Goal: Transaction & Acquisition: Purchase product/service

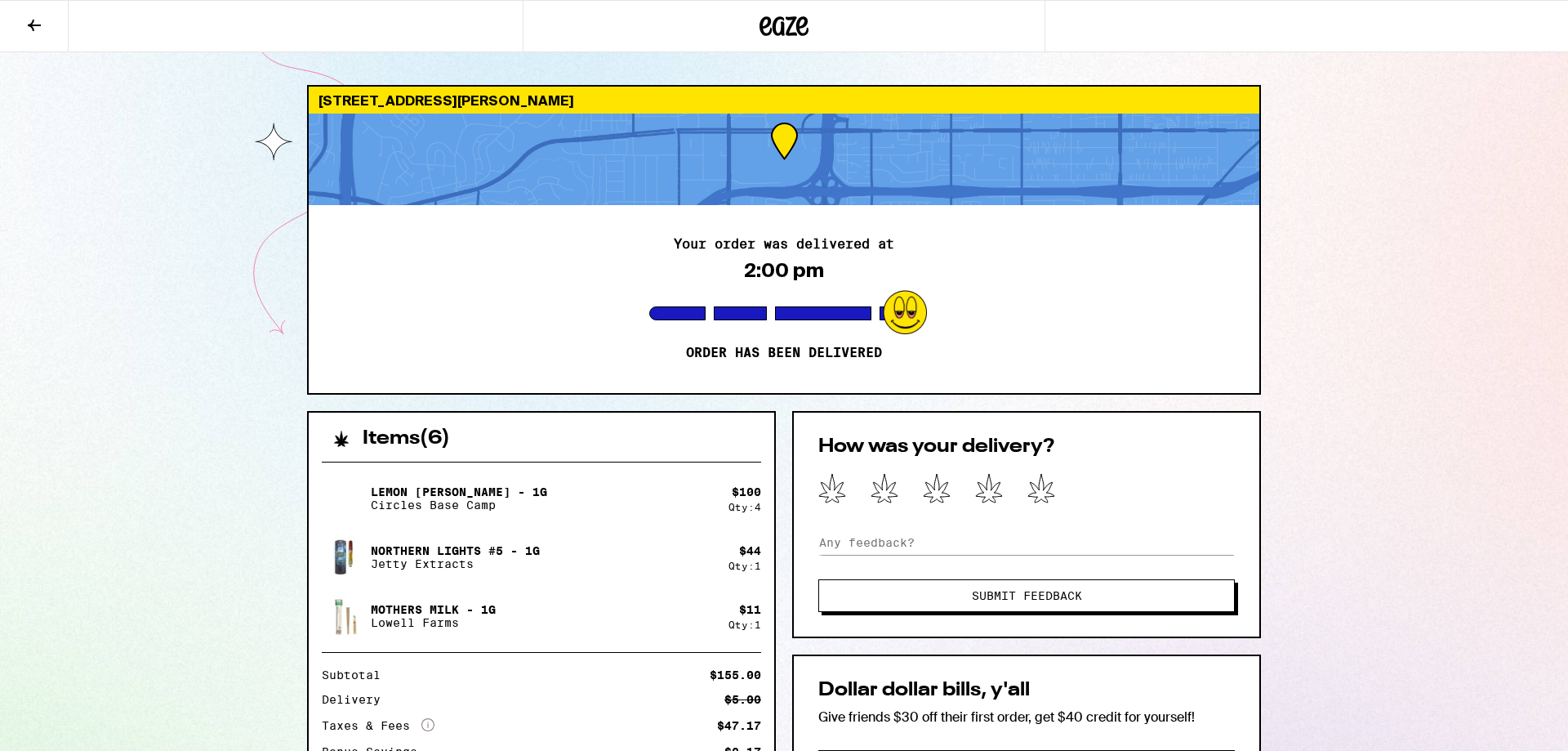
click at [777, 22] on icon at bounding box center [784, 26] width 49 height 29
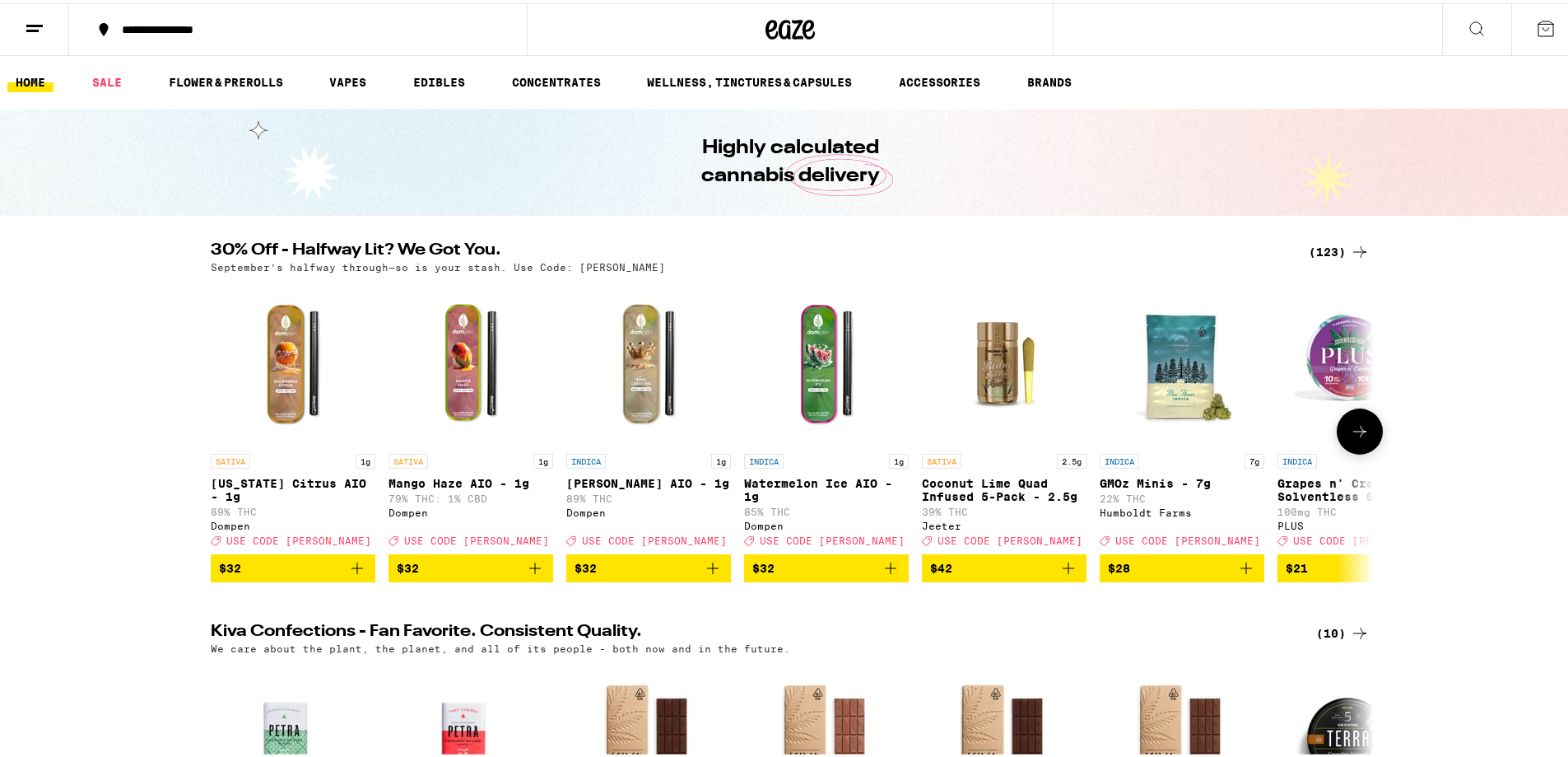
click at [1354, 434] on icon at bounding box center [1360, 428] width 13 height 11
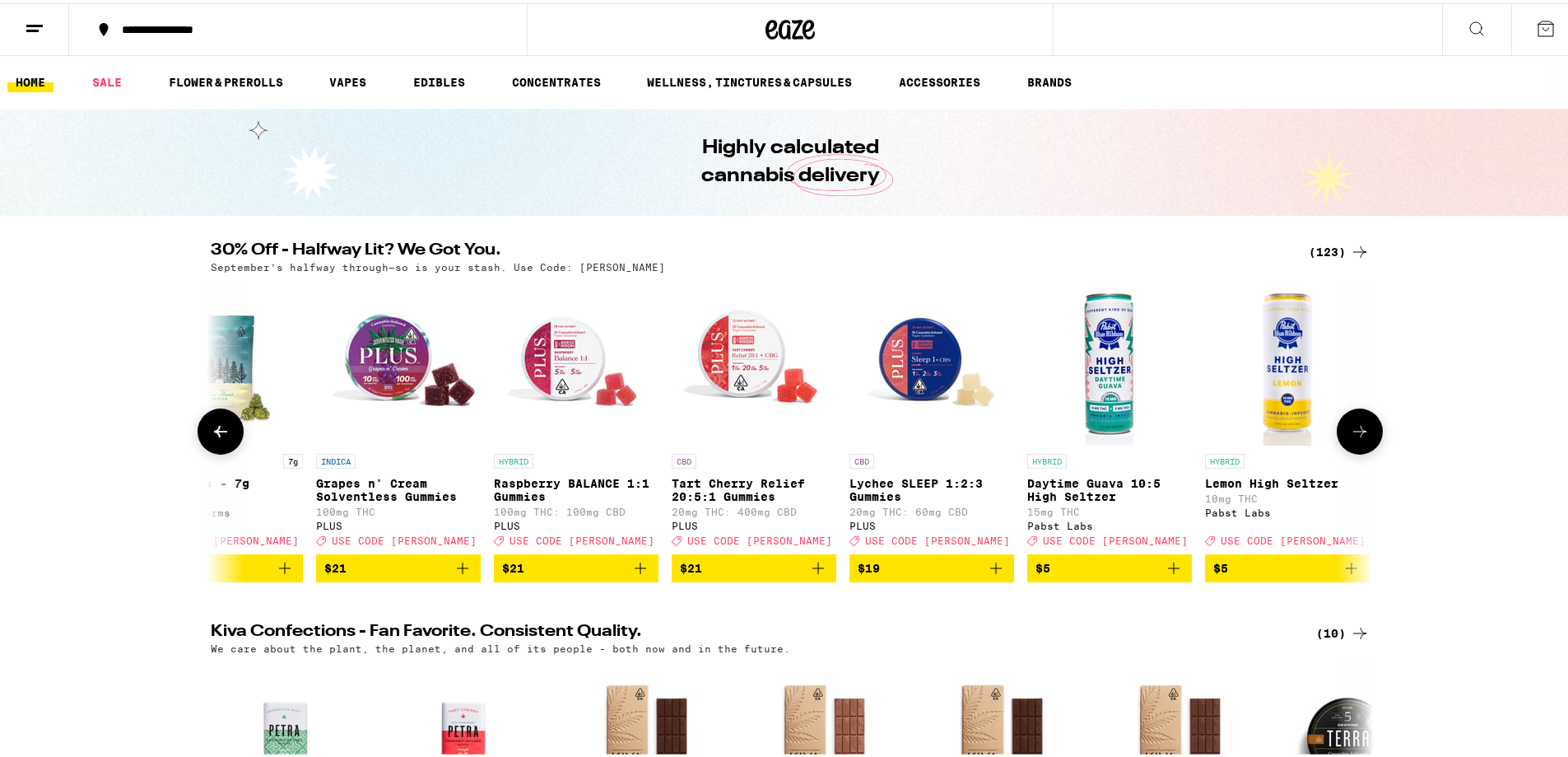
scroll to position [0, 979]
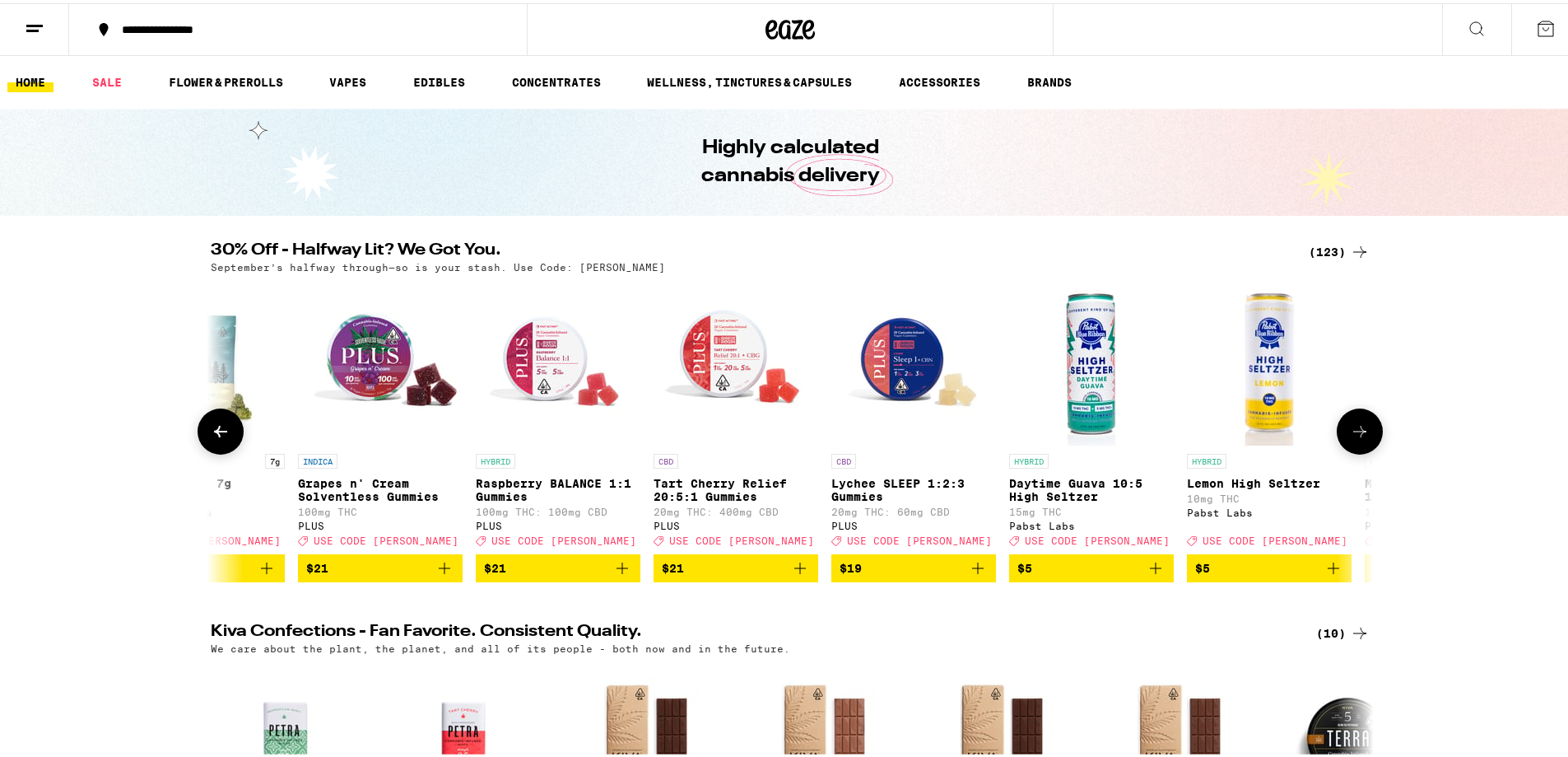
click at [617, 574] on icon "Add to bag" at bounding box center [622, 564] width 19 height 19
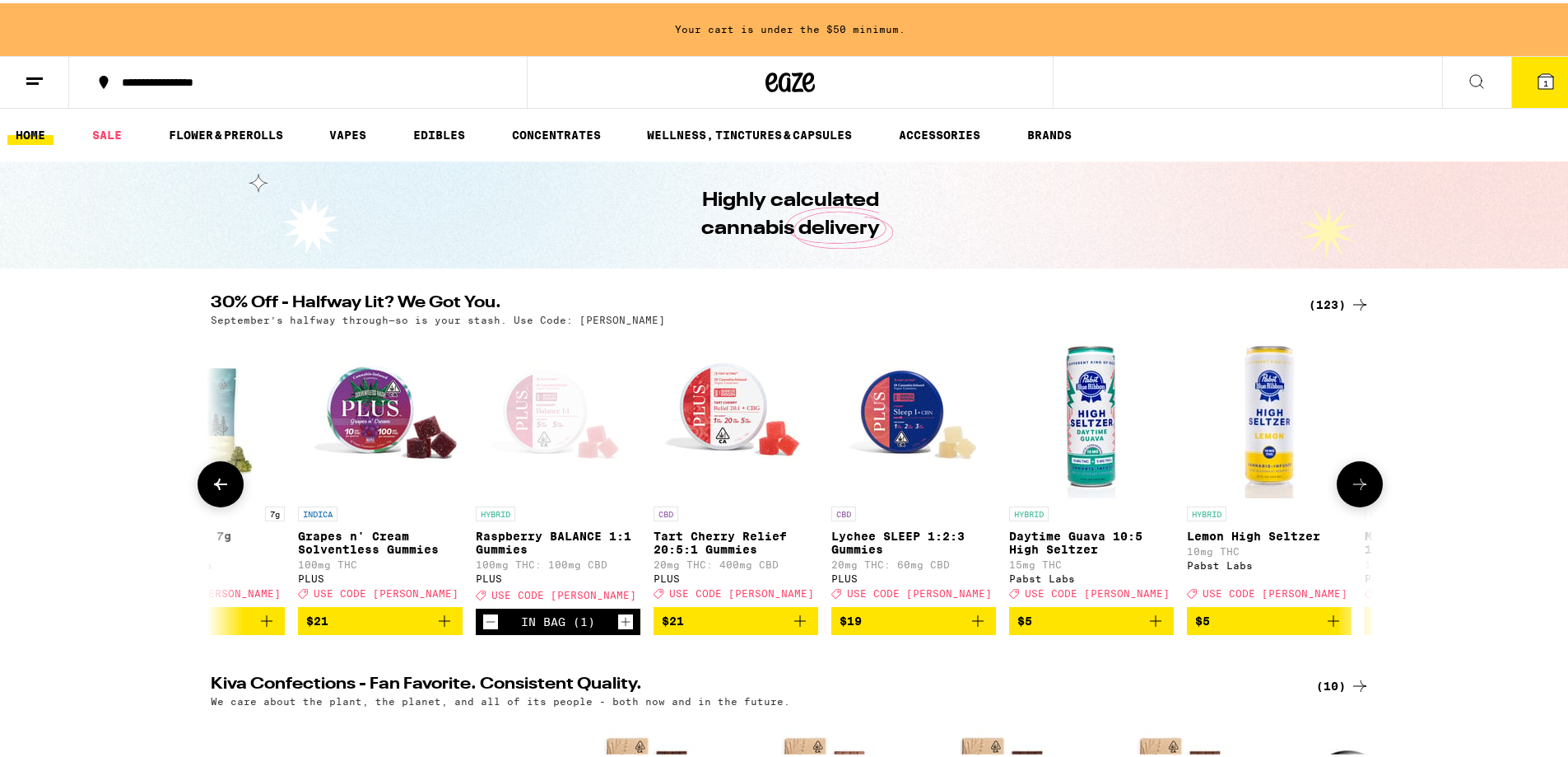
click at [1355, 491] on icon at bounding box center [1359, 481] width 19 height 19
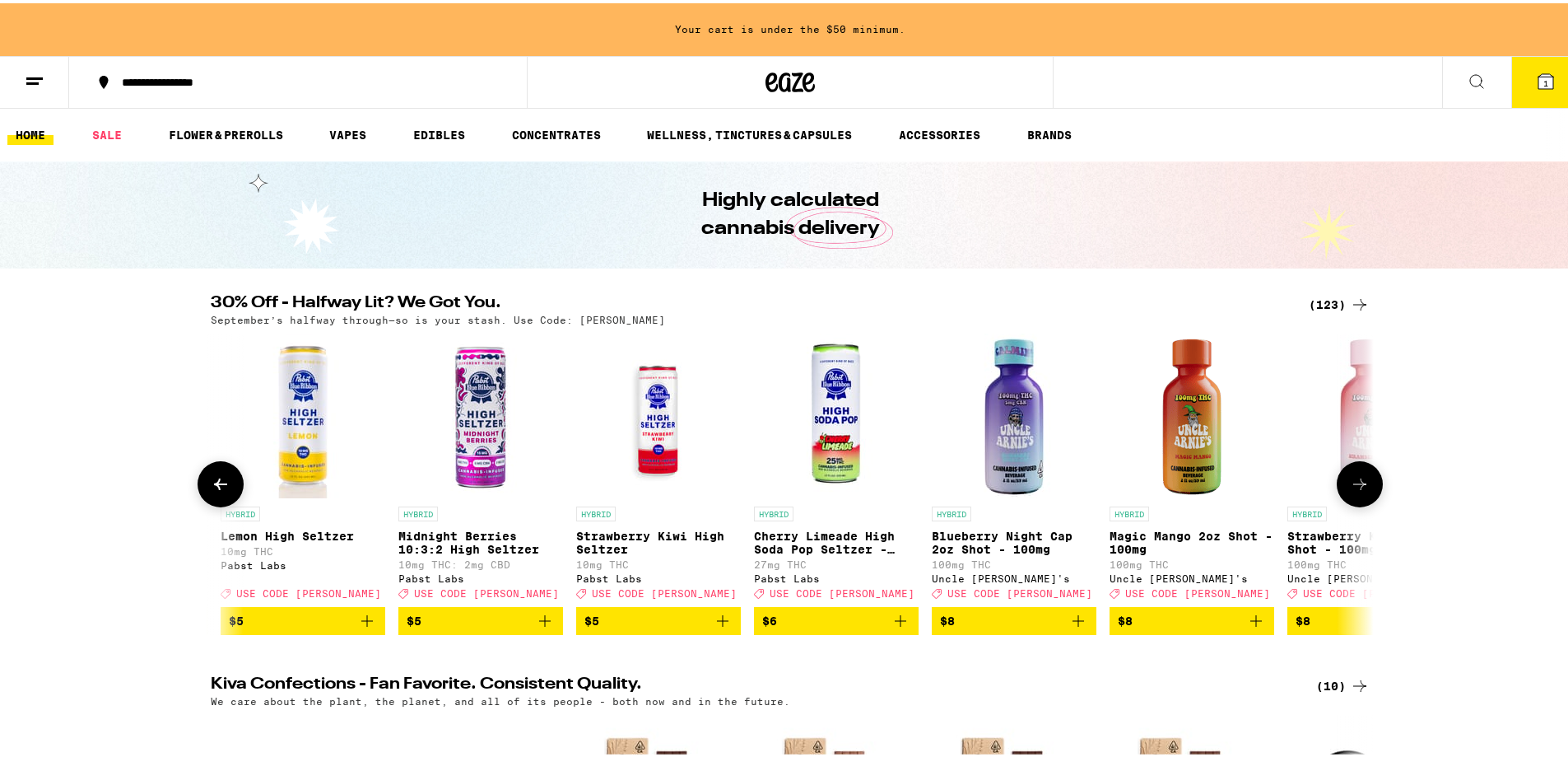
scroll to position [0, 1959]
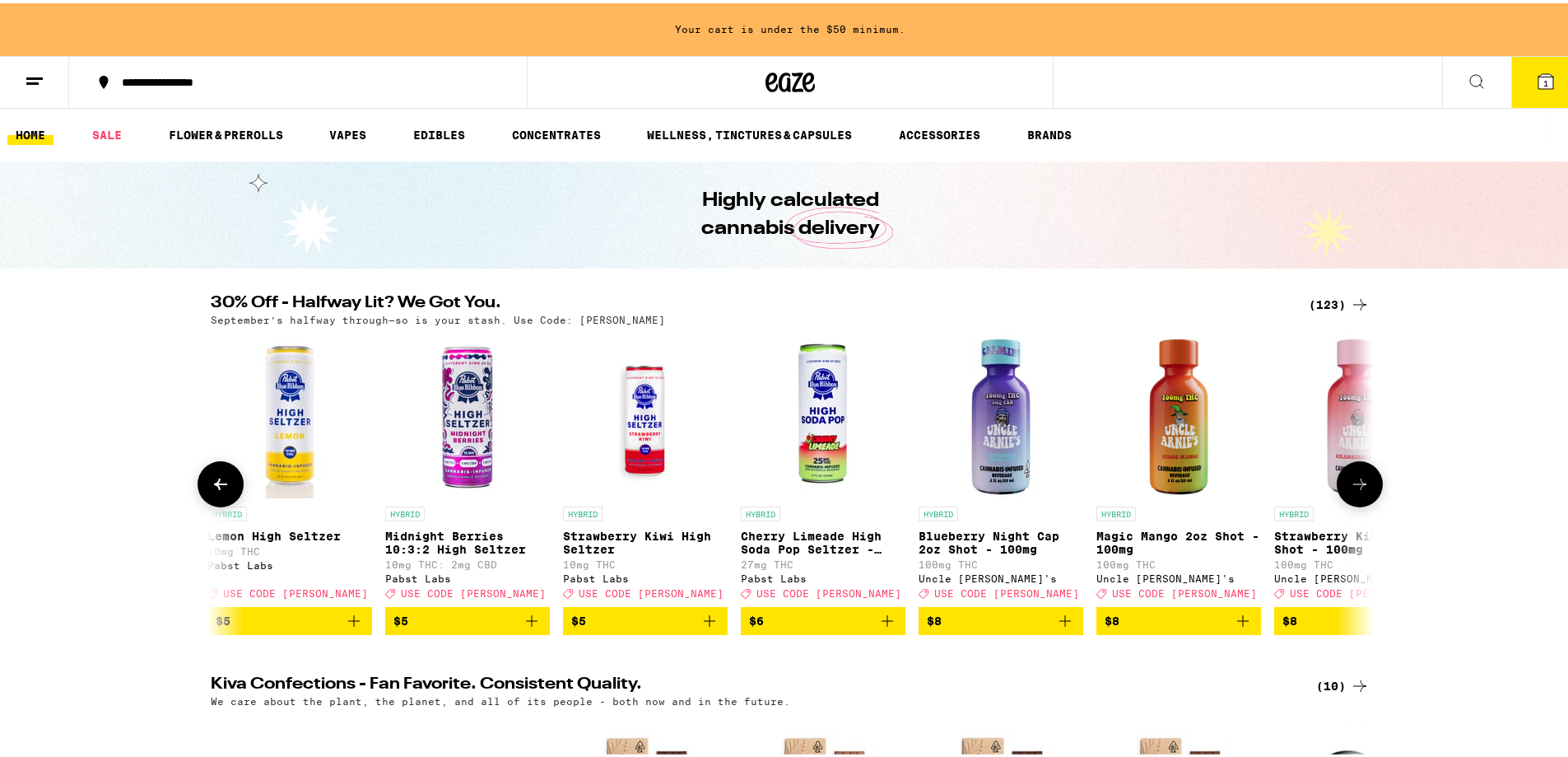
click at [1355, 491] on icon at bounding box center [1359, 481] width 19 height 19
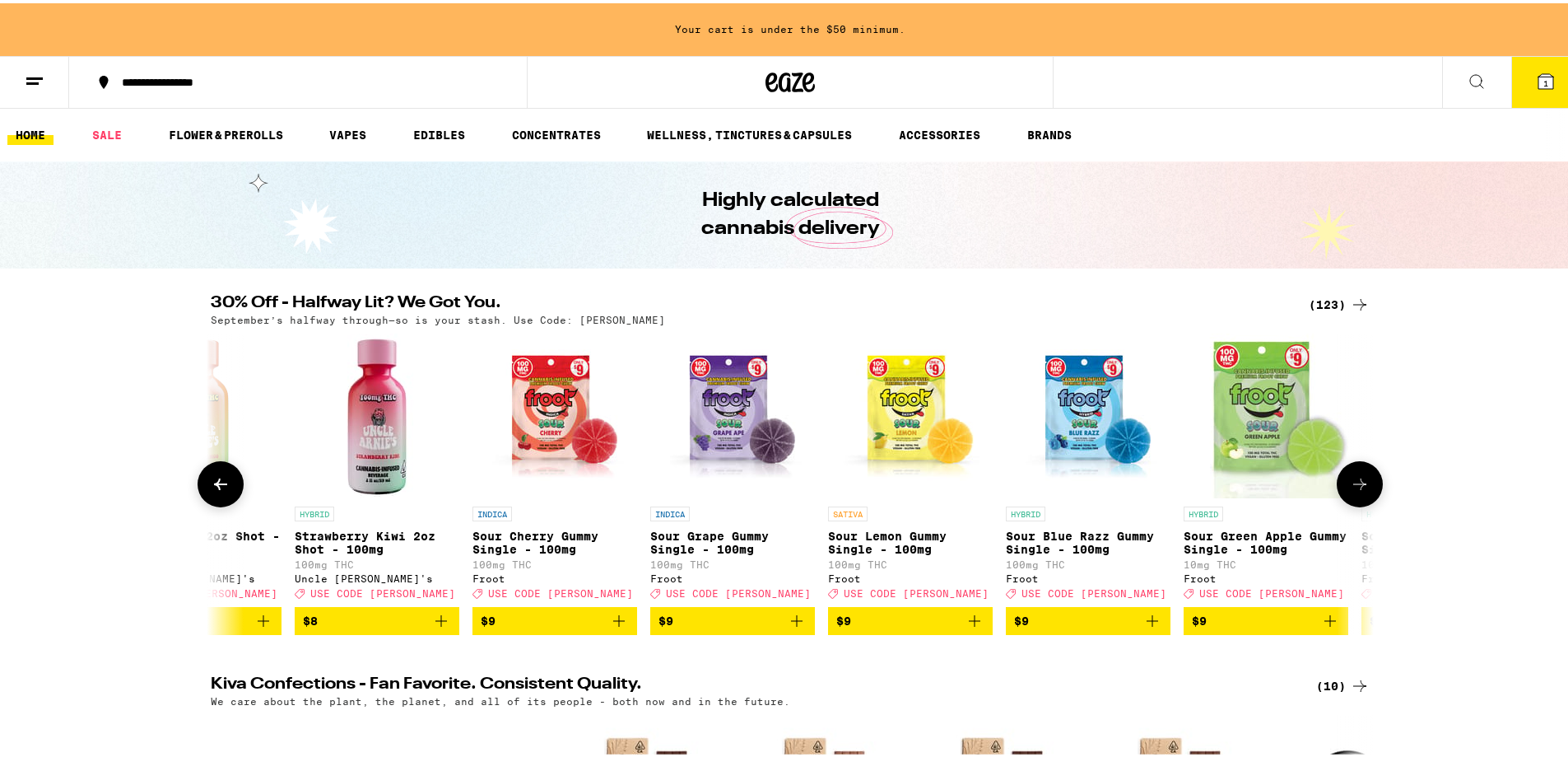
click at [1356, 491] on icon at bounding box center [1359, 481] width 19 height 19
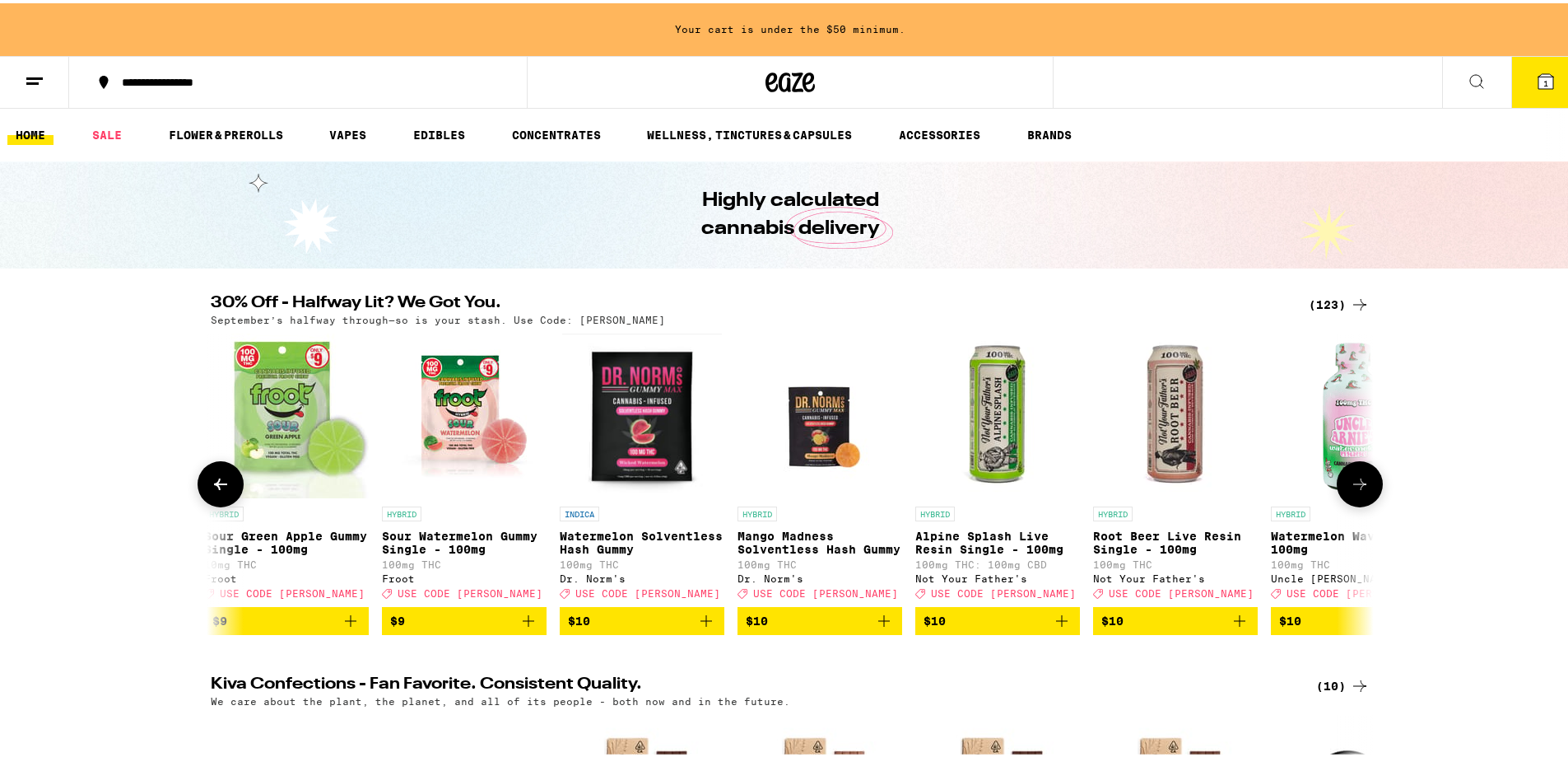
click at [1356, 491] on icon at bounding box center [1359, 481] width 19 height 19
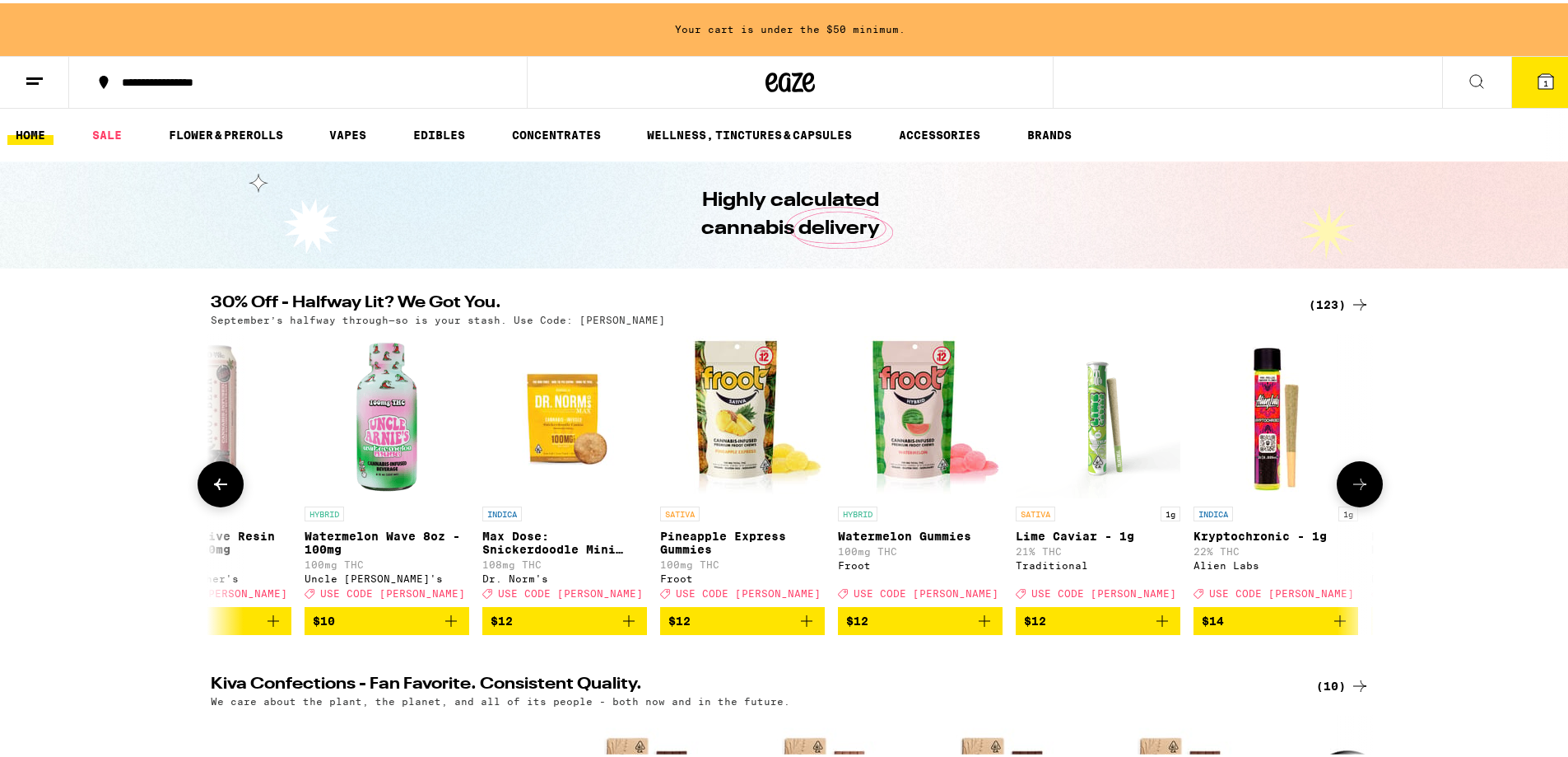
scroll to position [0, 4898]
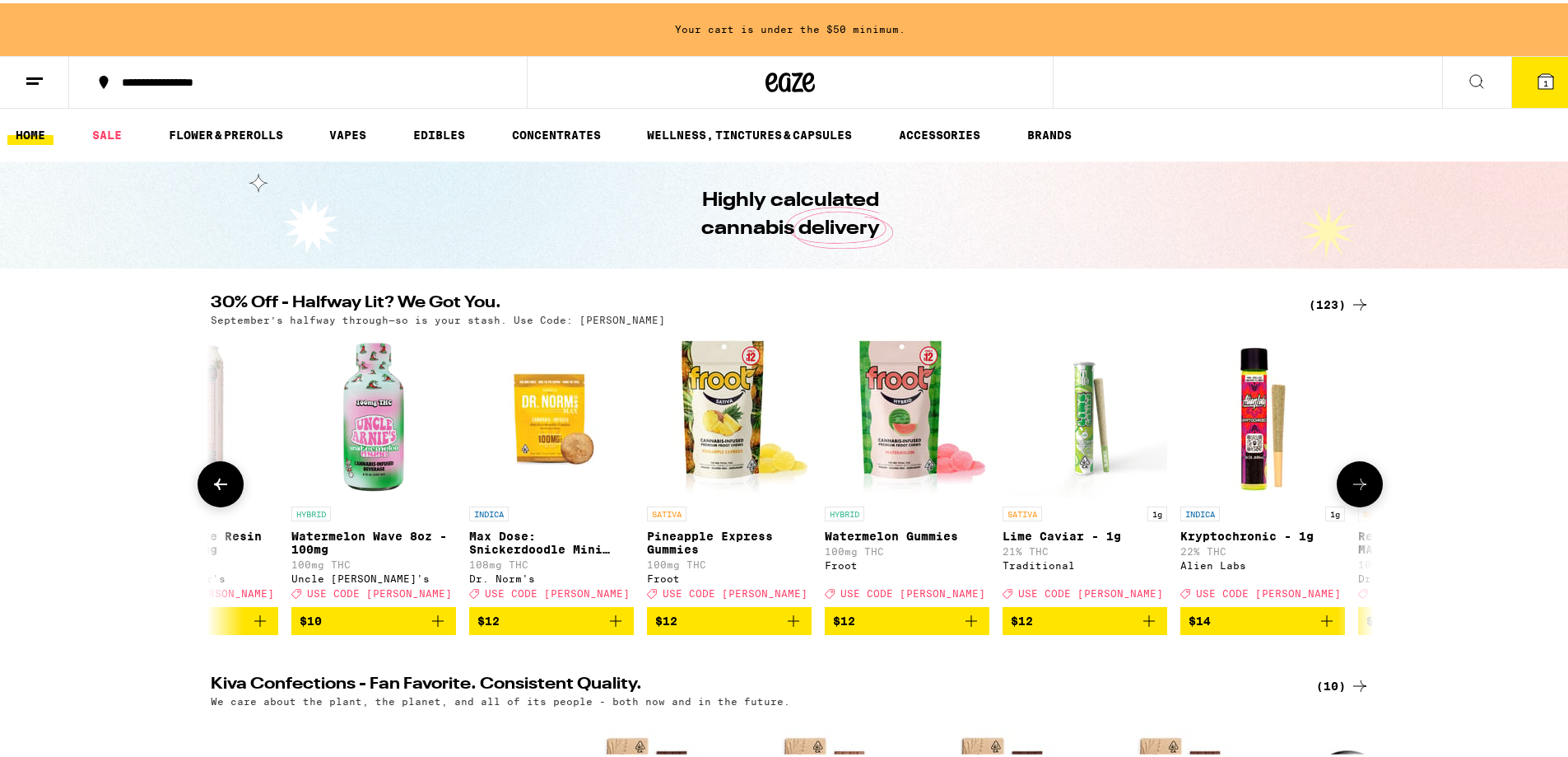
click at [1356, 491] on icon at bounding box center [1359, 481] width 19 height 19
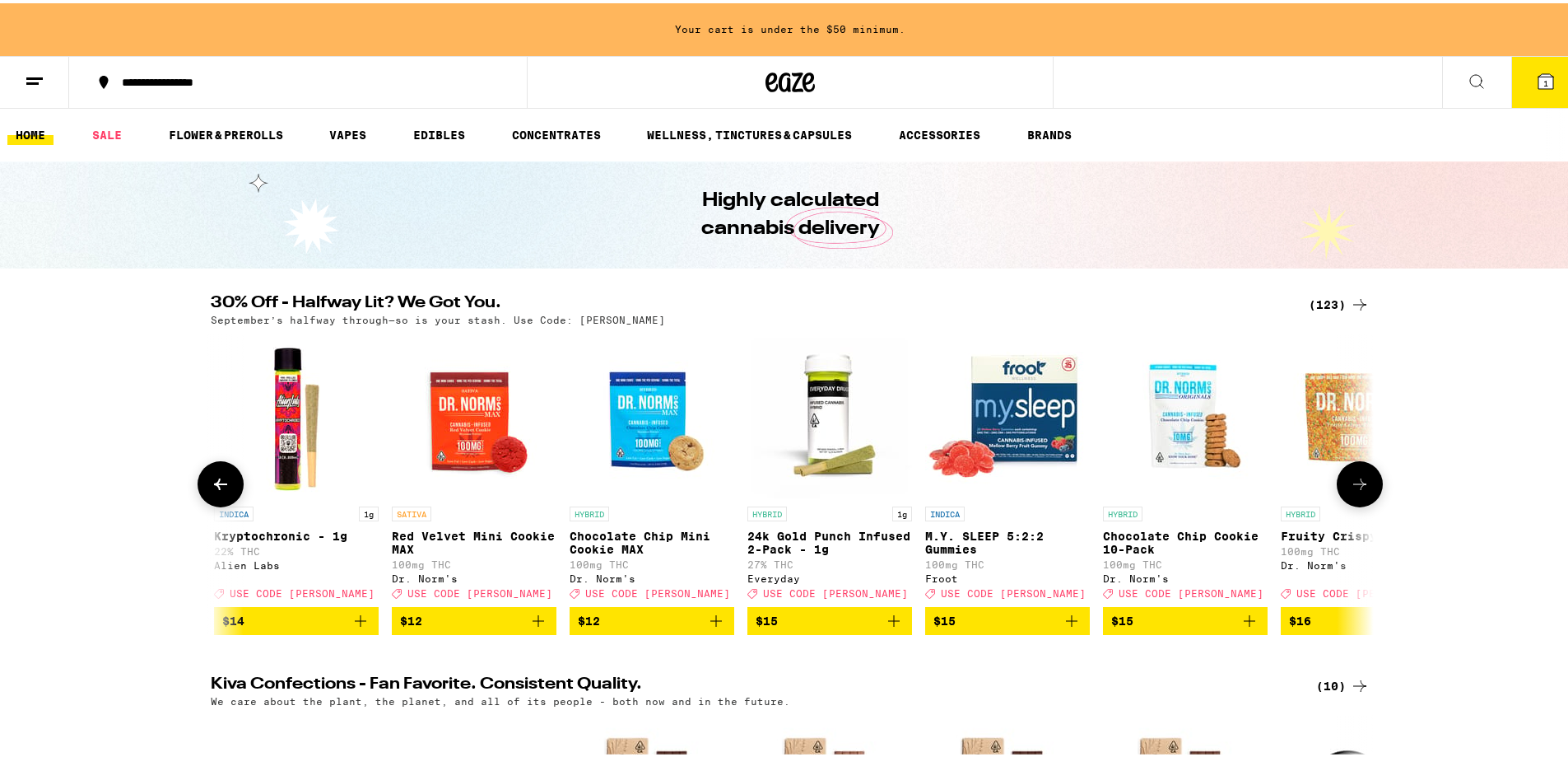
scroll to position [0, 5877]
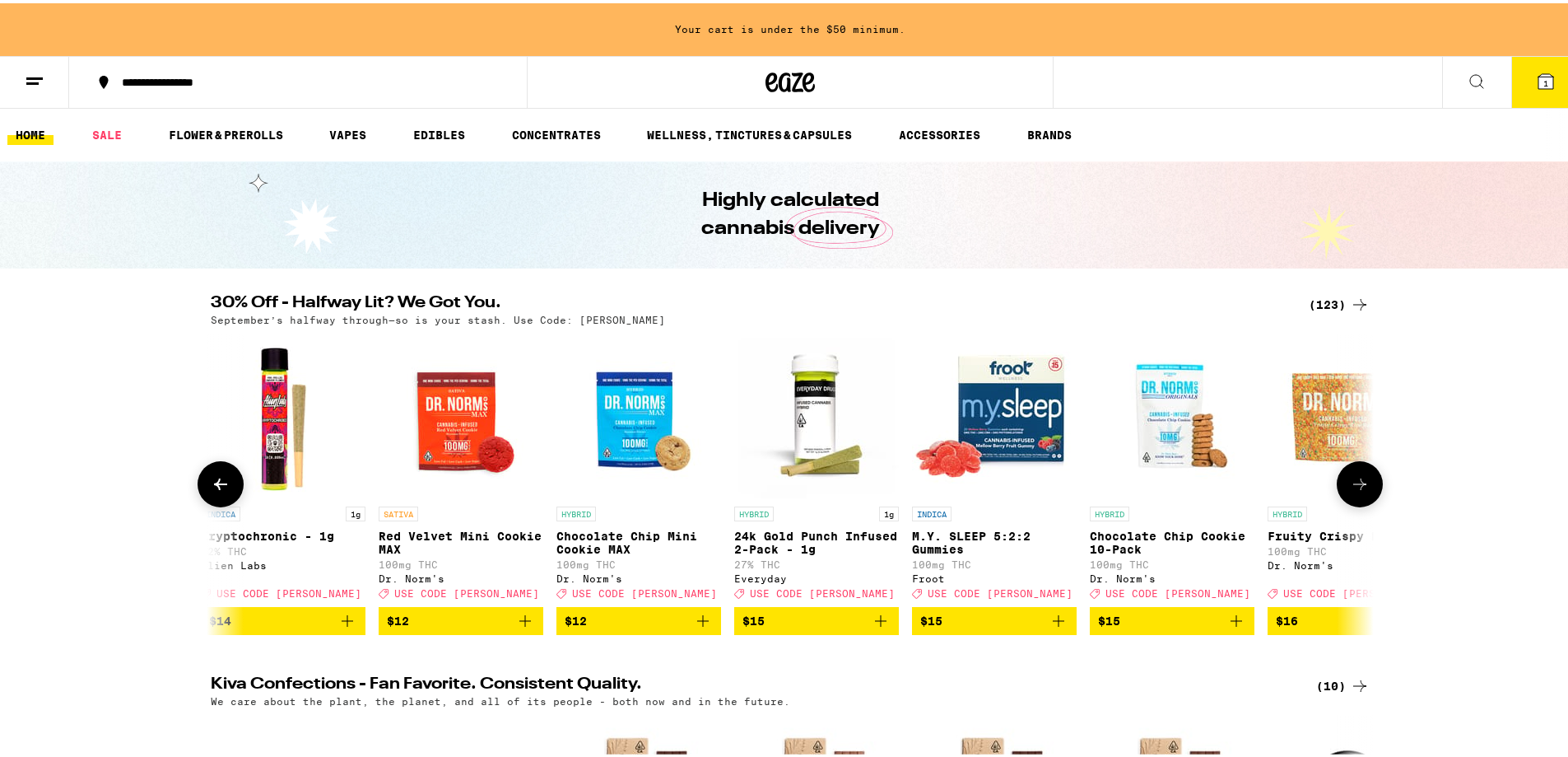
click at [1235, 623] on icon "Add to bag" at bounding box center [1236, 617] width 11 height 11
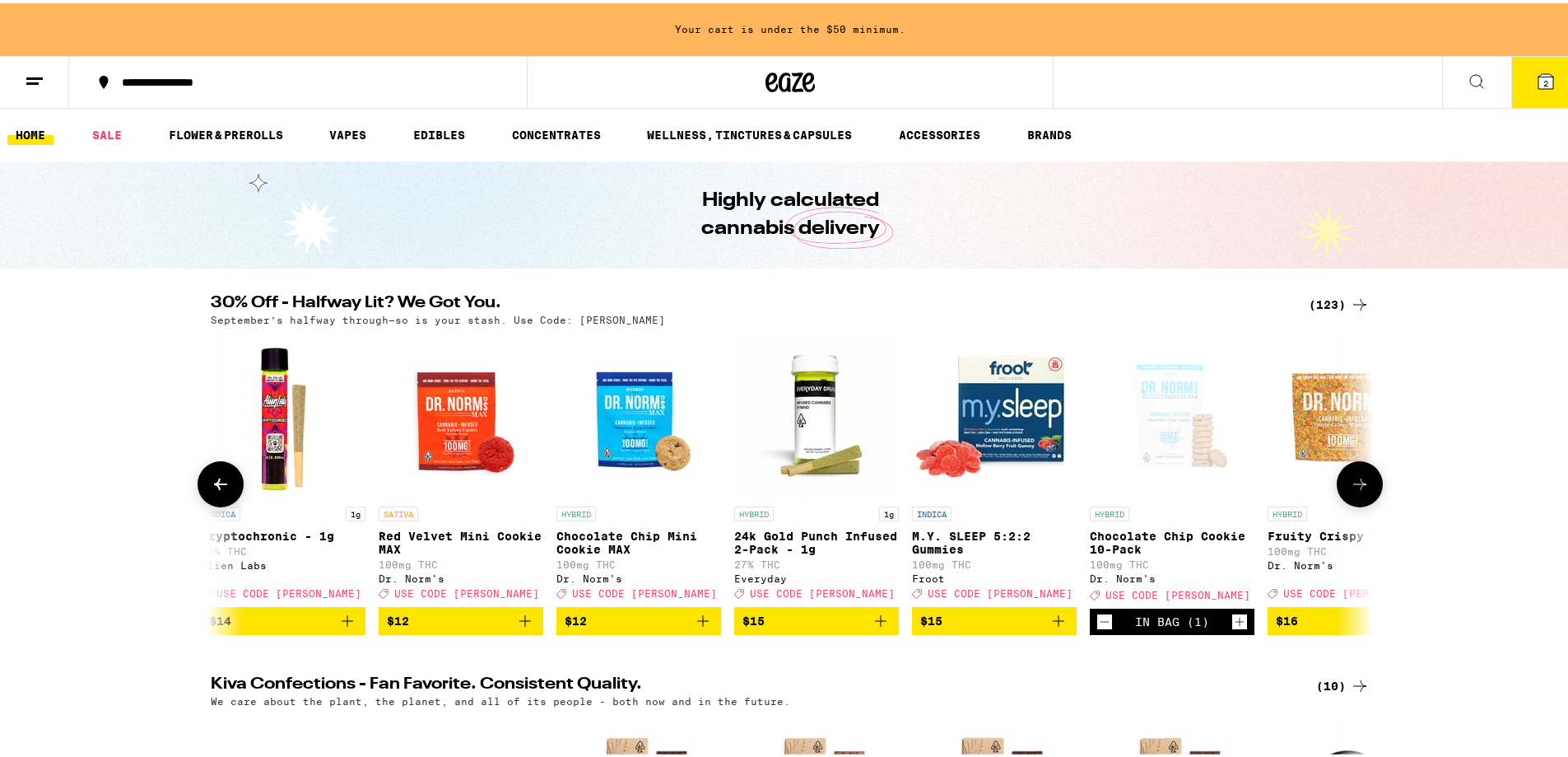
click at [1350, 482] on icon at bounding box center [1359, 481] width 19 height 19
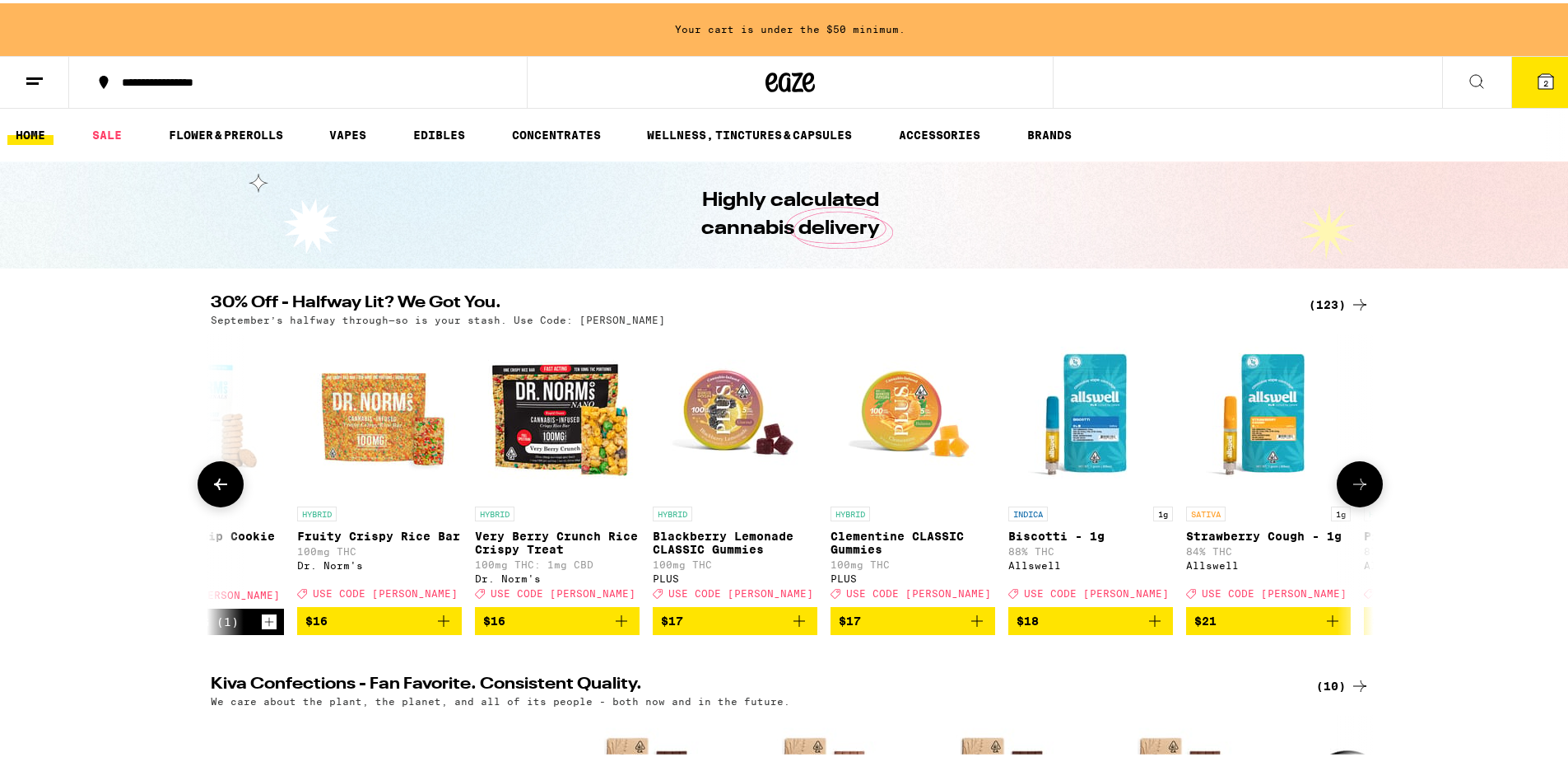
scroll to position [0, 6858]
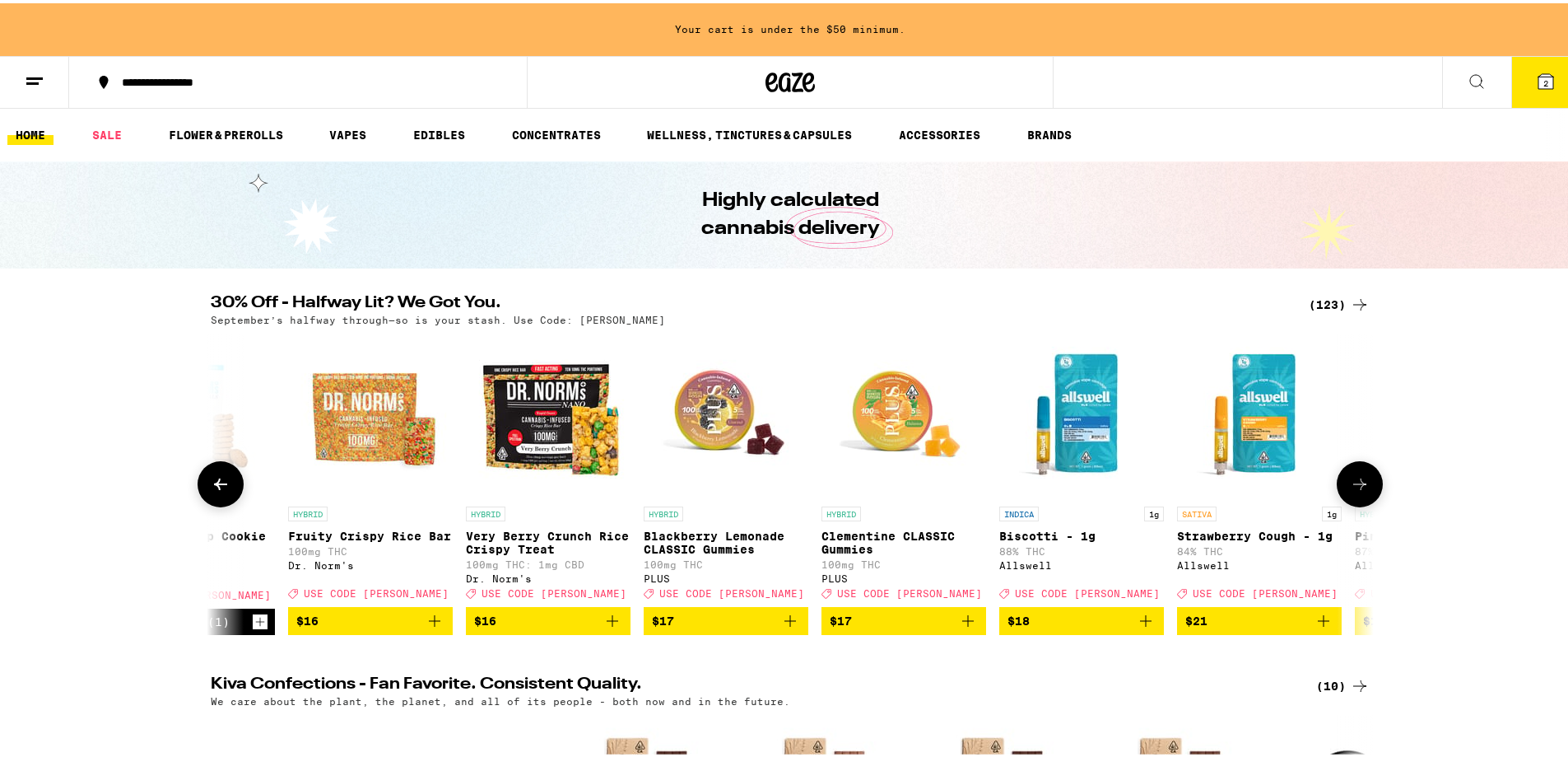
click at [1352, 481] on icon at bounding box center [1359, 481] width 19 height 19
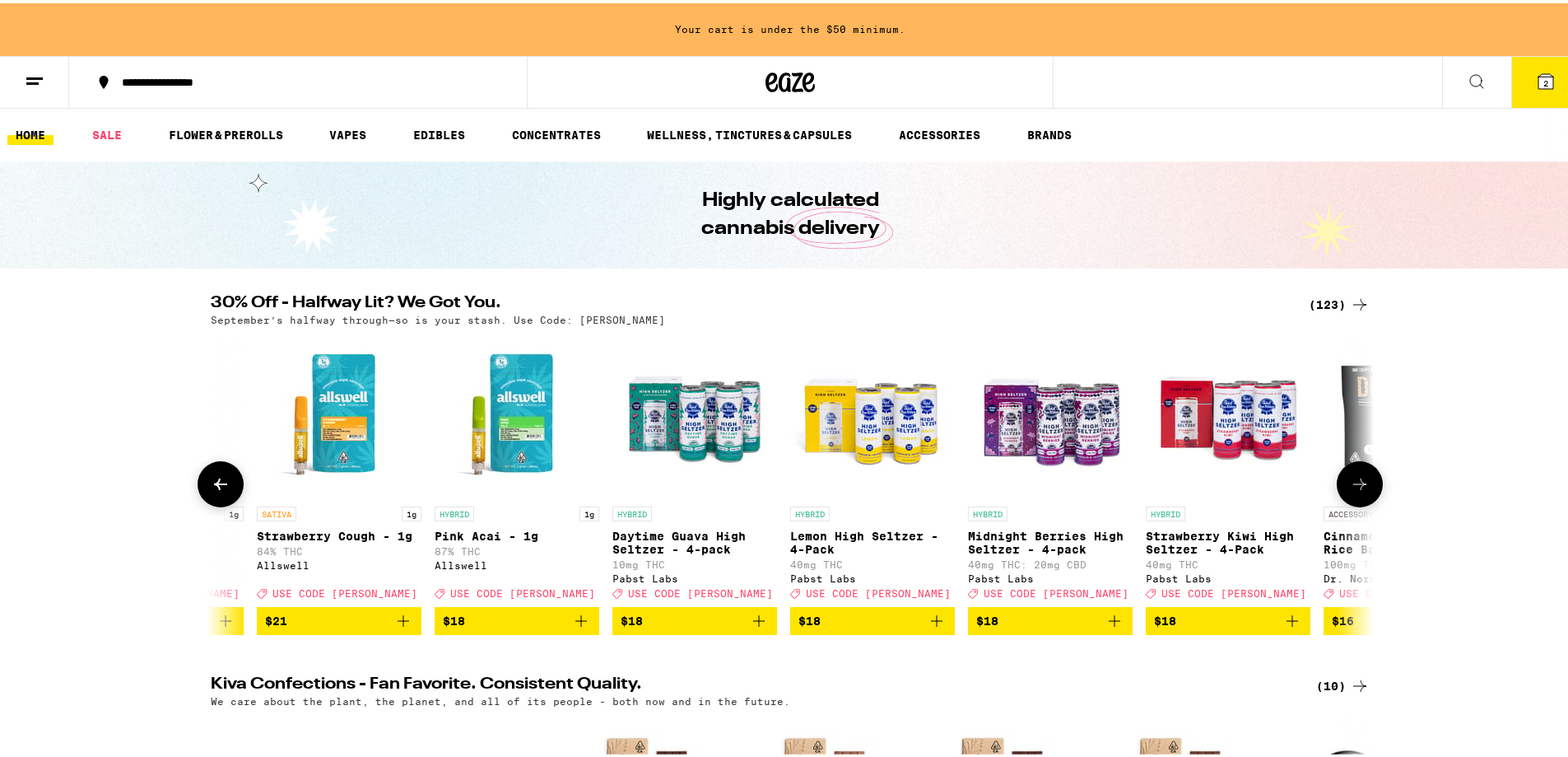
scroll to position [0, 7837]
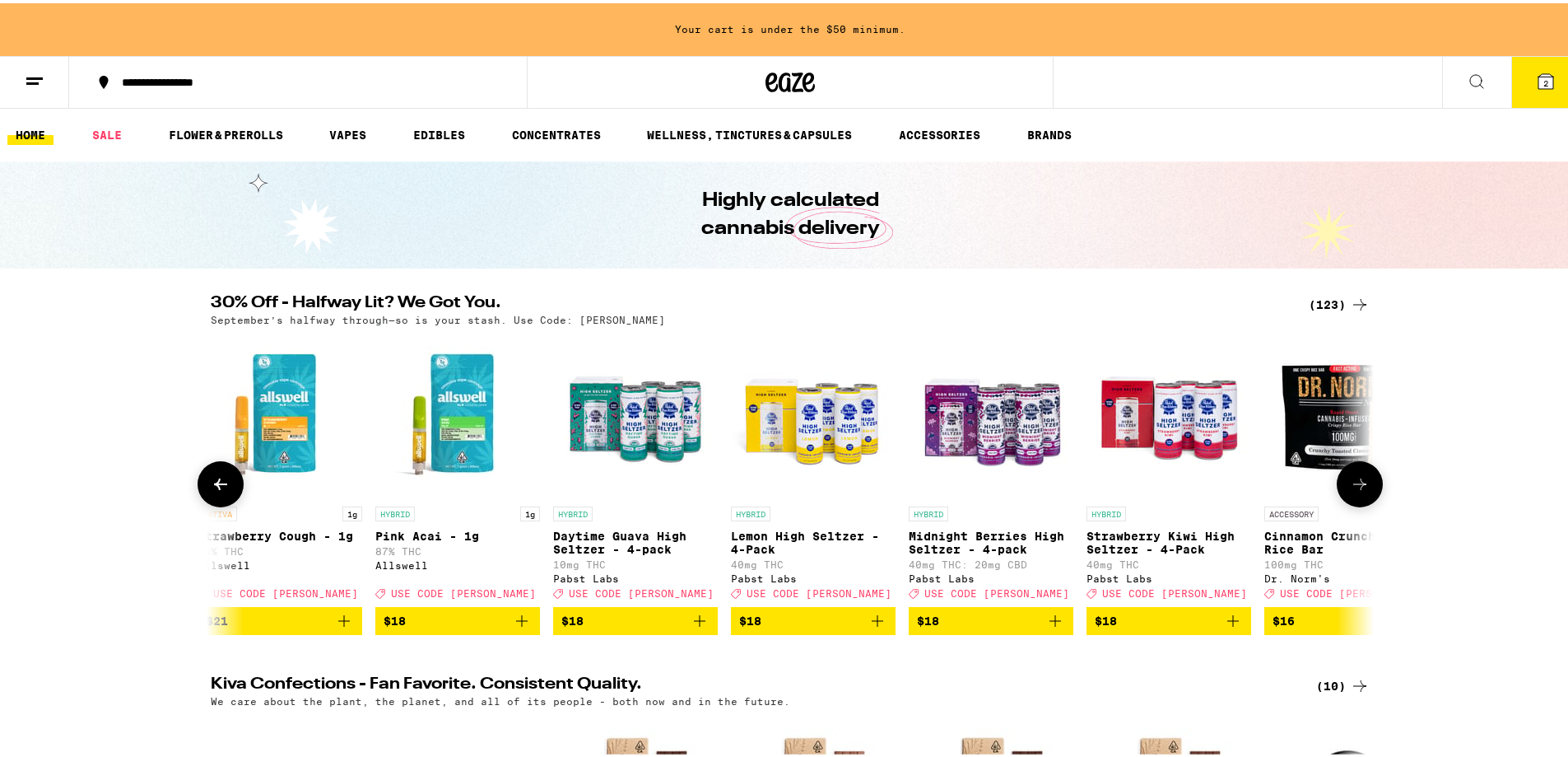
click at [1353, 481] on icon at bounding box center [1359, 481] width 19 height 19
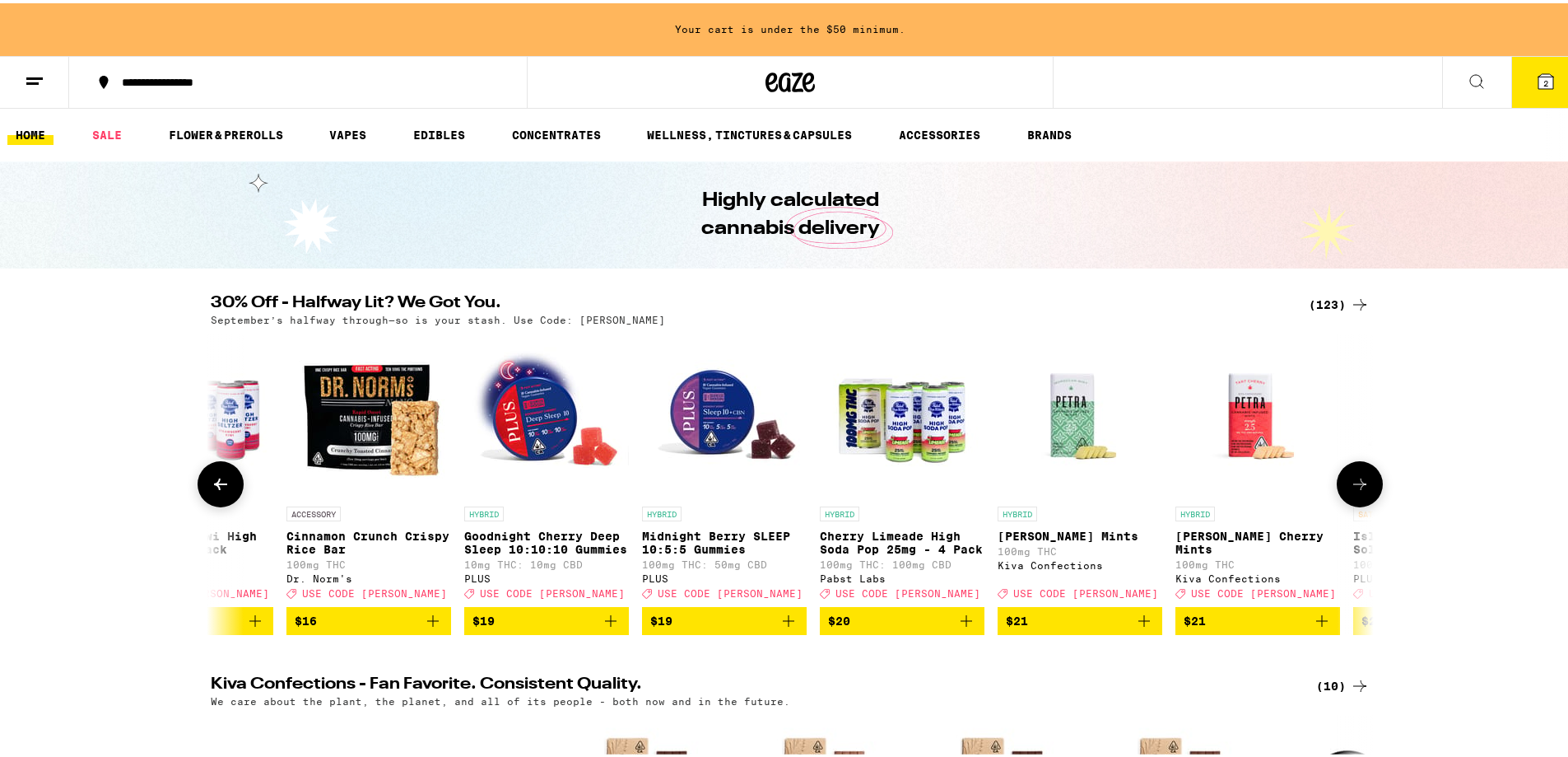
scroll to position [0, 8817]
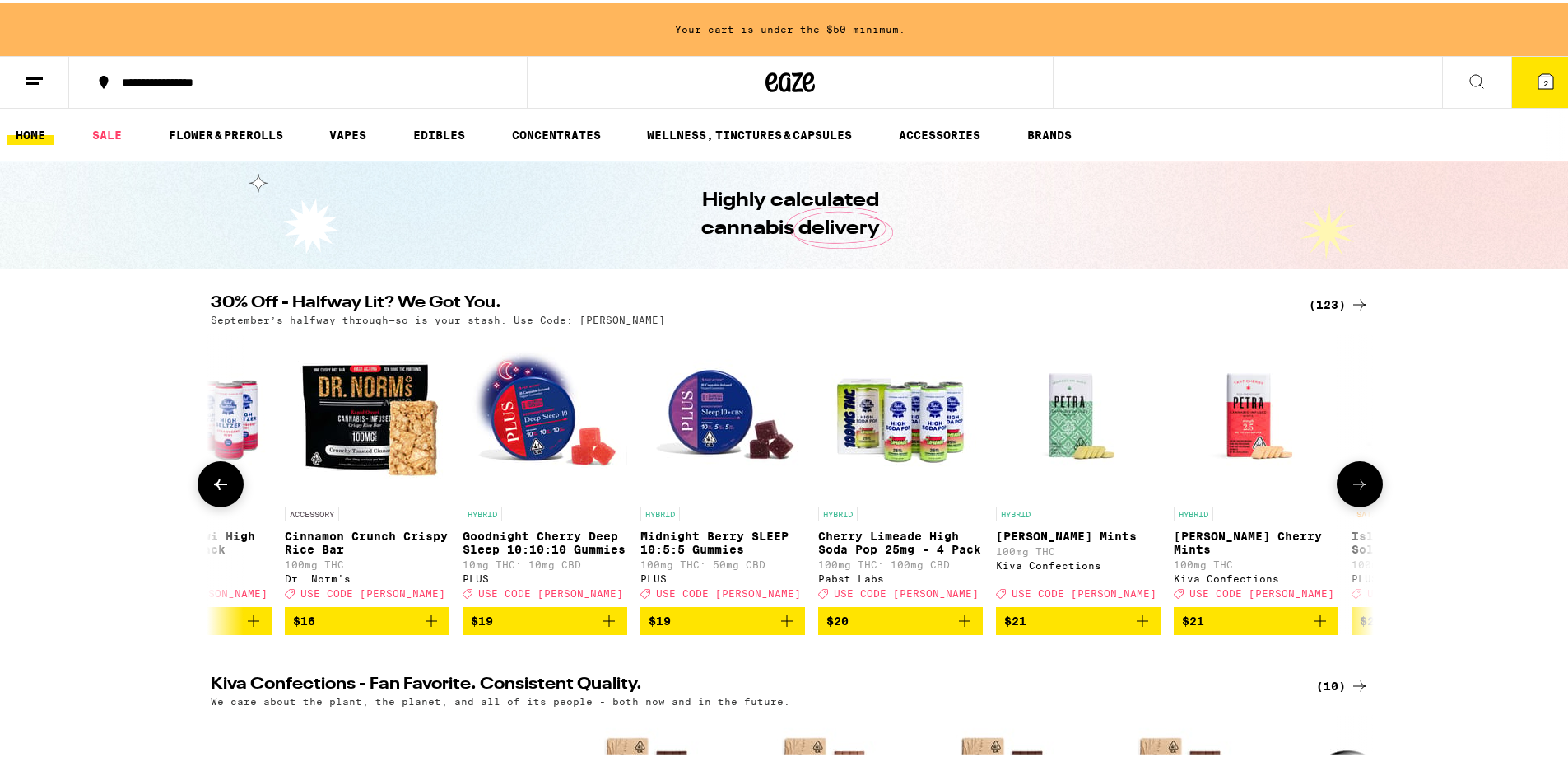
click at [1355, 482] on icon at bounding box center [1359, 481] width 19 height 19
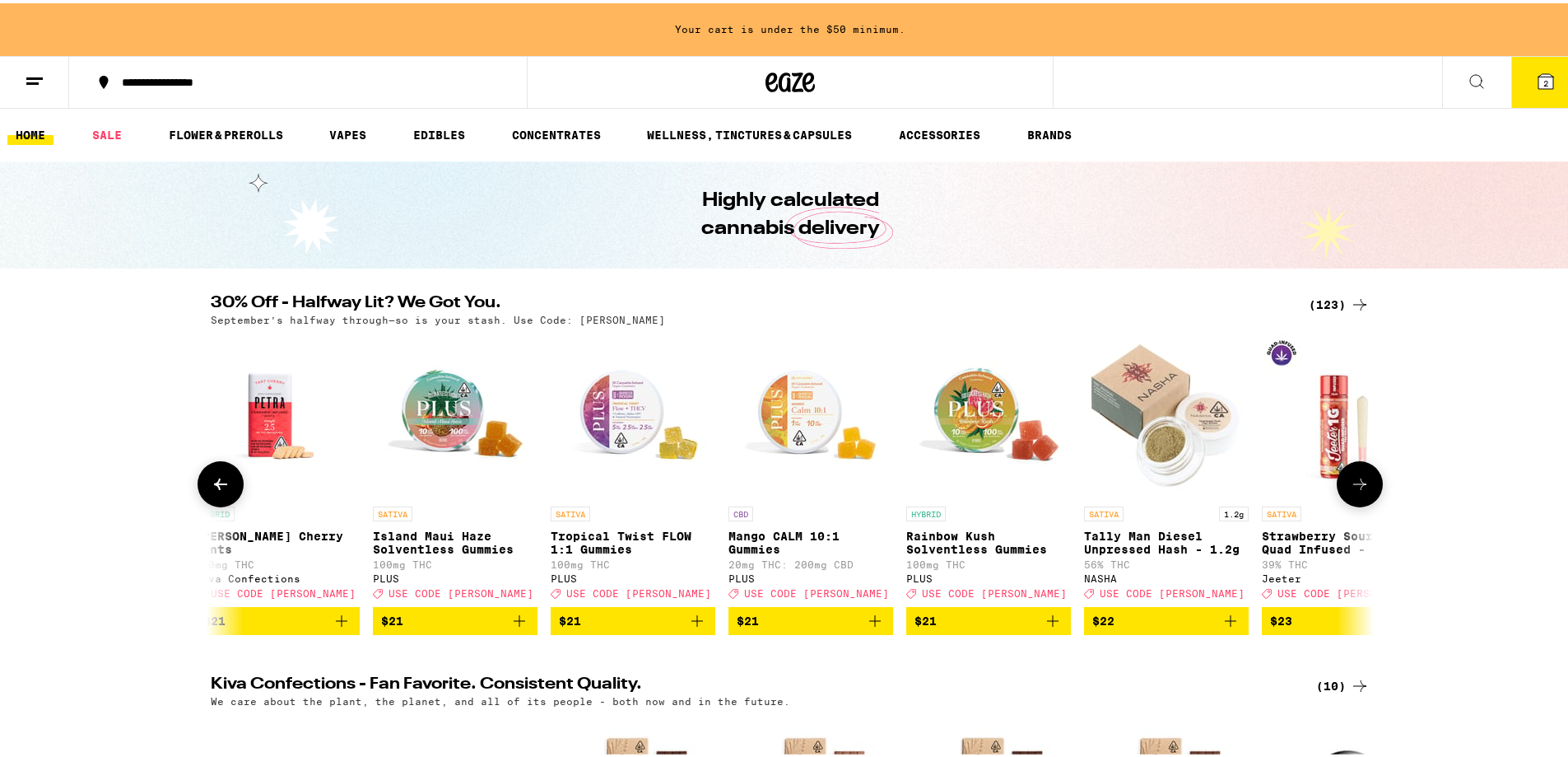
scroll to position [0, 9796]
click at [688, 628] on icon "Add to bag" at bounding box center [696, 617] width 19 height 19
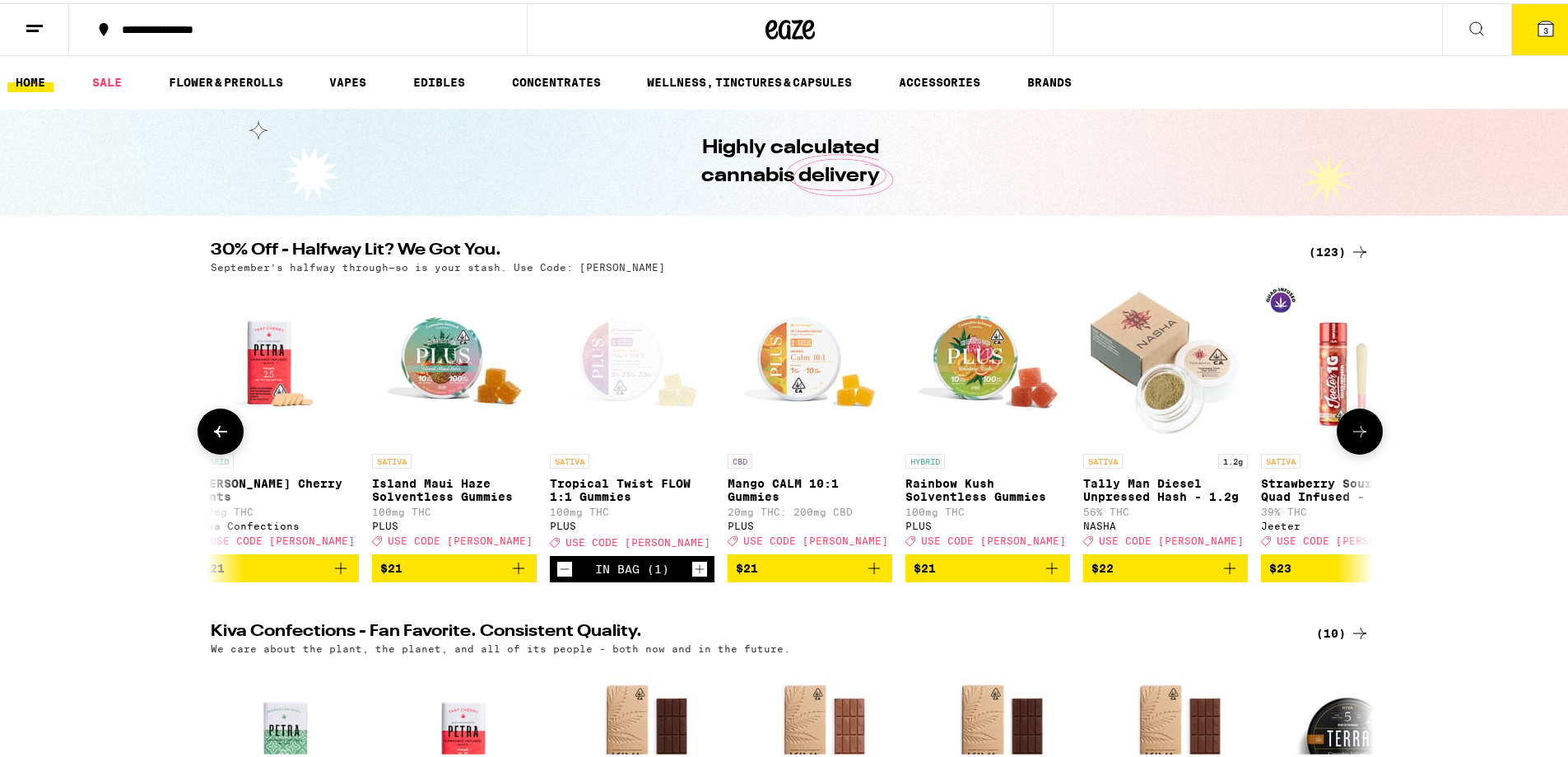
click at [1357, 434] on icon at bounding box center [1359, 428] width 19 height 19
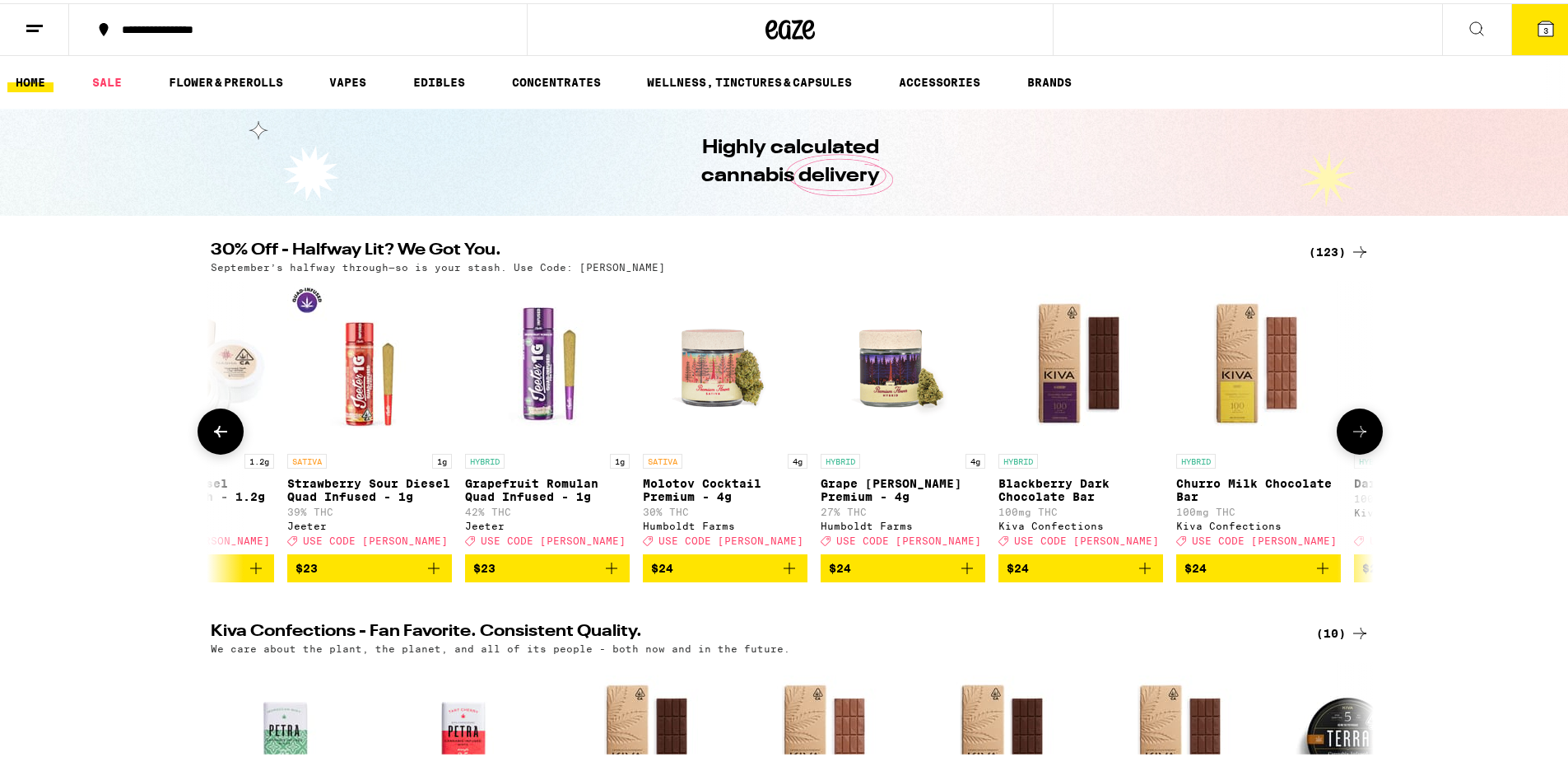
scroll to position [0, 10776]
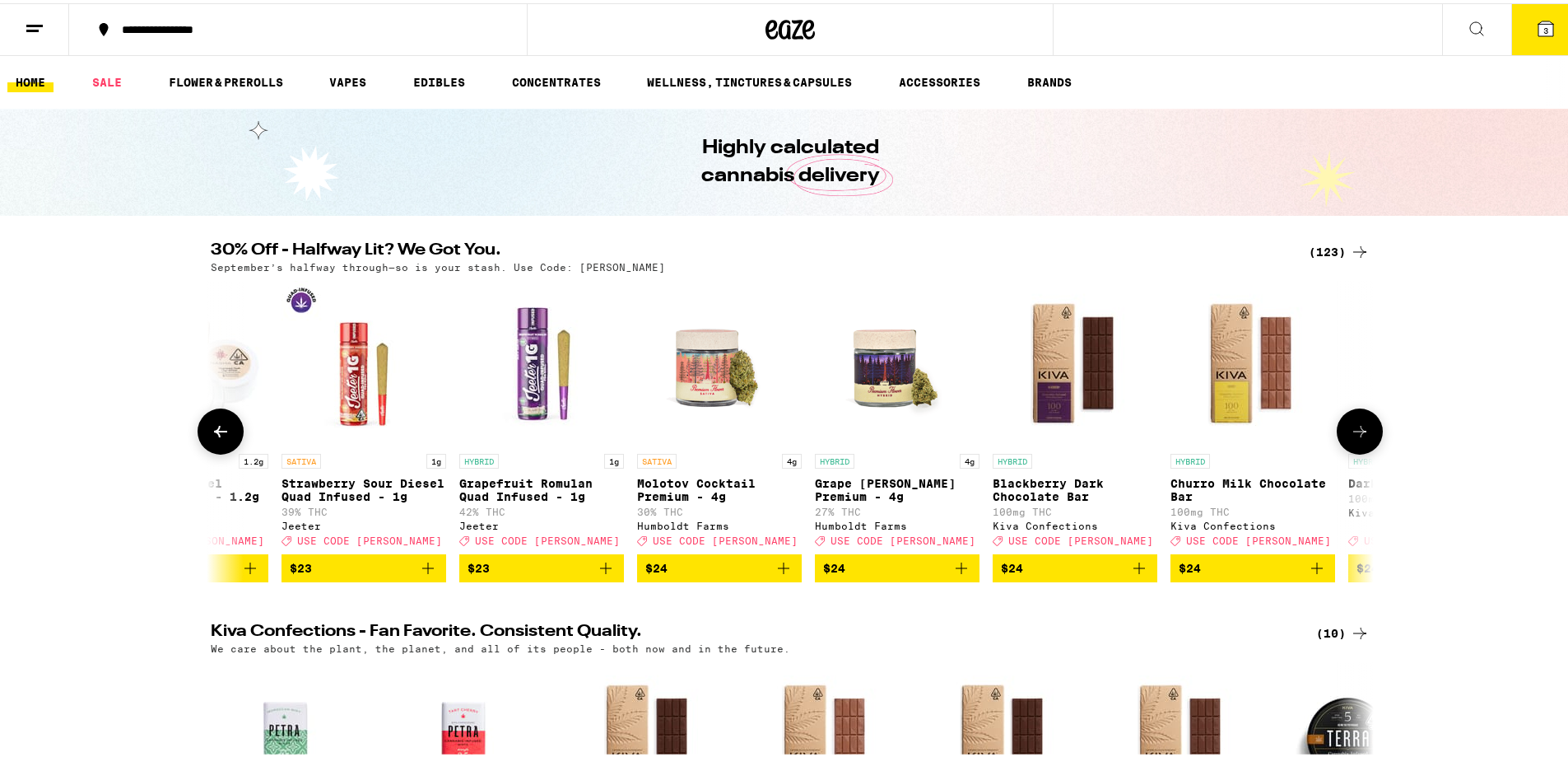
click at [1361, 436] on icon at bounding box center [1359, 428] width 19 height 19
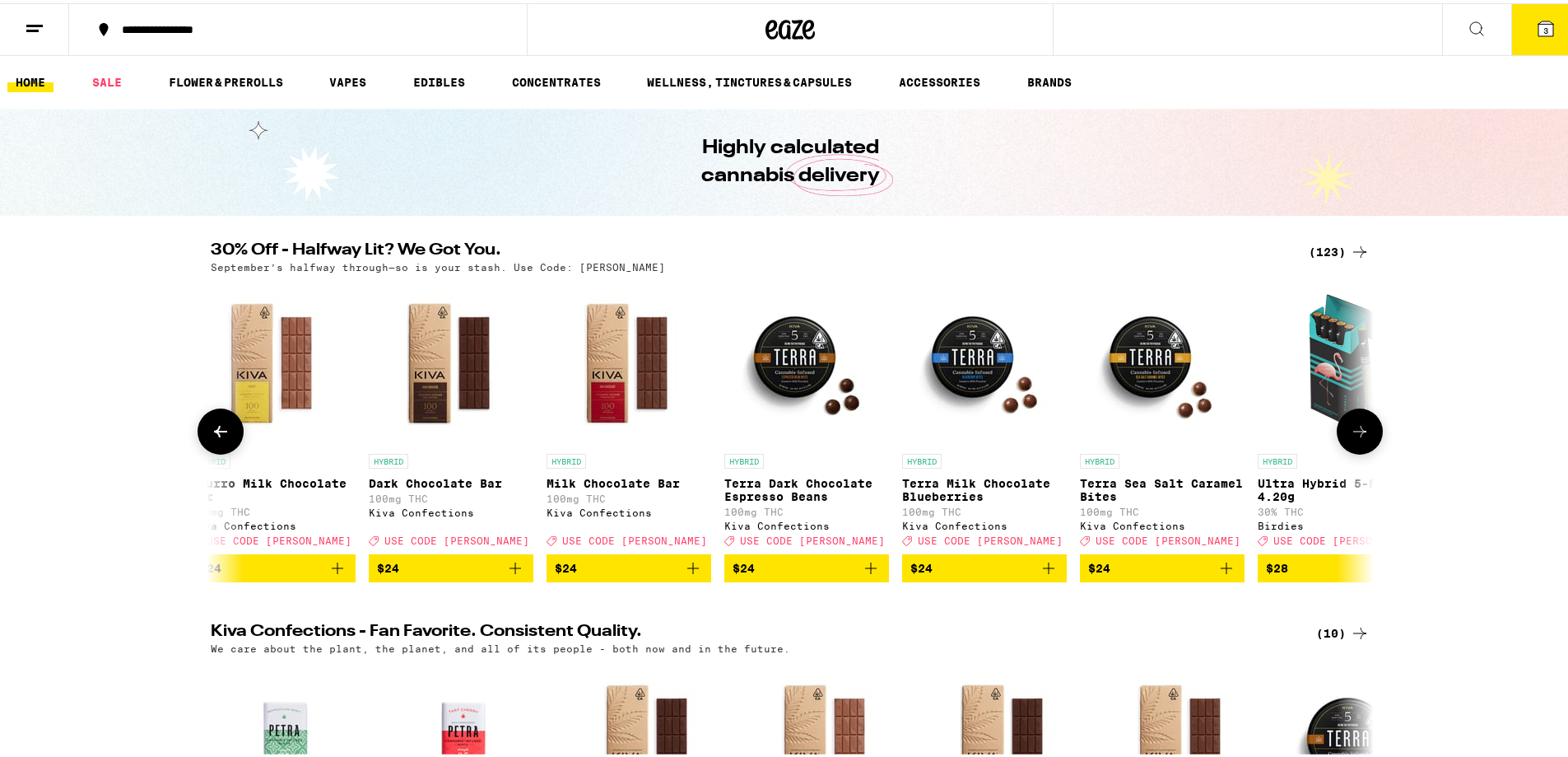
click at [1361, 436] on icon at bounding box center [1359, 428] width 19 height 19
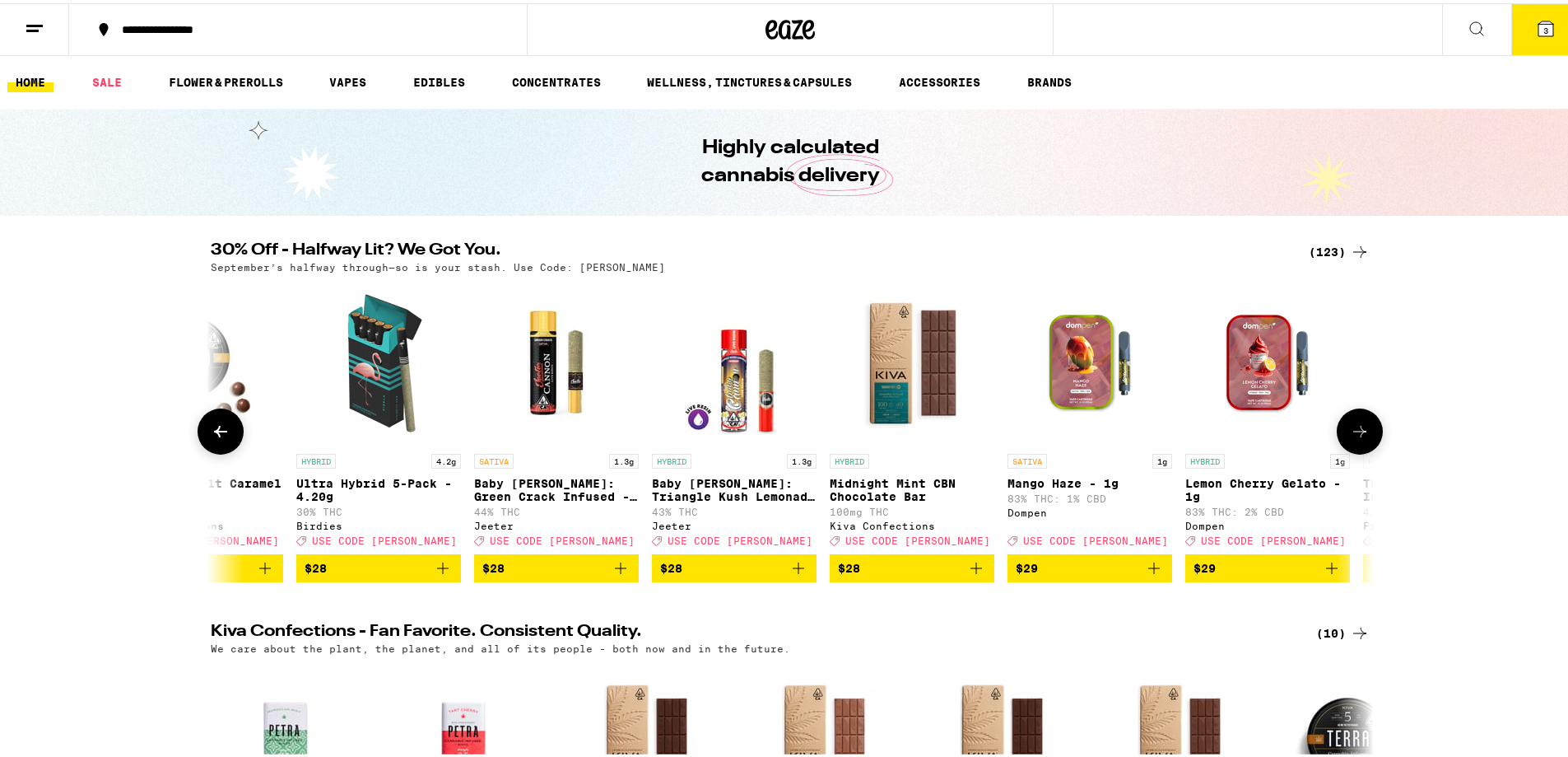
scroll to position [0, 12735]
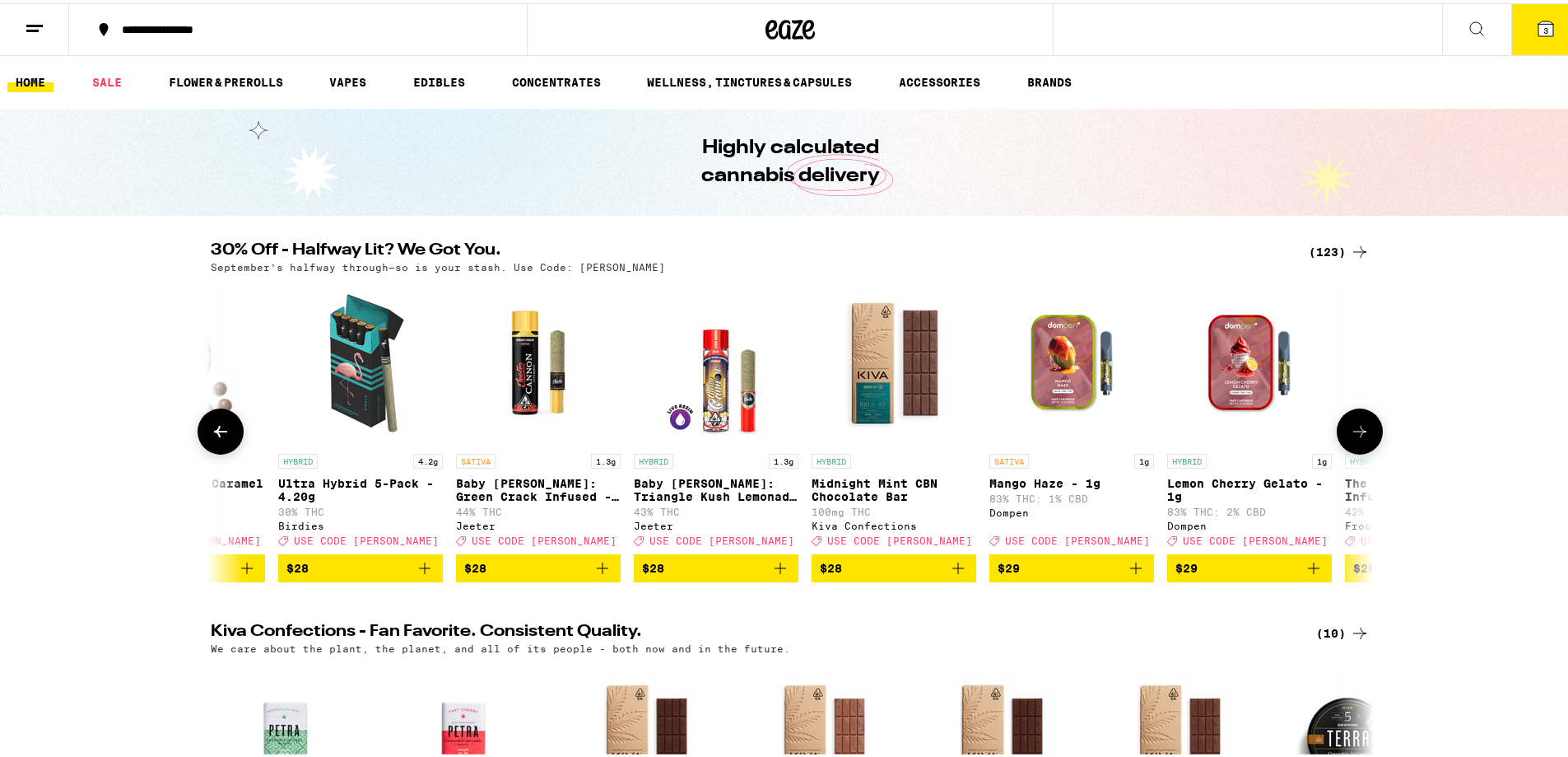
click at [1361, 436] on icon at bounding box center [1359, 428] width 19 height 19
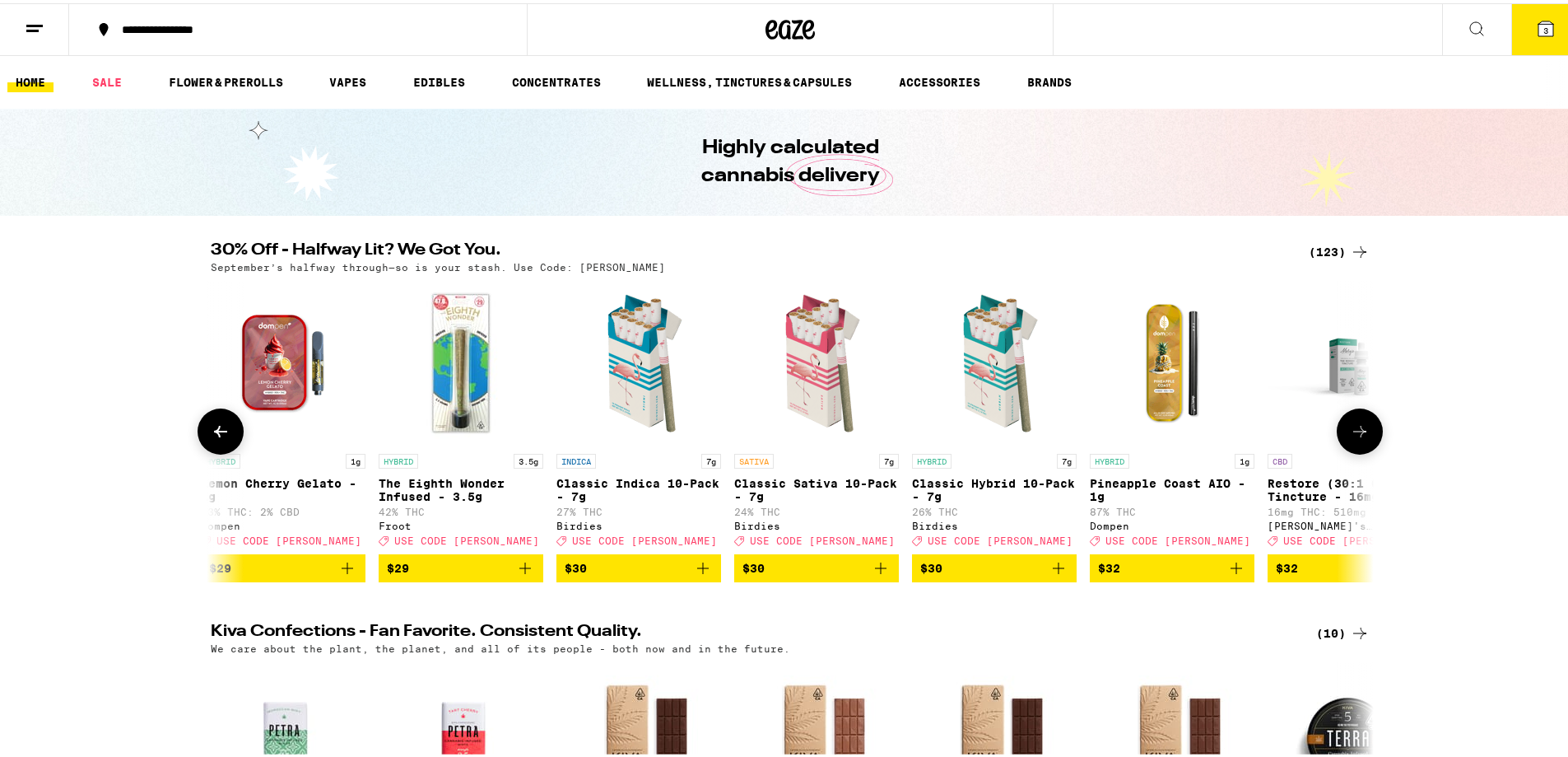
scroll to position [0, 13715]
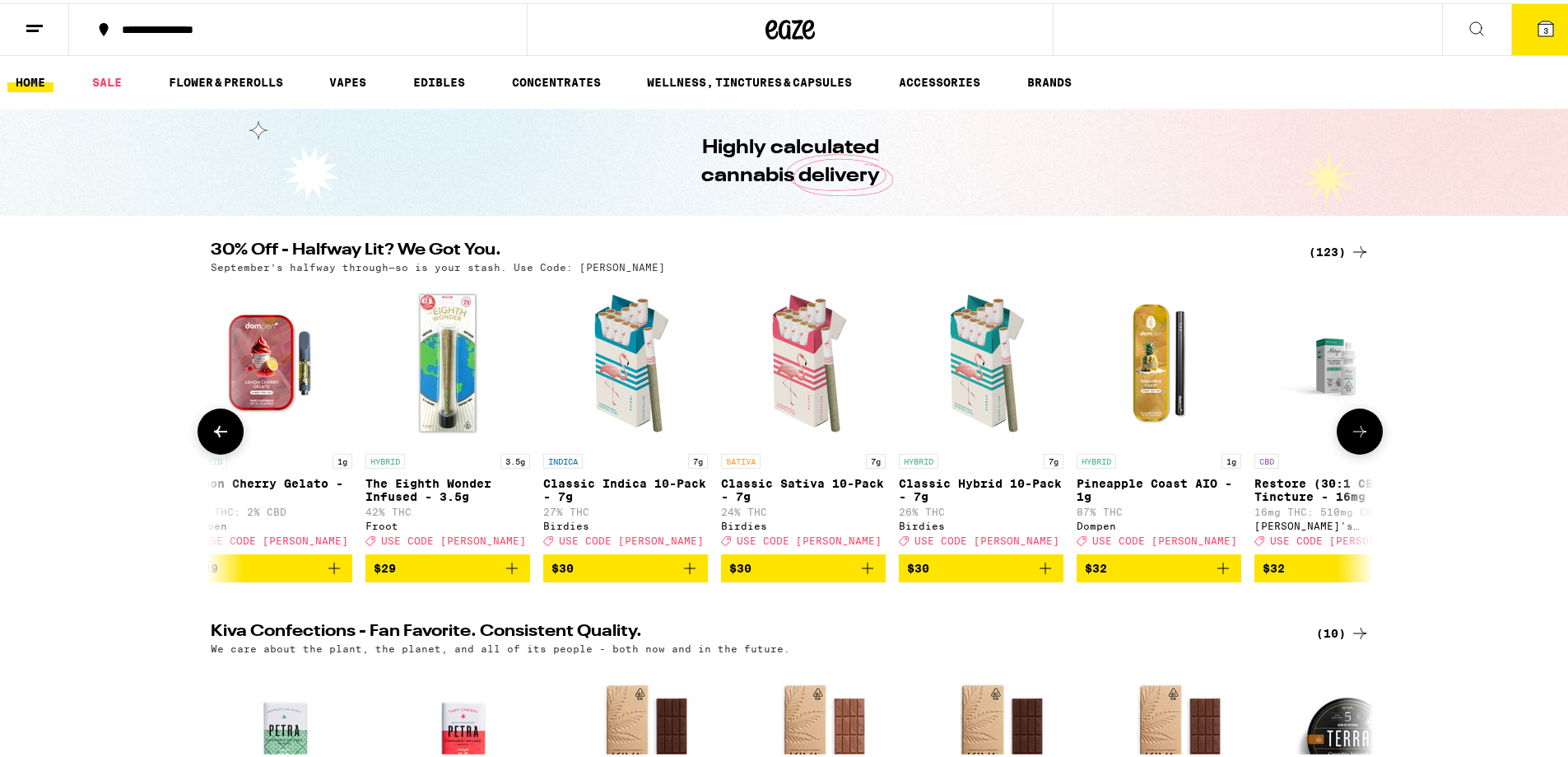
click at [857, 575] on icon "Add to bag" at bounding box center [867, 564] width 19 height 19
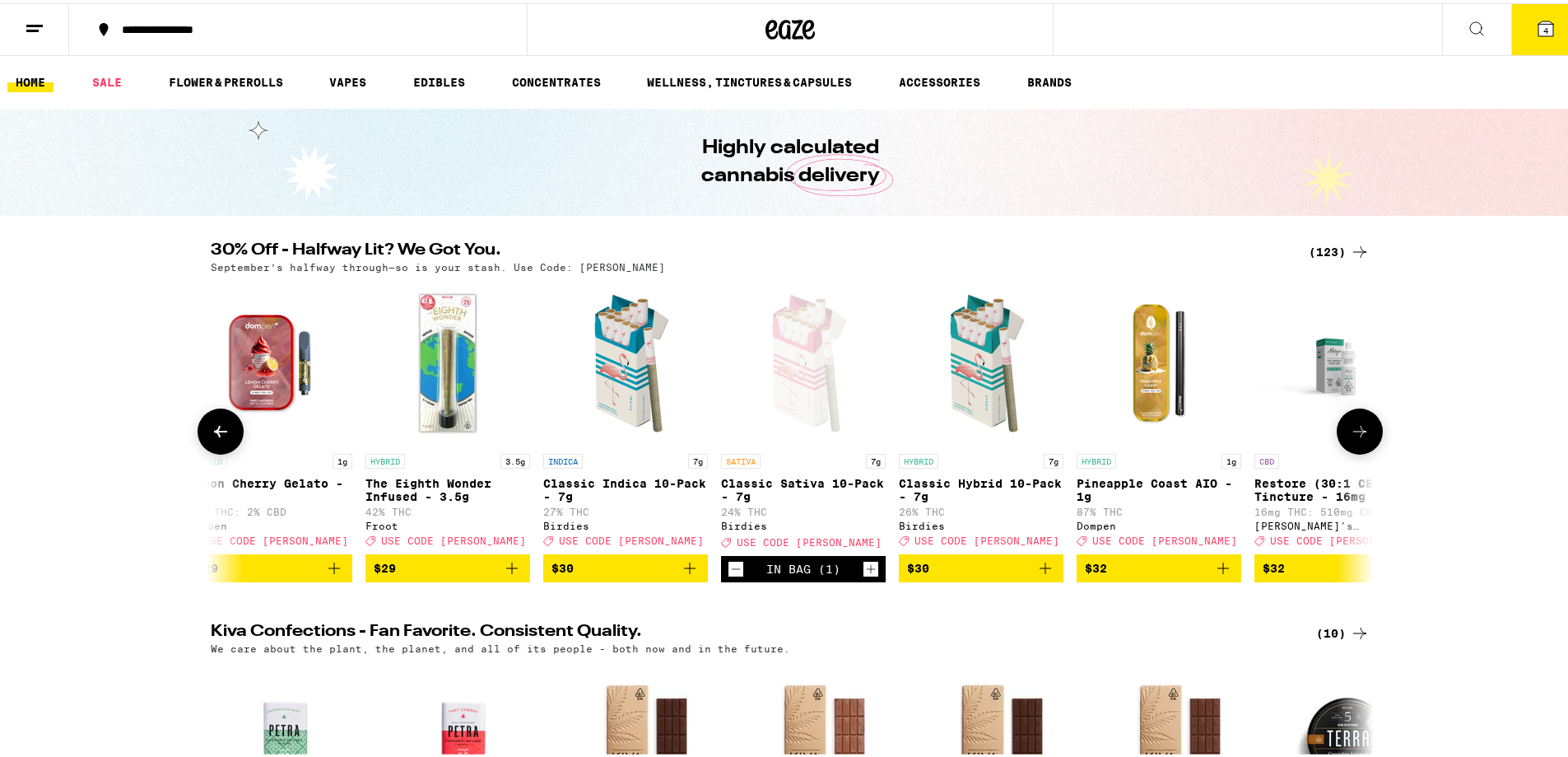
click at [1361, 436] on icon at bounding box center [1359, 428] width 19 height 19
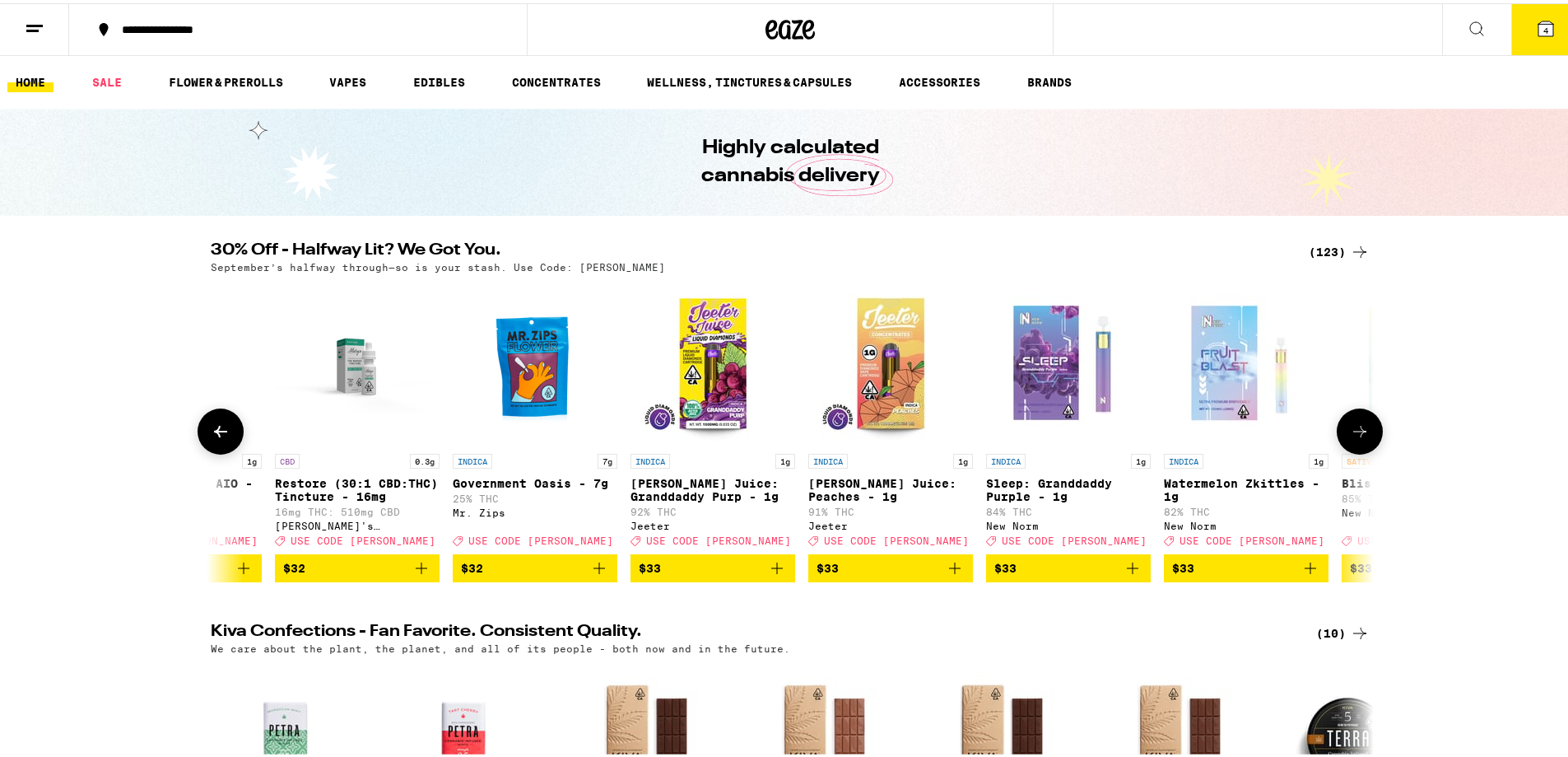
click at [1361, 436] on icon at bounding box center [1359, 428] width 19 height 19
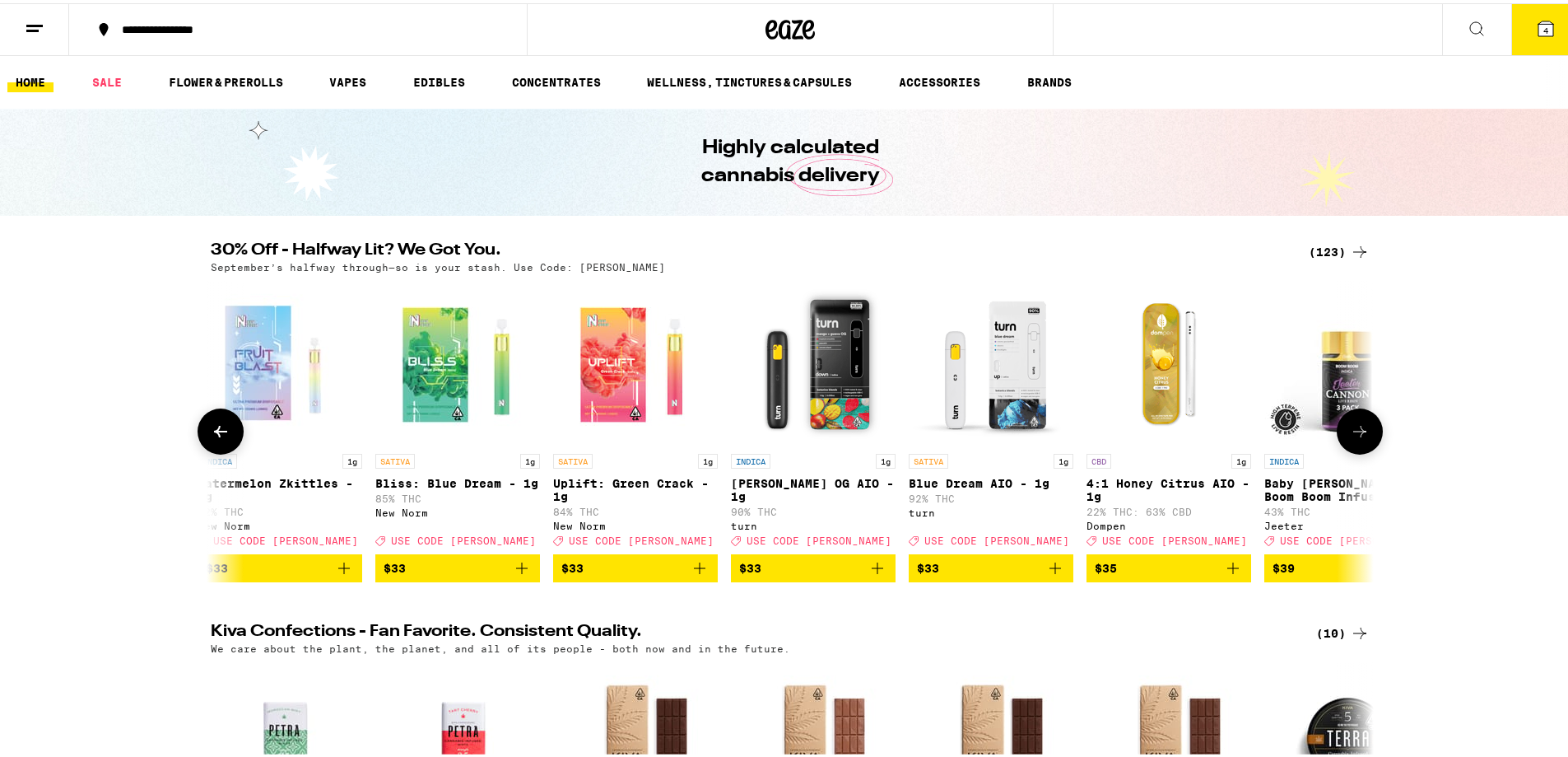
scroll to position [0, 15674]
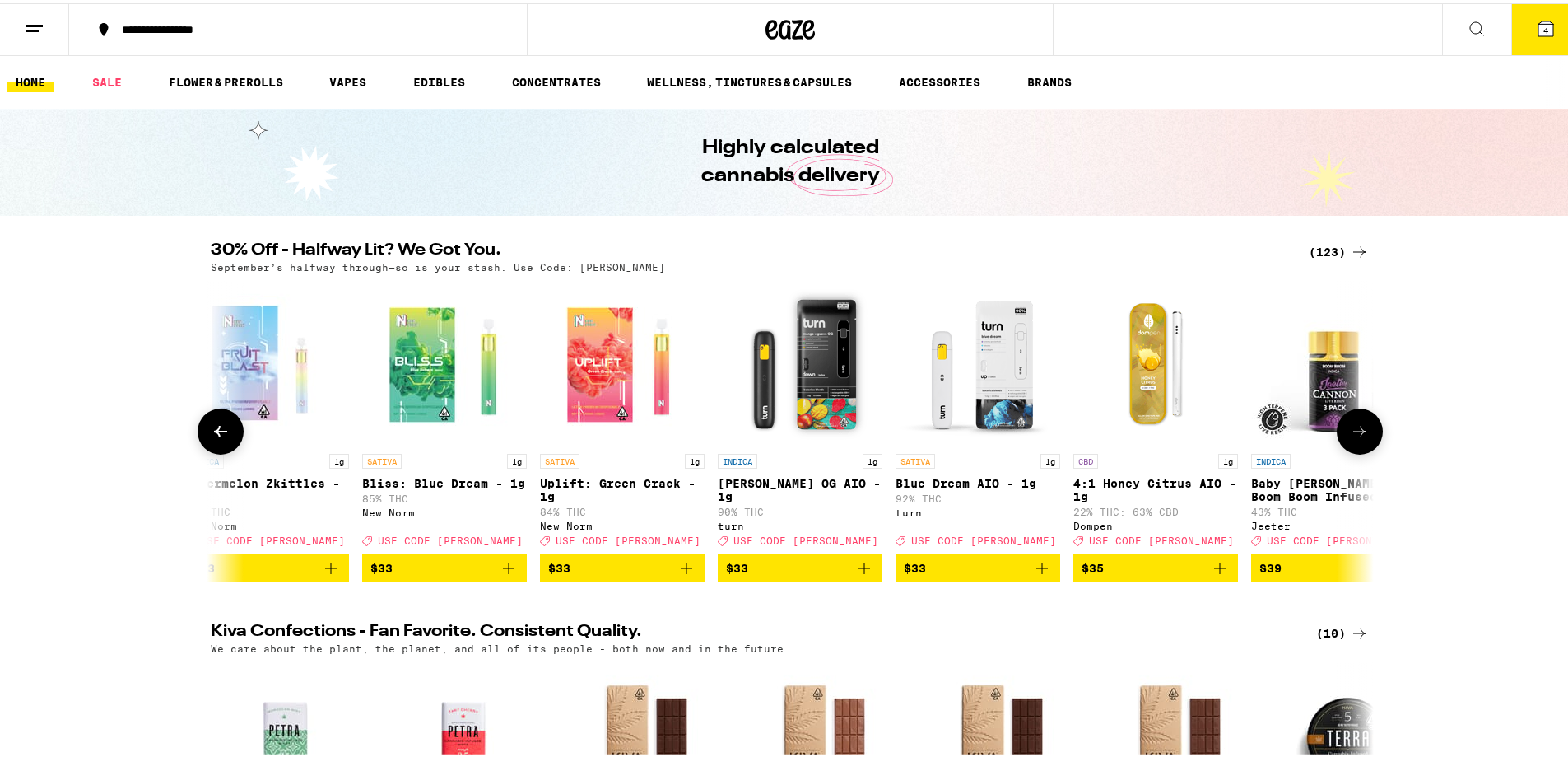
click at [1361, 436] on icon at bounding box center [1359, 428] width 19 height 19
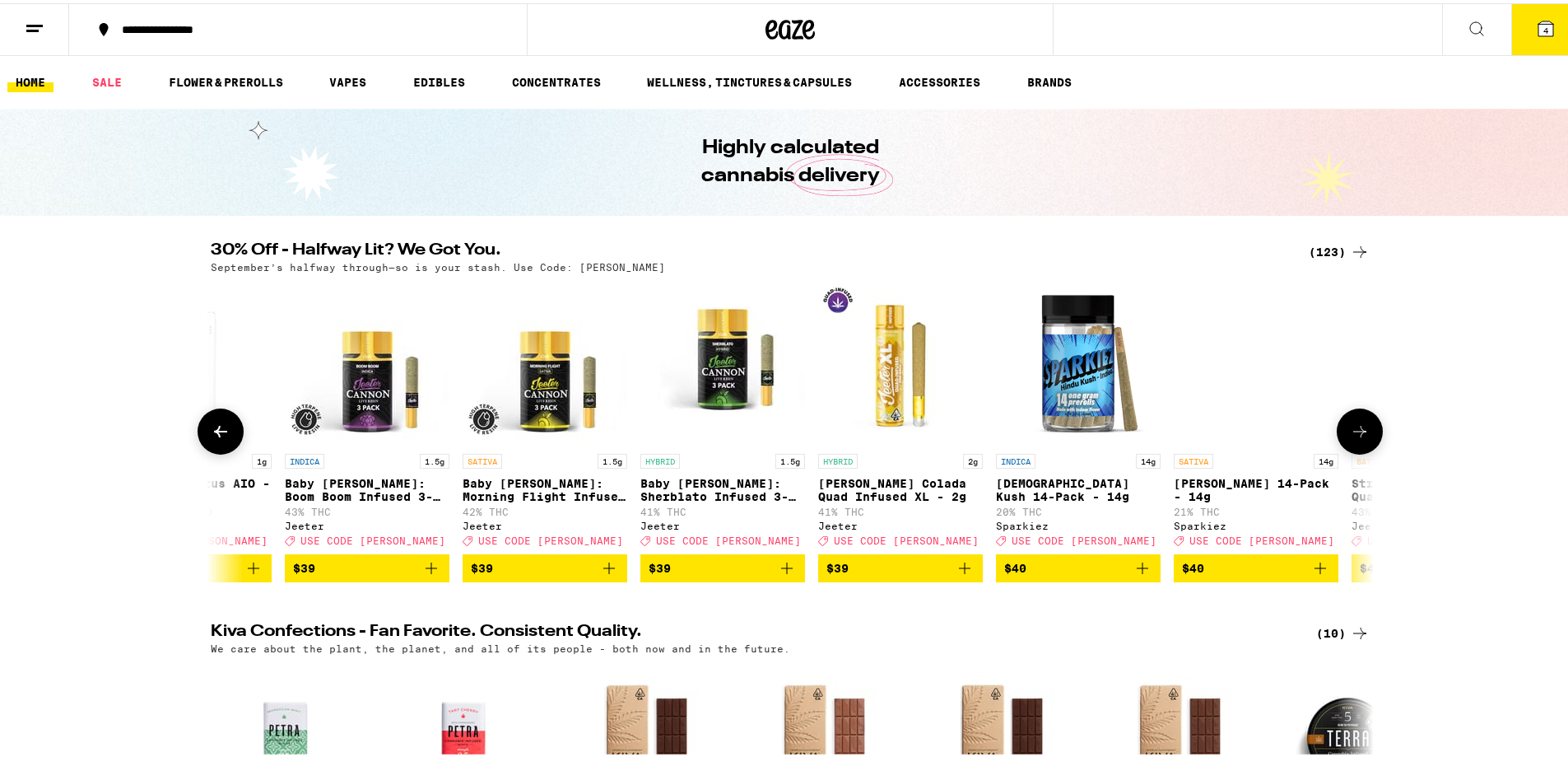
scroll to position [0, 16654]
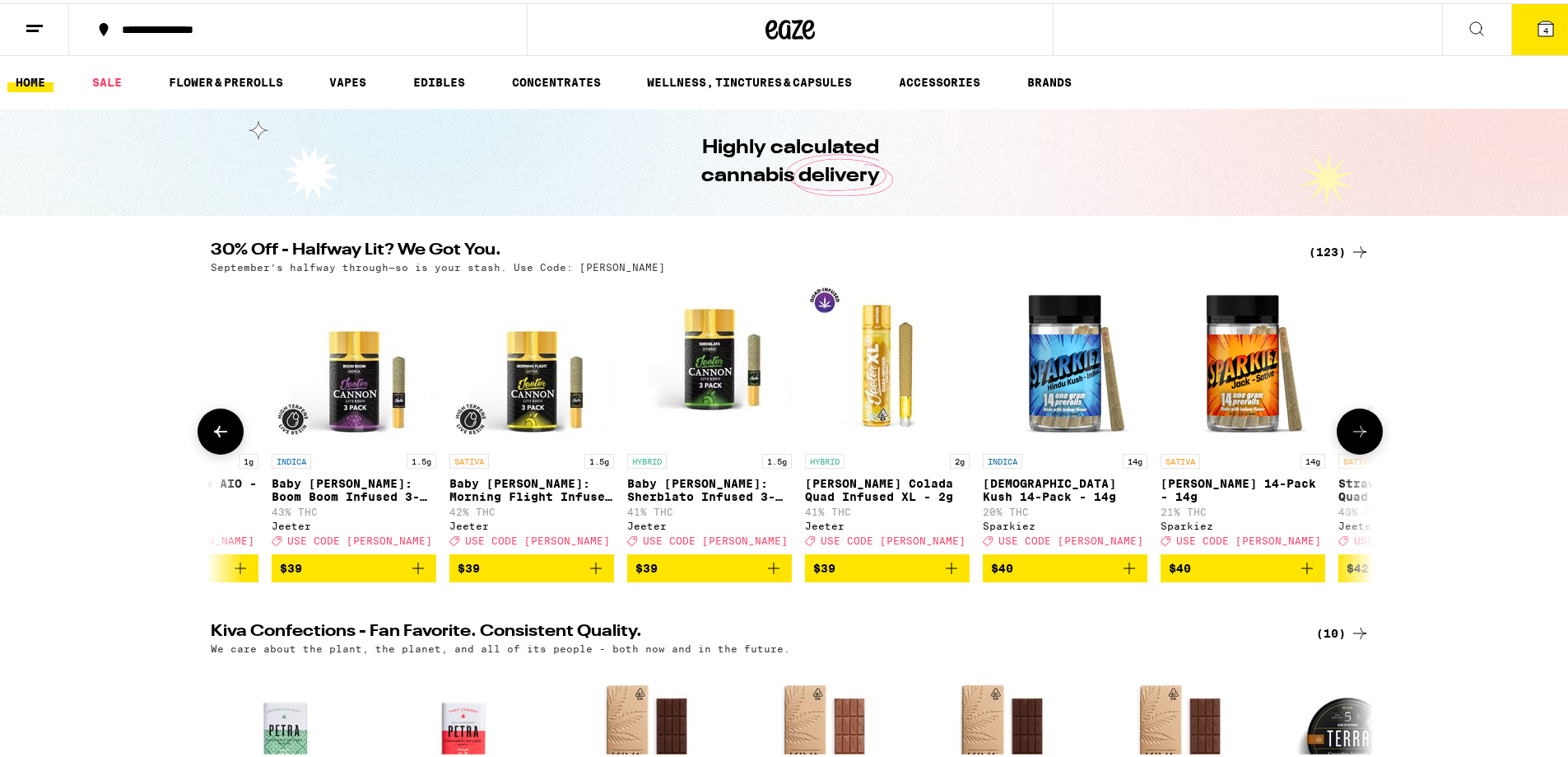
click at [1361, 436] on icon at bounding box center [1359, 428] width 19 height 19
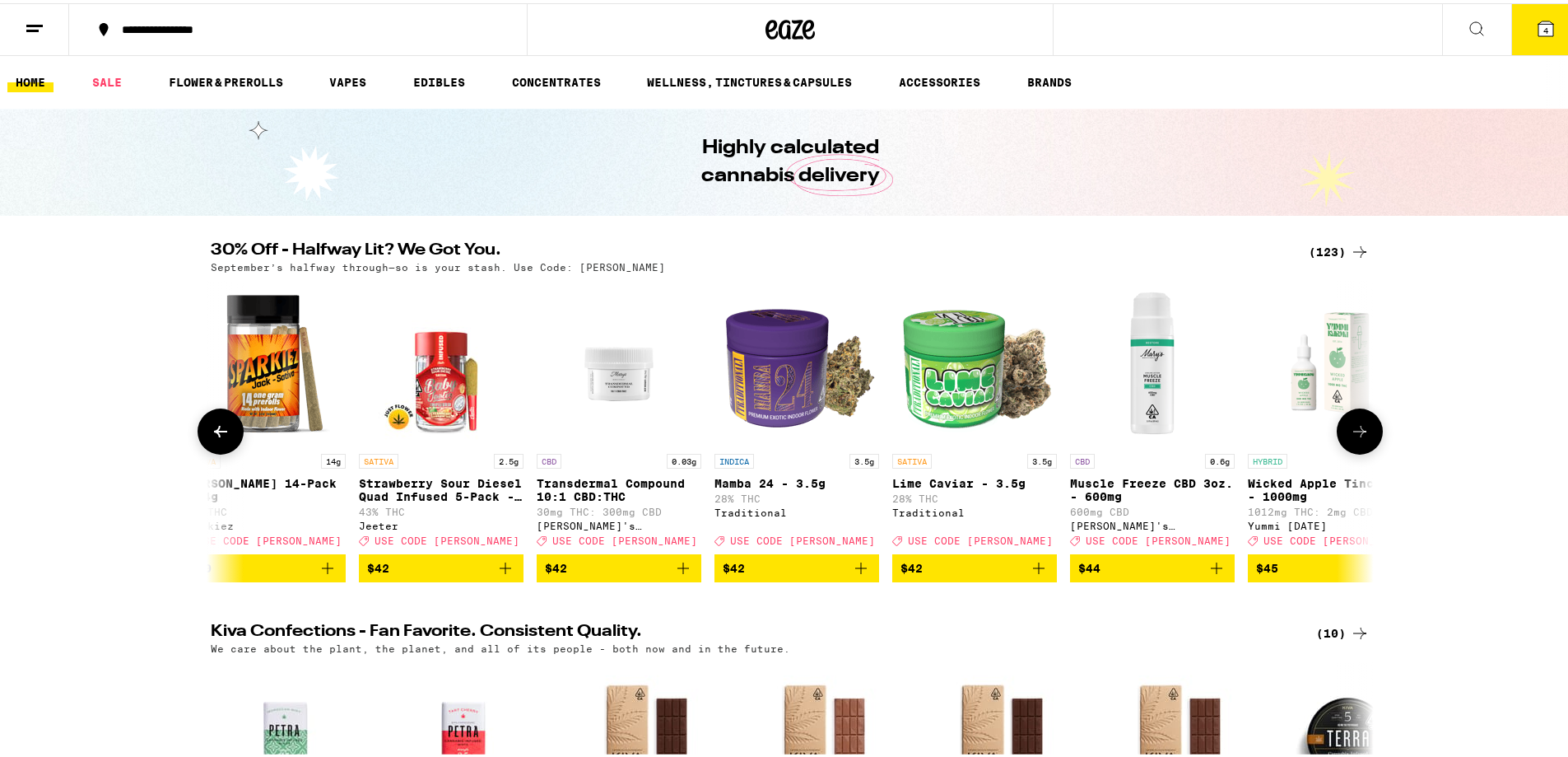
click at [1362, 436] on icon at bounding box center [1359, 428] width 19 height 19
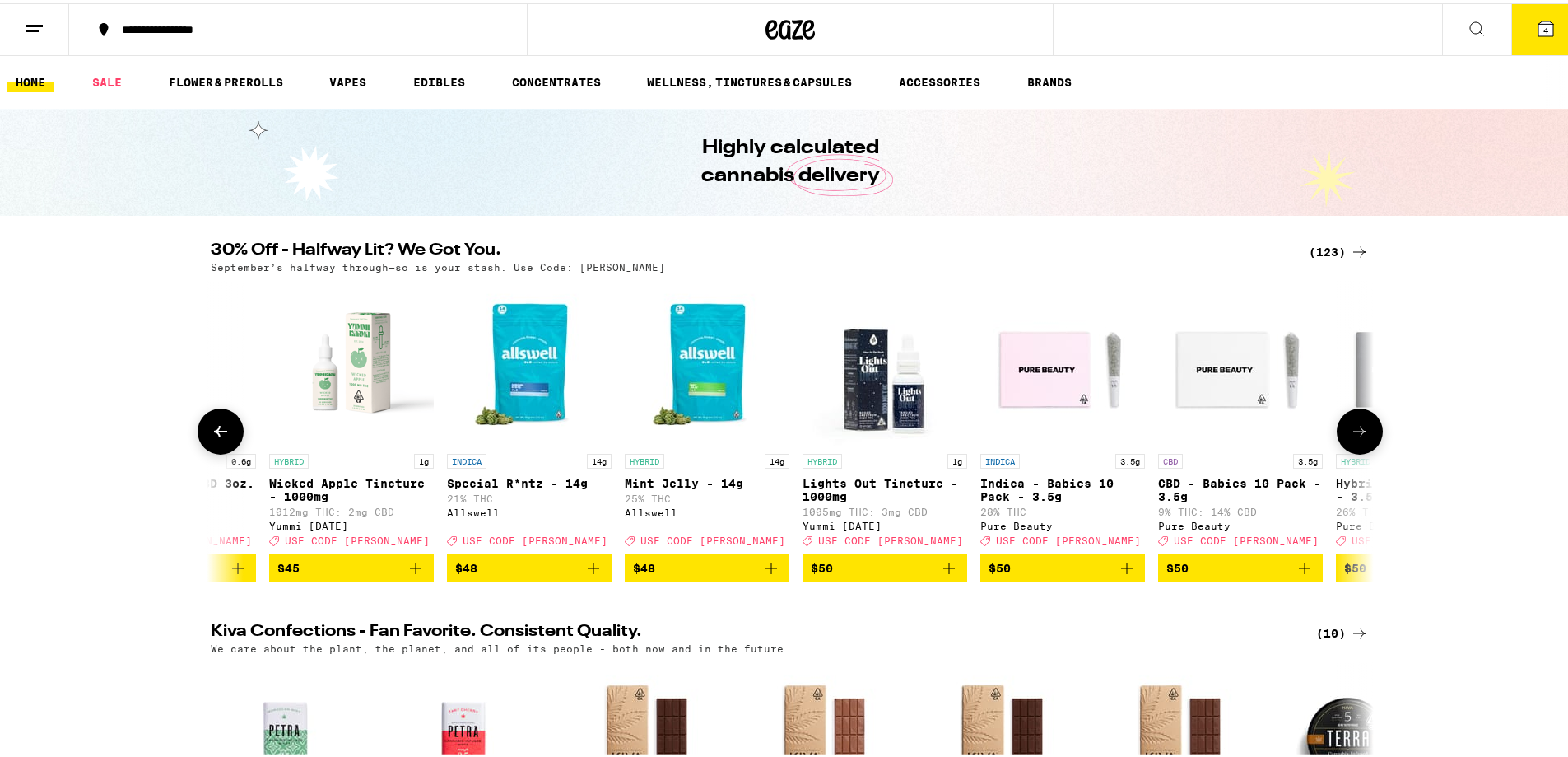
scroll to position [0, 18613]
click at [1362, 436] on icon at bounding box center [1359, 428] width 19 height 19
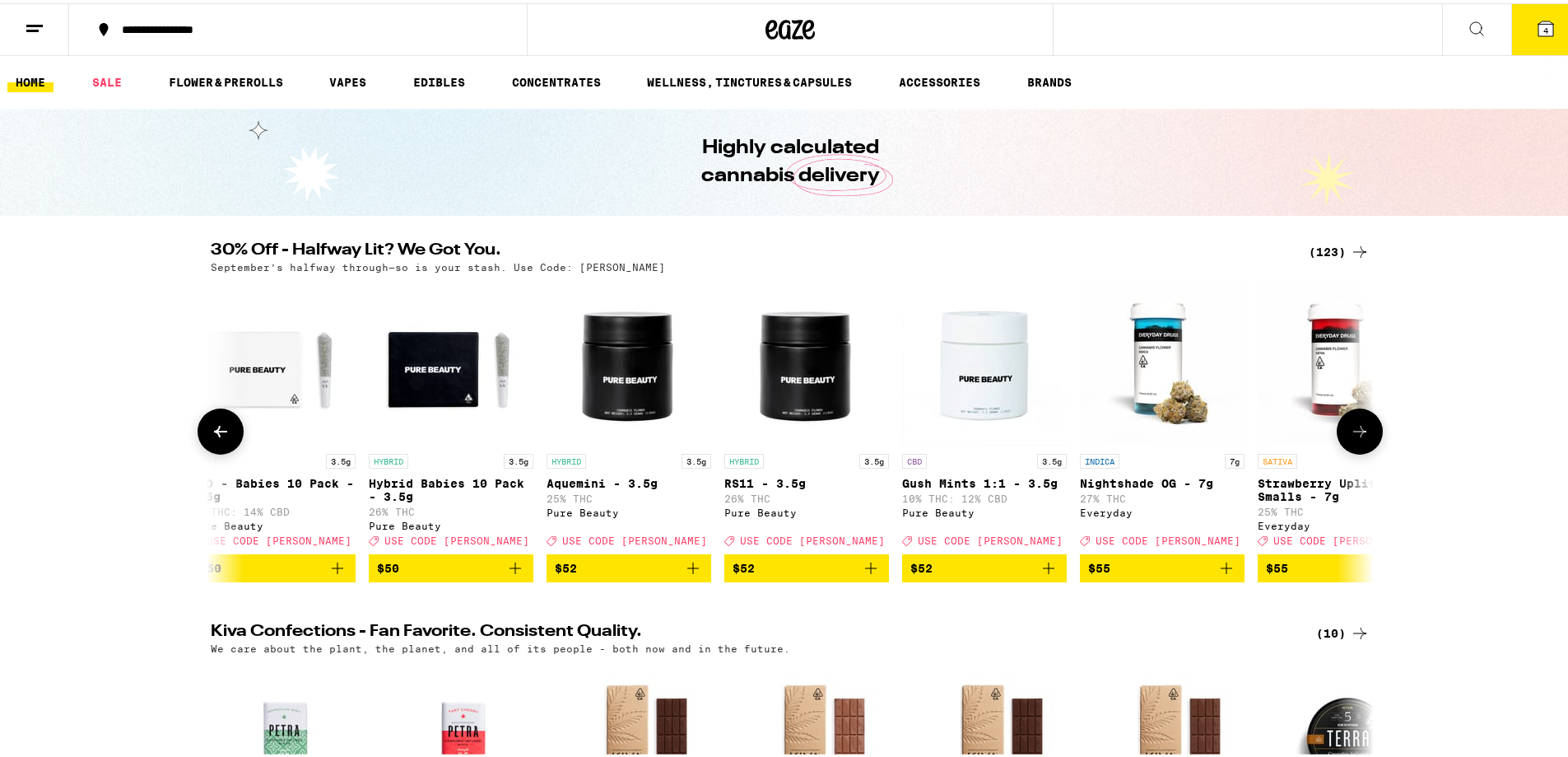
scroll to position [0, 19593]
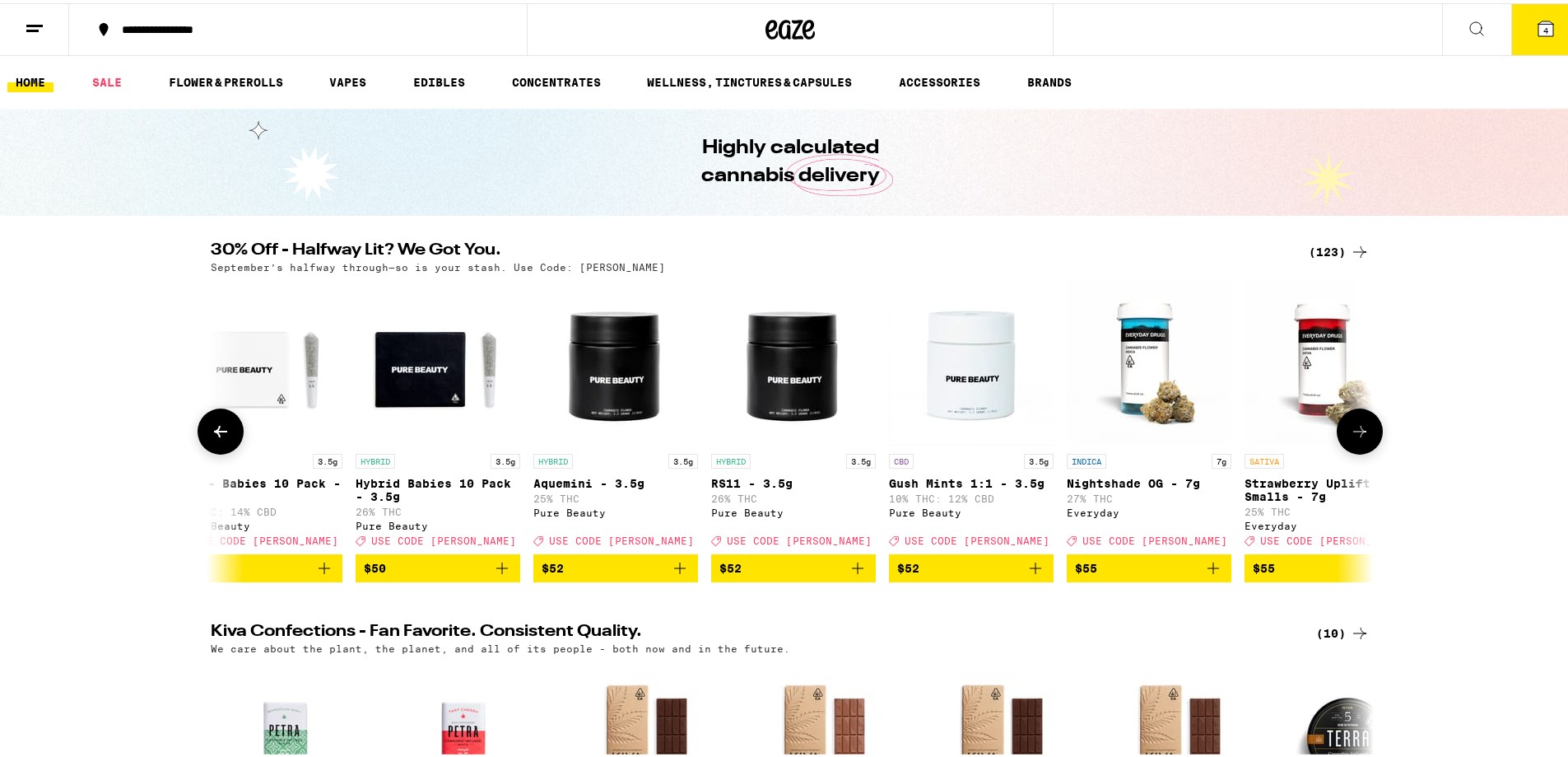
click at [1362, 436] on icon at bounding box center [1359, 428] width 19 height 19
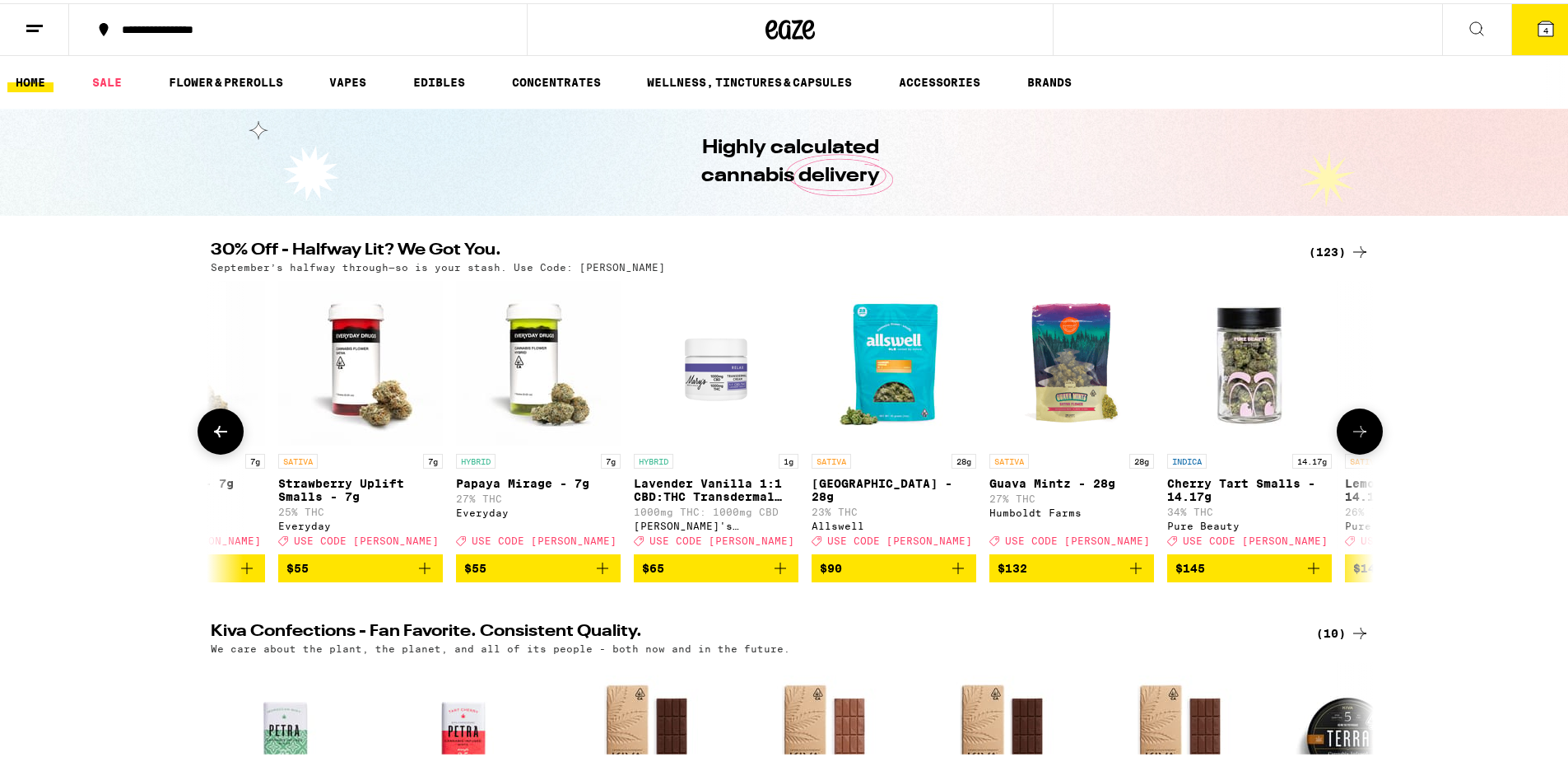
scroll to position [0, 20572]
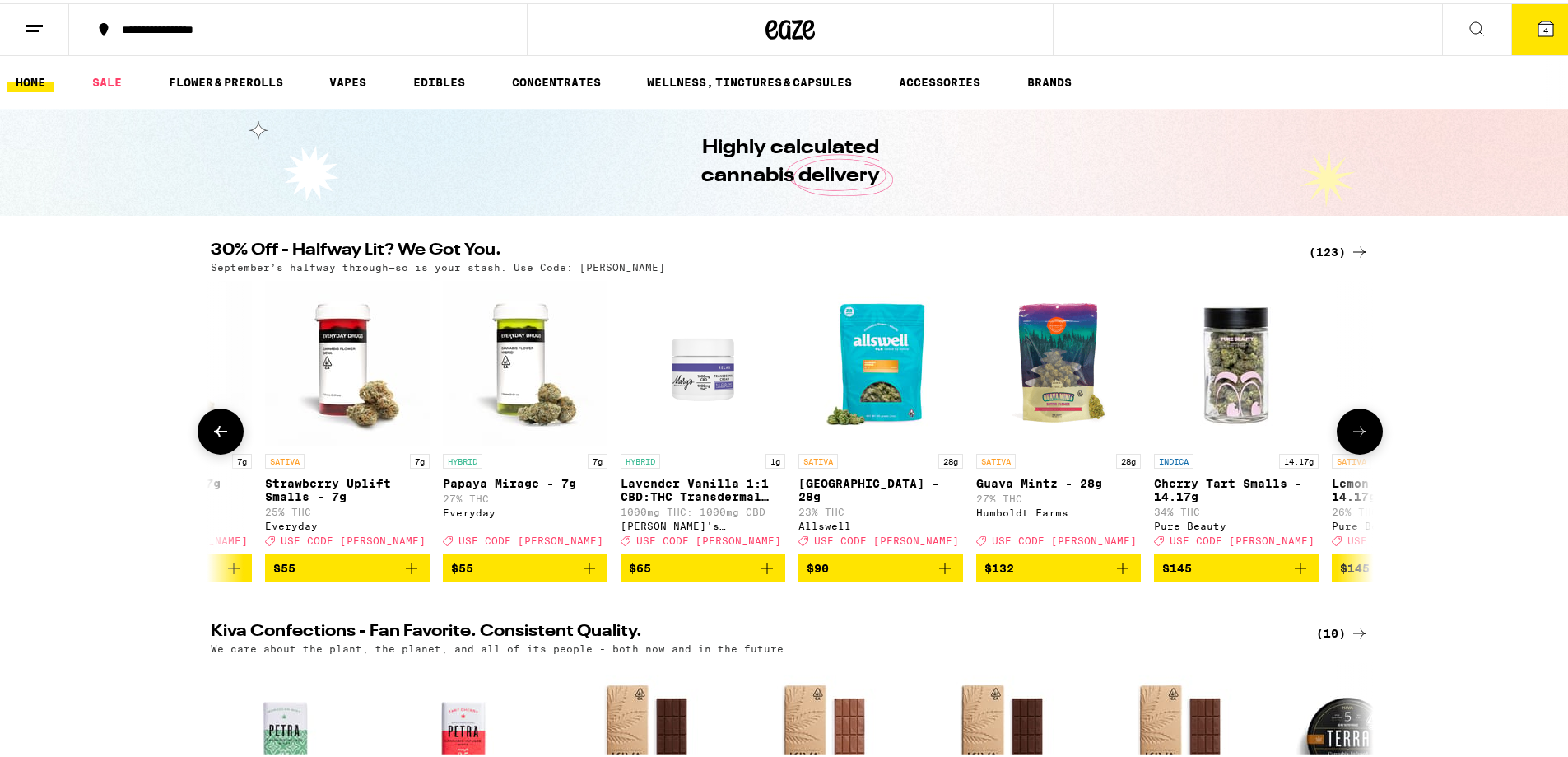
click at [1362, 436] on icon at bounding box center [1359, 428] width 19 height 19
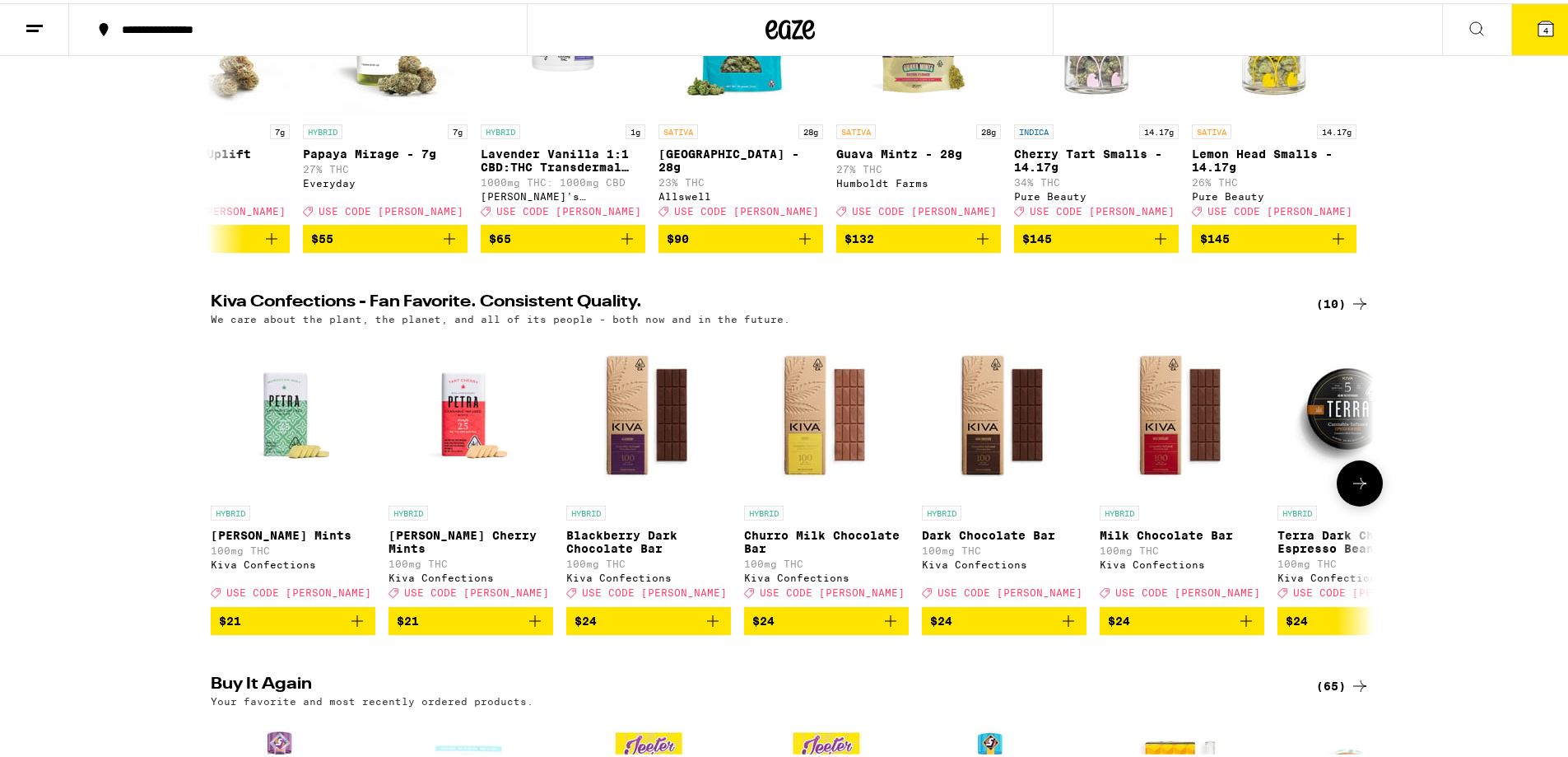
scroll to position [0, 0]
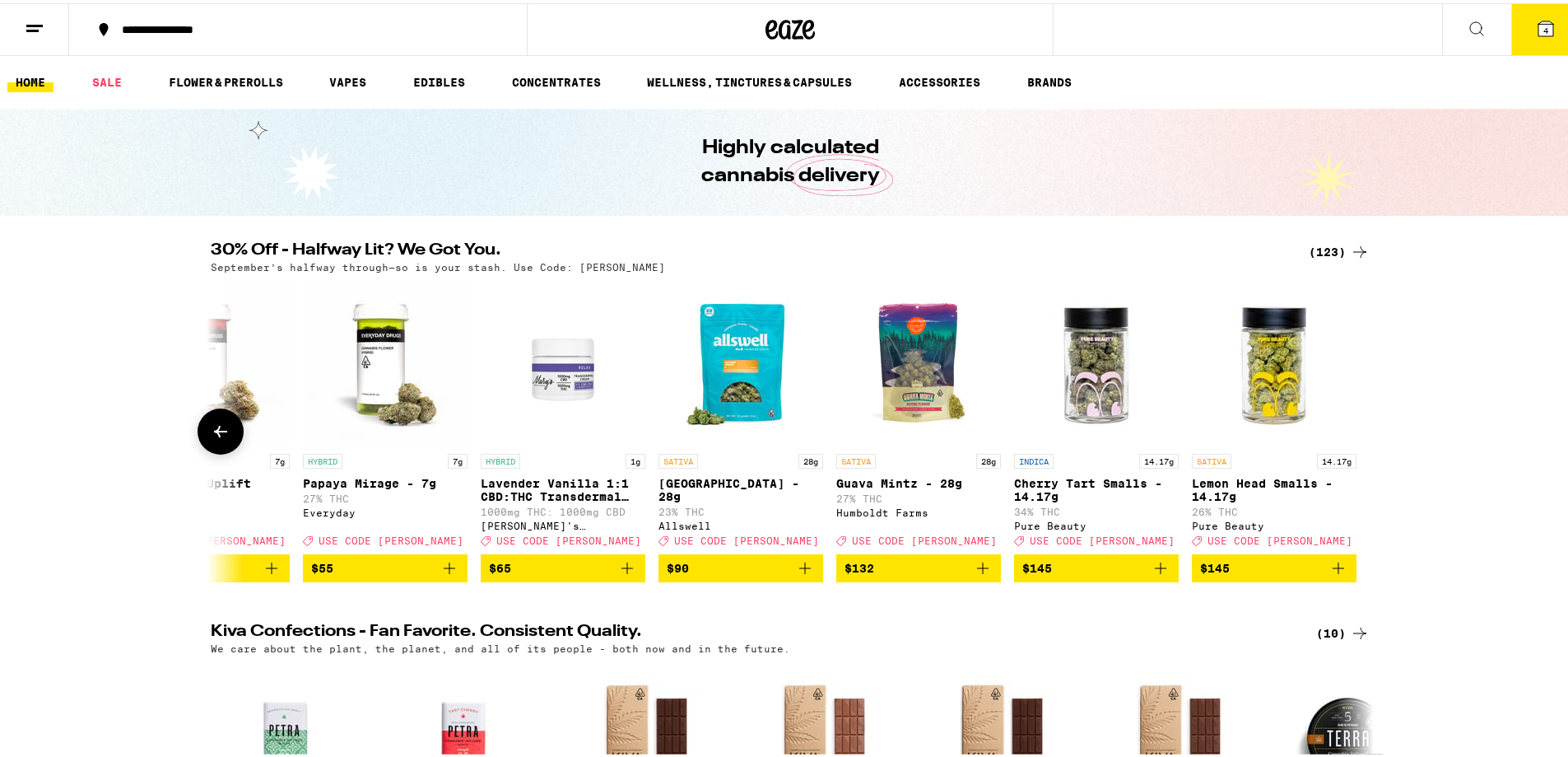
click at [216, 430] on icon at bounding box center [220, 428] width 19 height 19
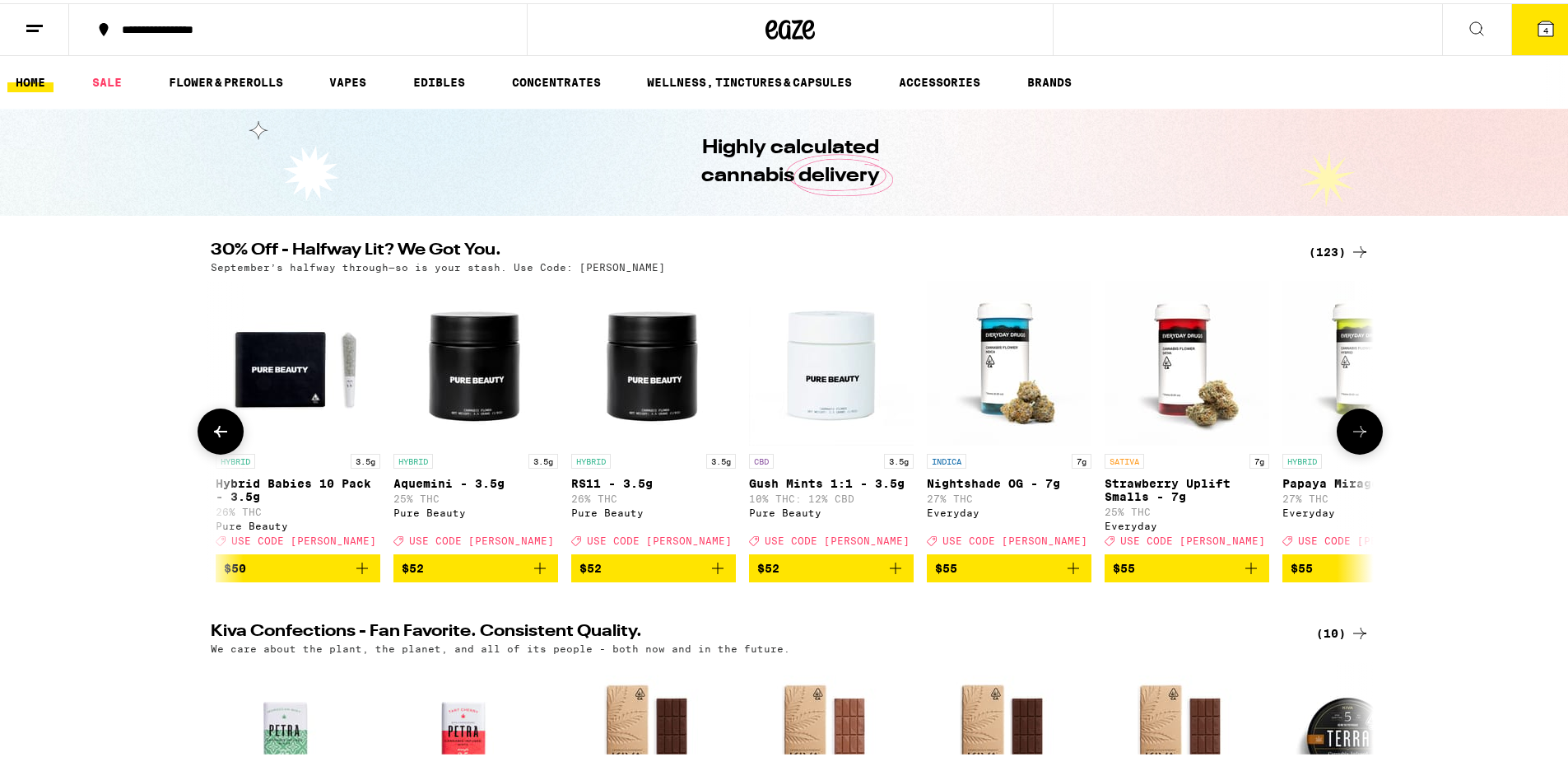
click at [216, 430] on icon at bounding box center [220, 428] width 19 height 19
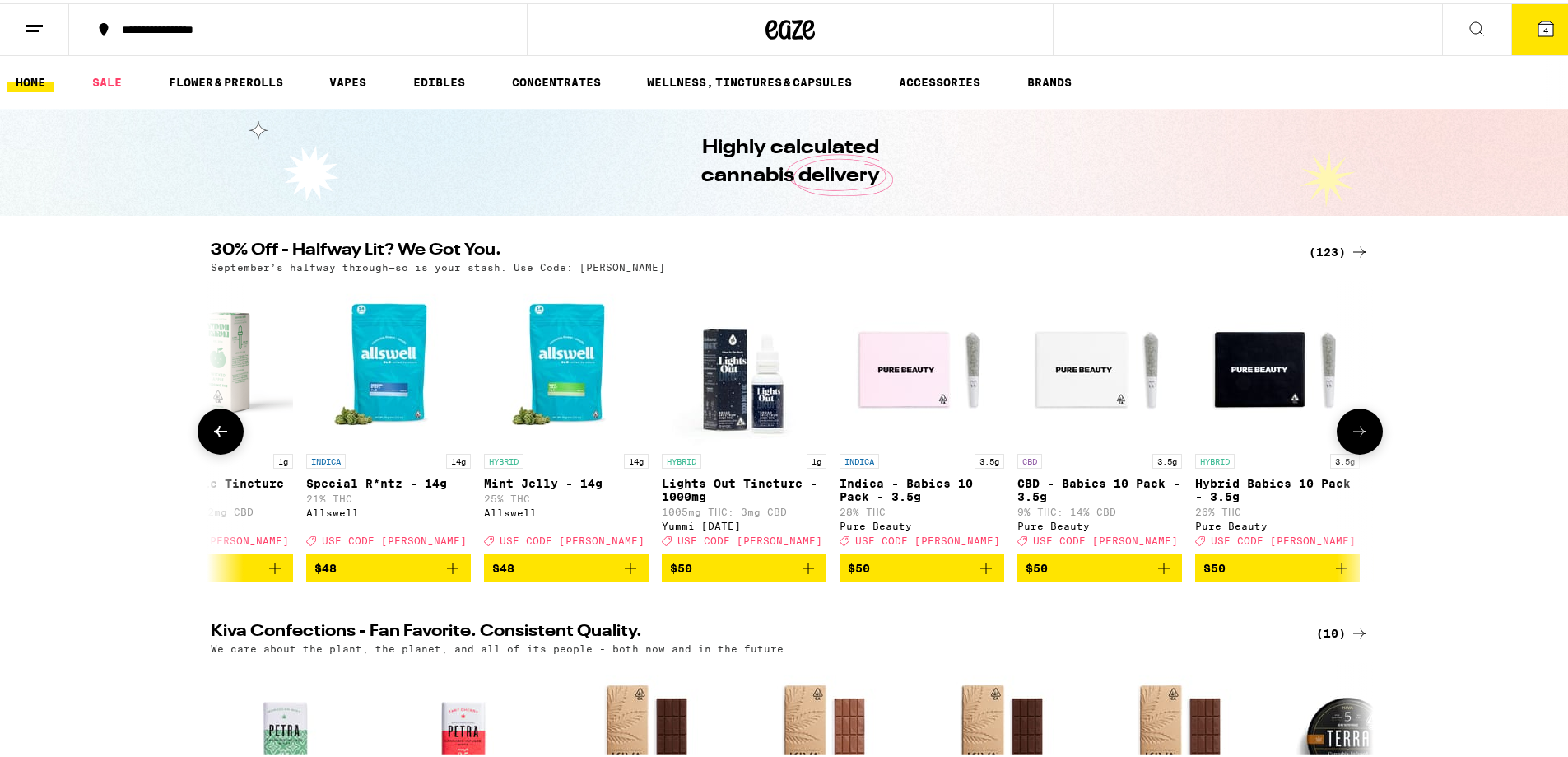
click at [216, 430] on icon at bounding box center [220, 428] width 19 height 19
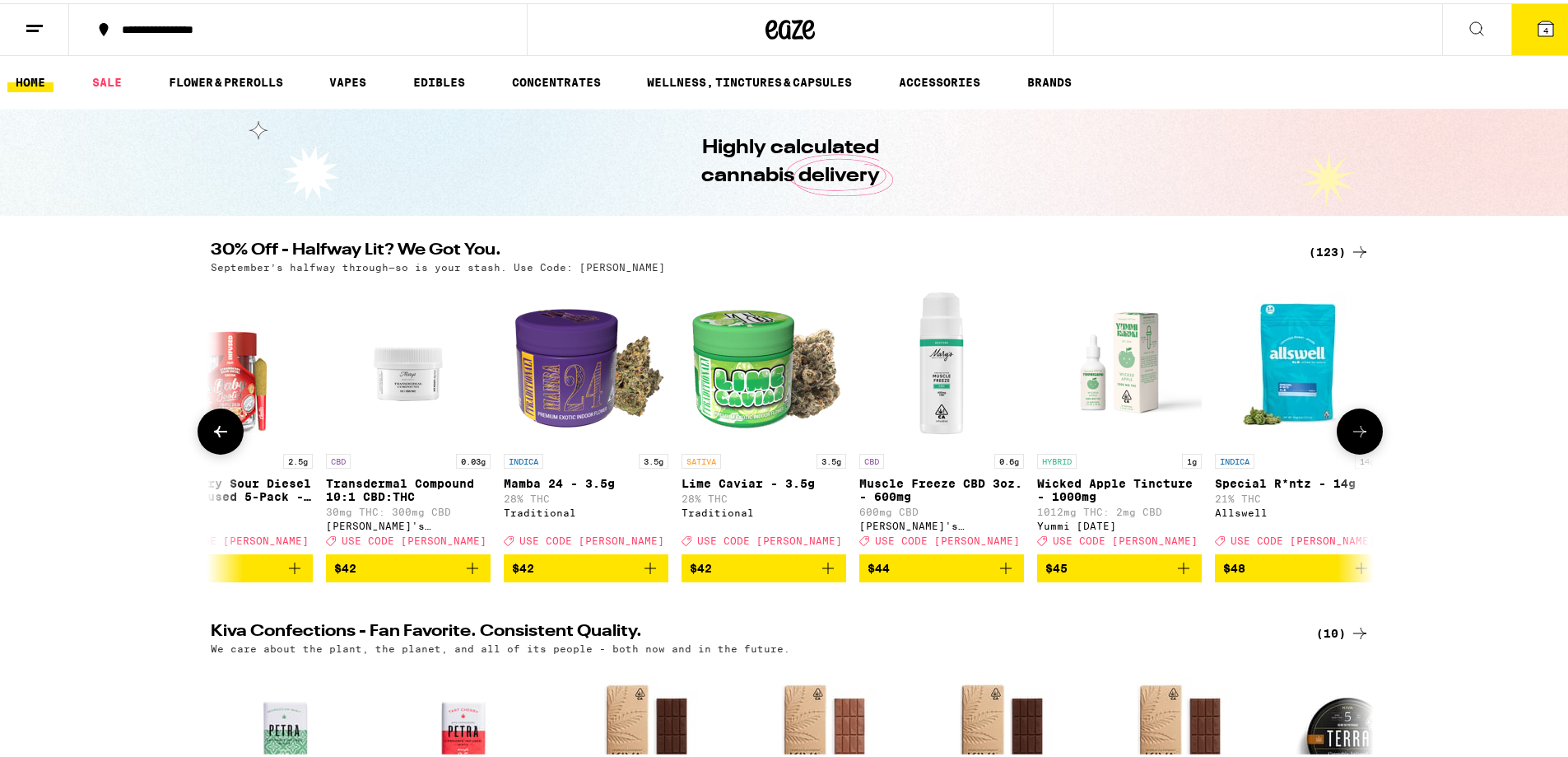
scroll to position [0, 17774]
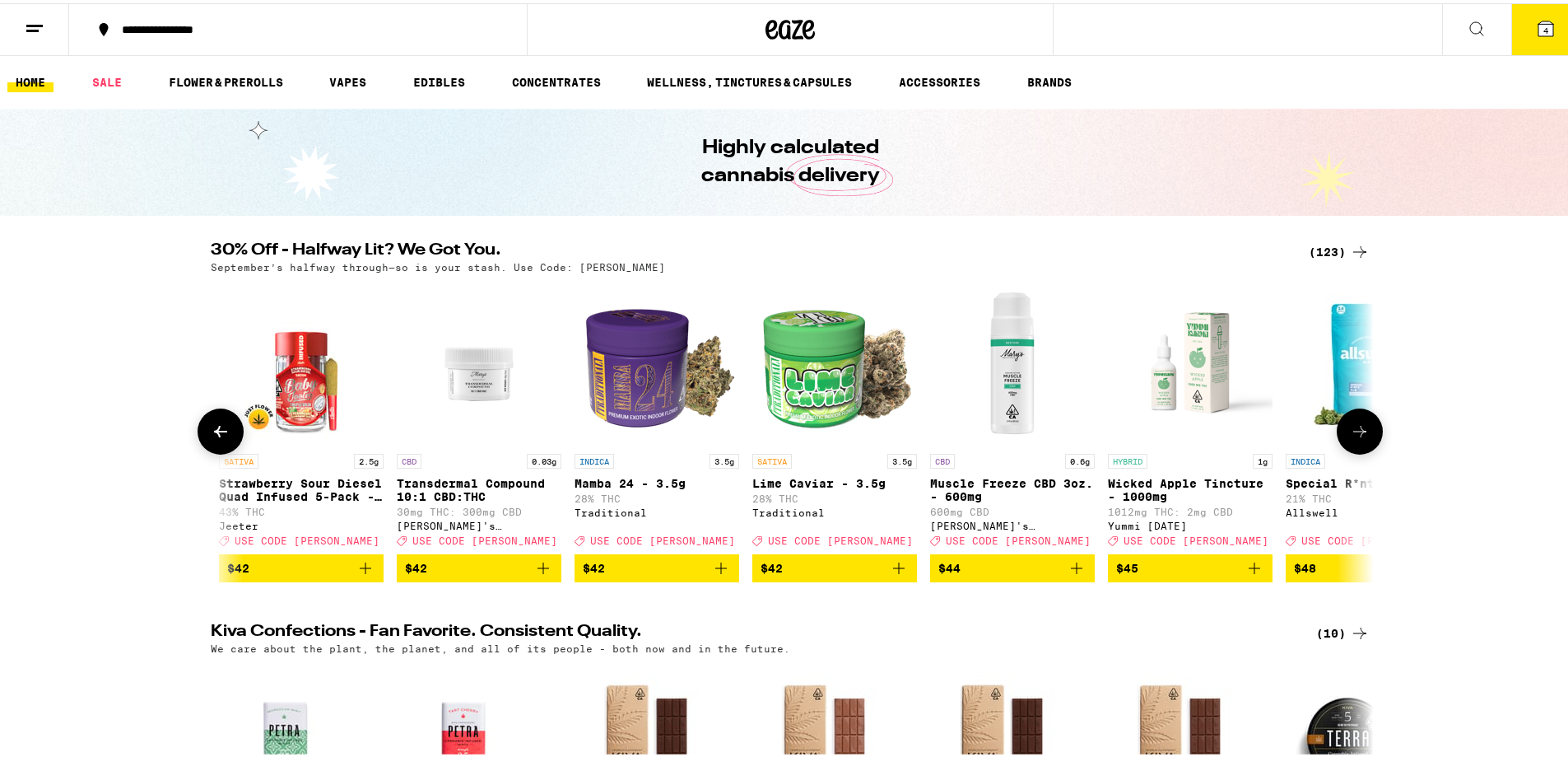
click at [219, 430] on icon at bounding box center [220, 428] width 19 height 19
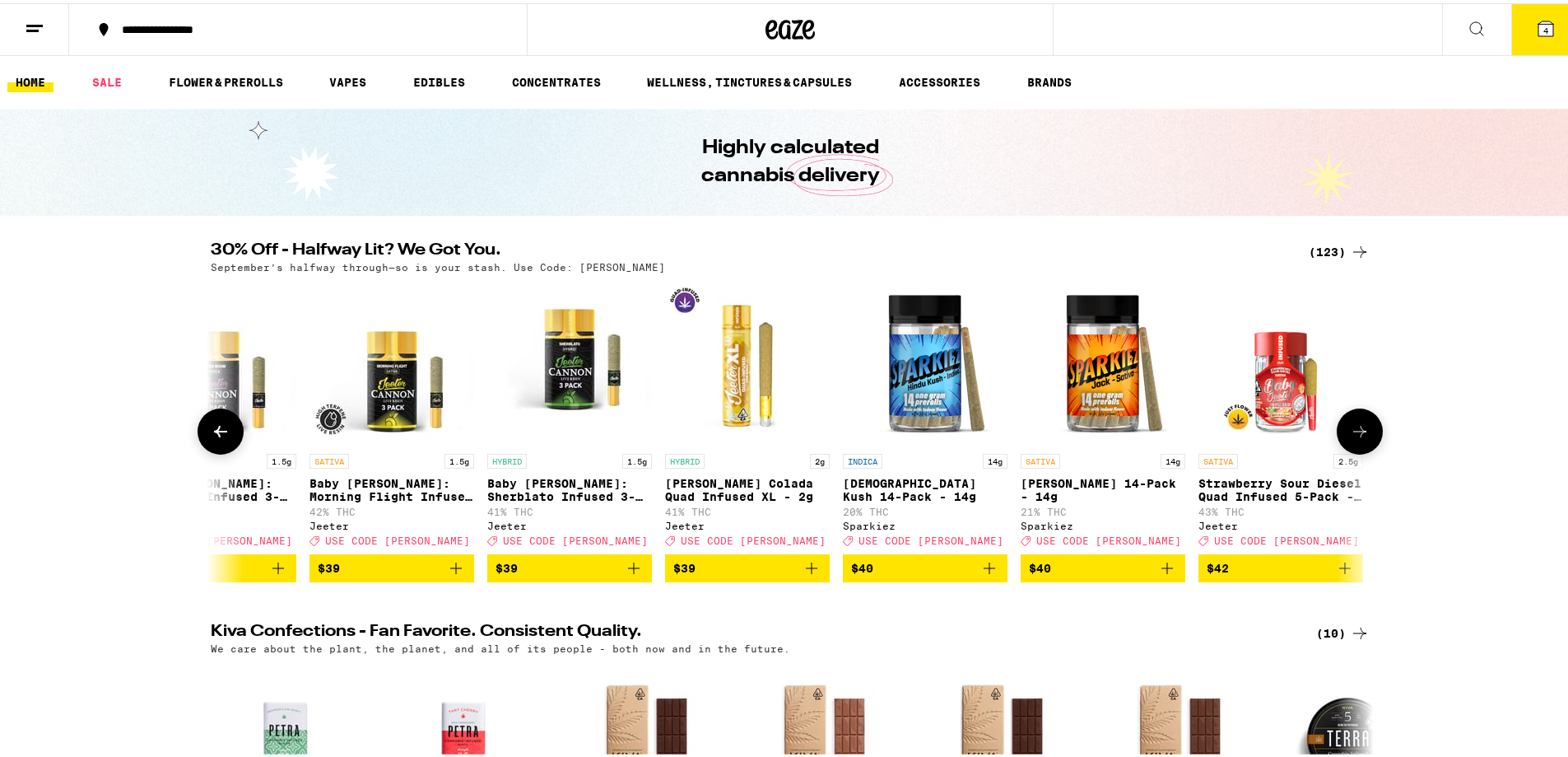
click at [219, 430] on icon at bounding box center [220, 428] width 19 height 19
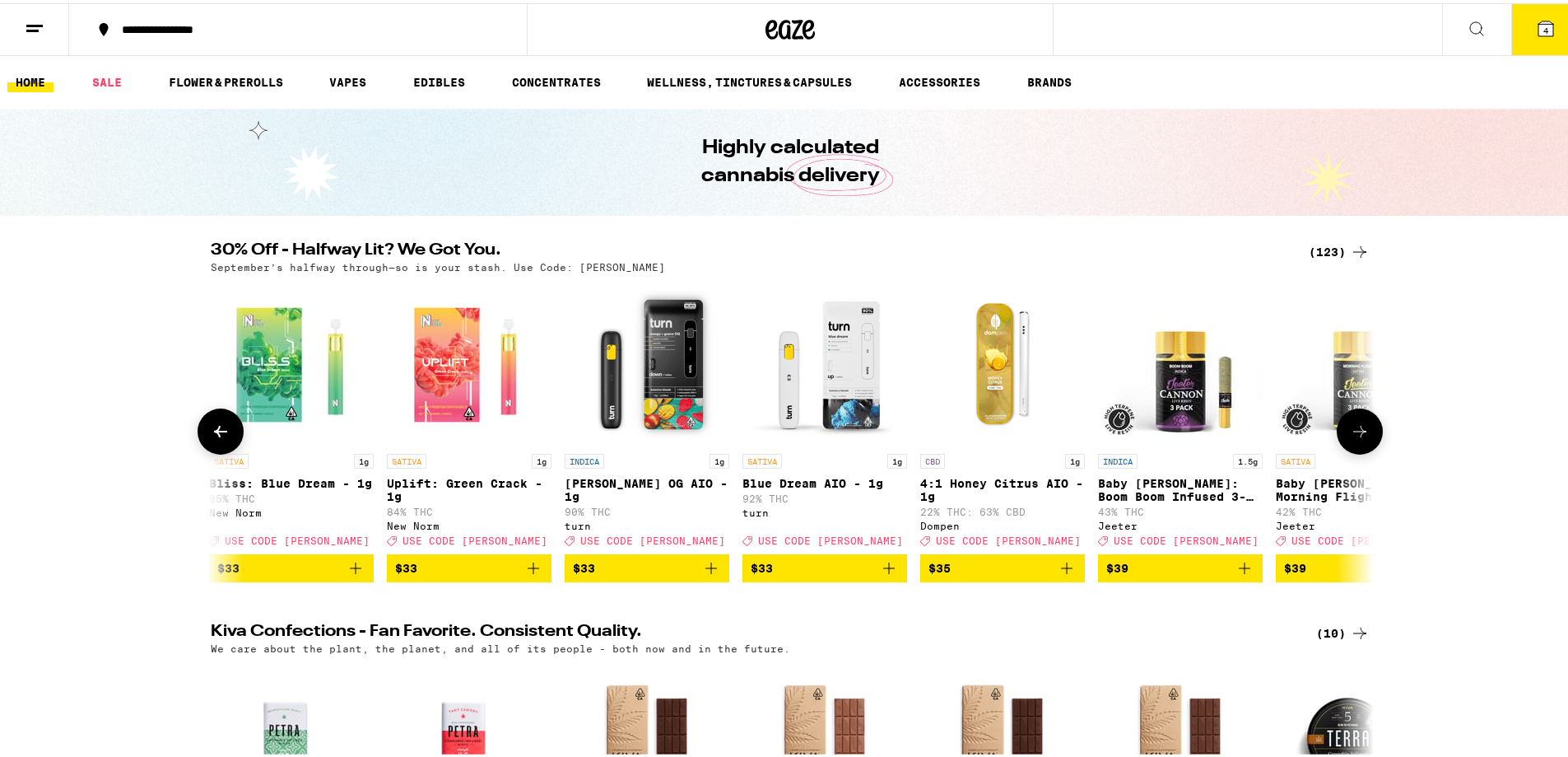
scroll to position [0, 15814]
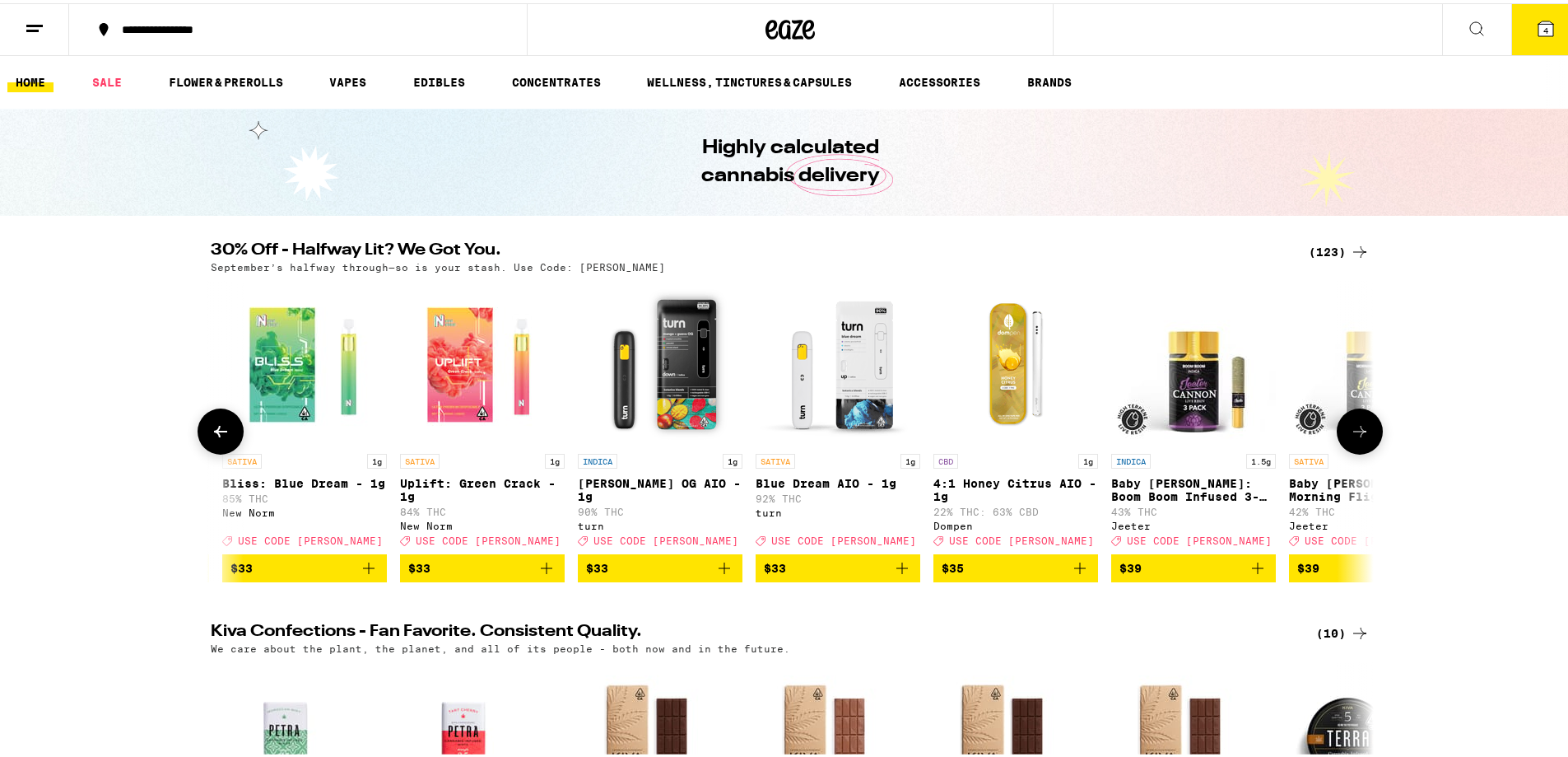
click at [219, 430] on icon at bounding box center [220, 428] width 19 height 19
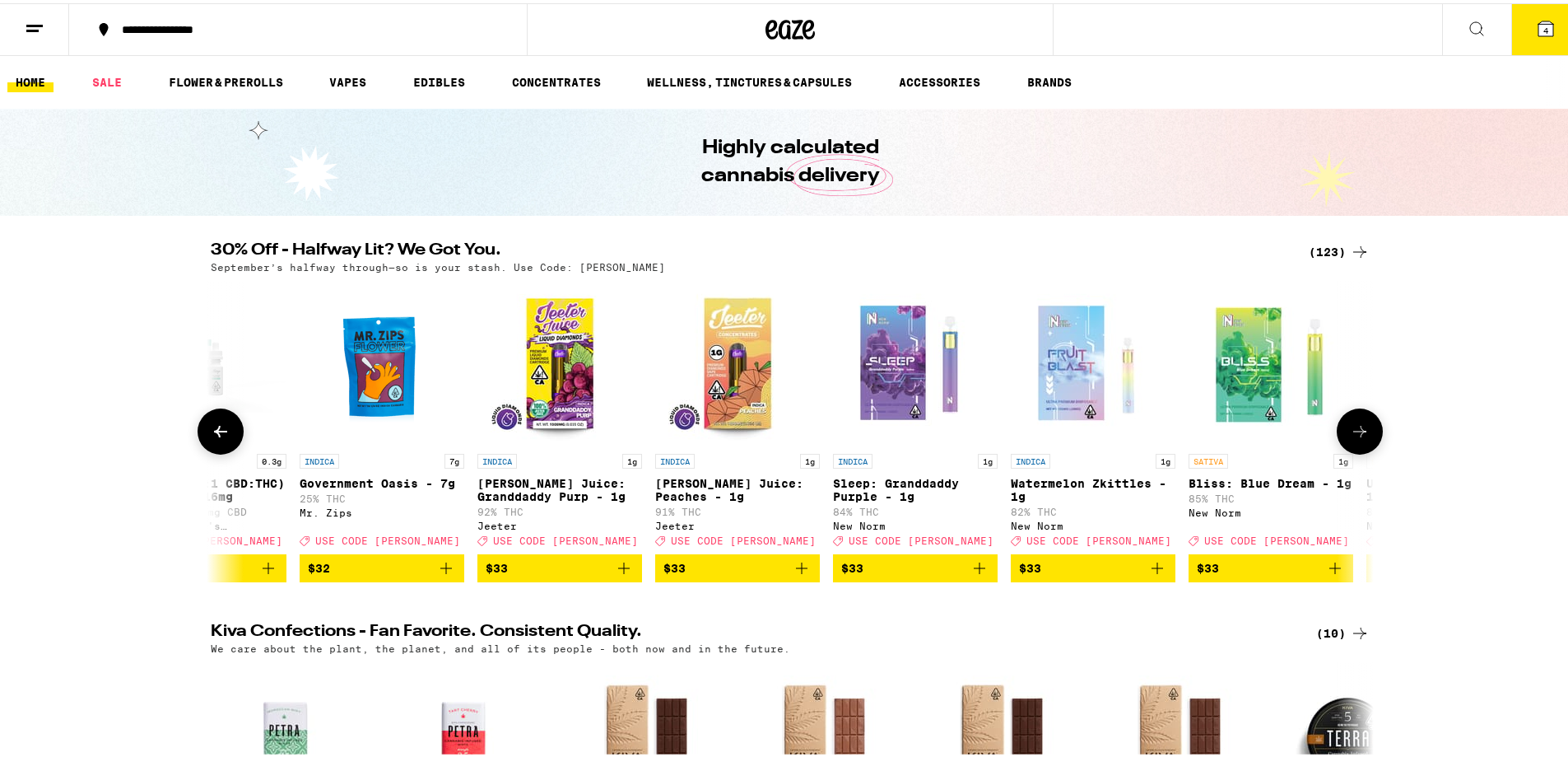
scroll to position [0, 14835]
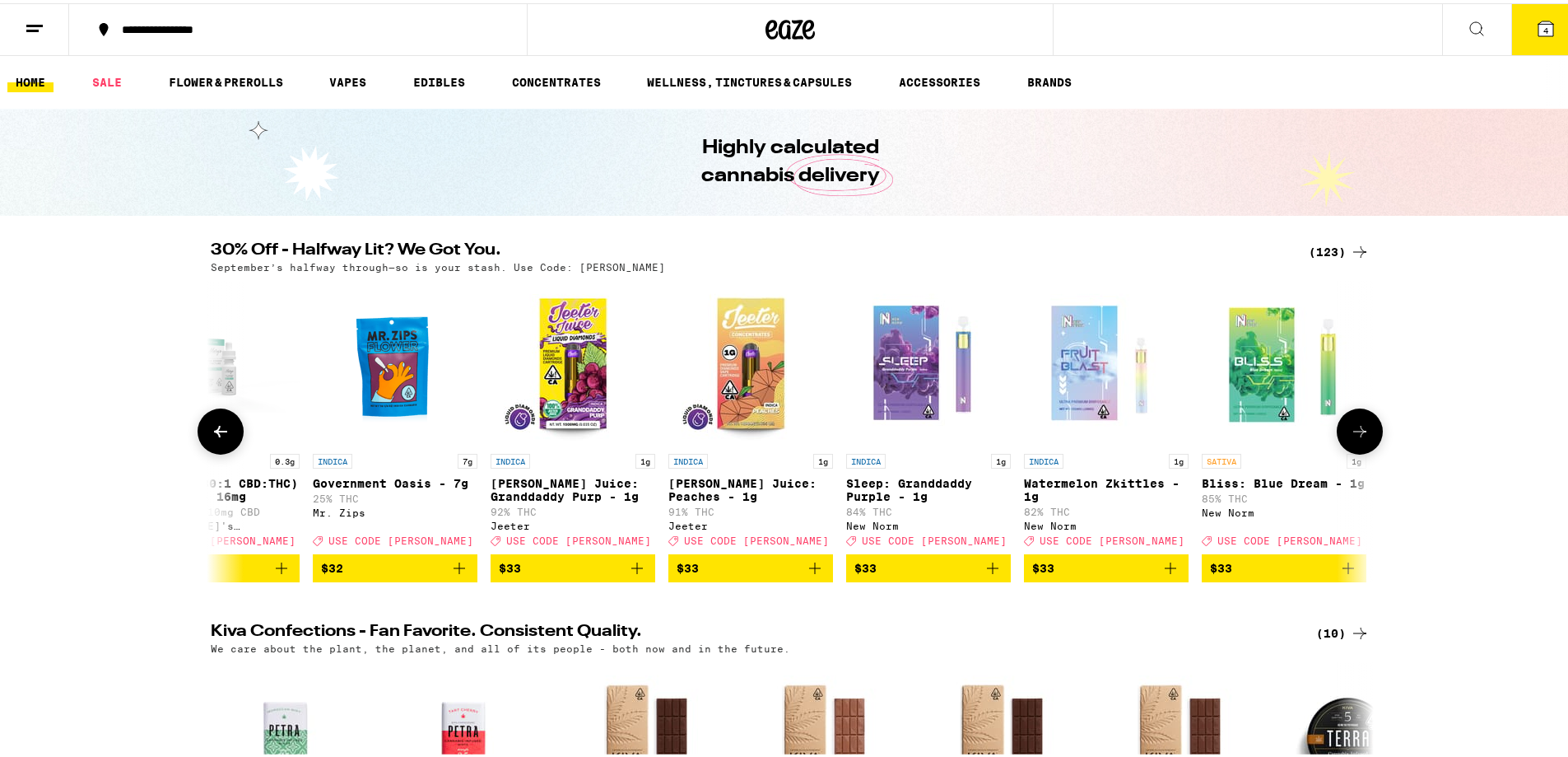
click at [219, 430] on icon at bounding box center [220, 428] width 19 height 19
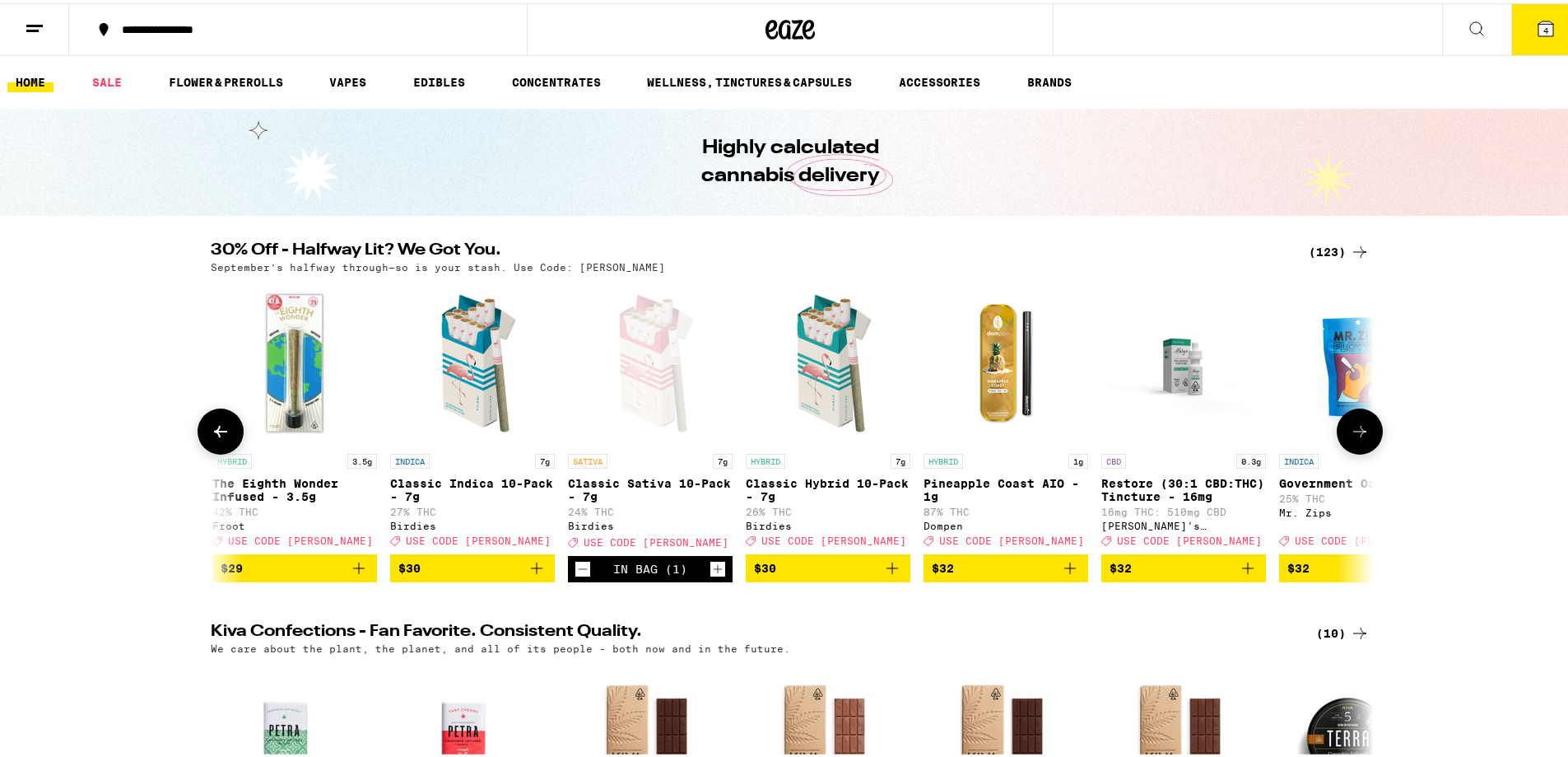
scroll to position [0, 13855]
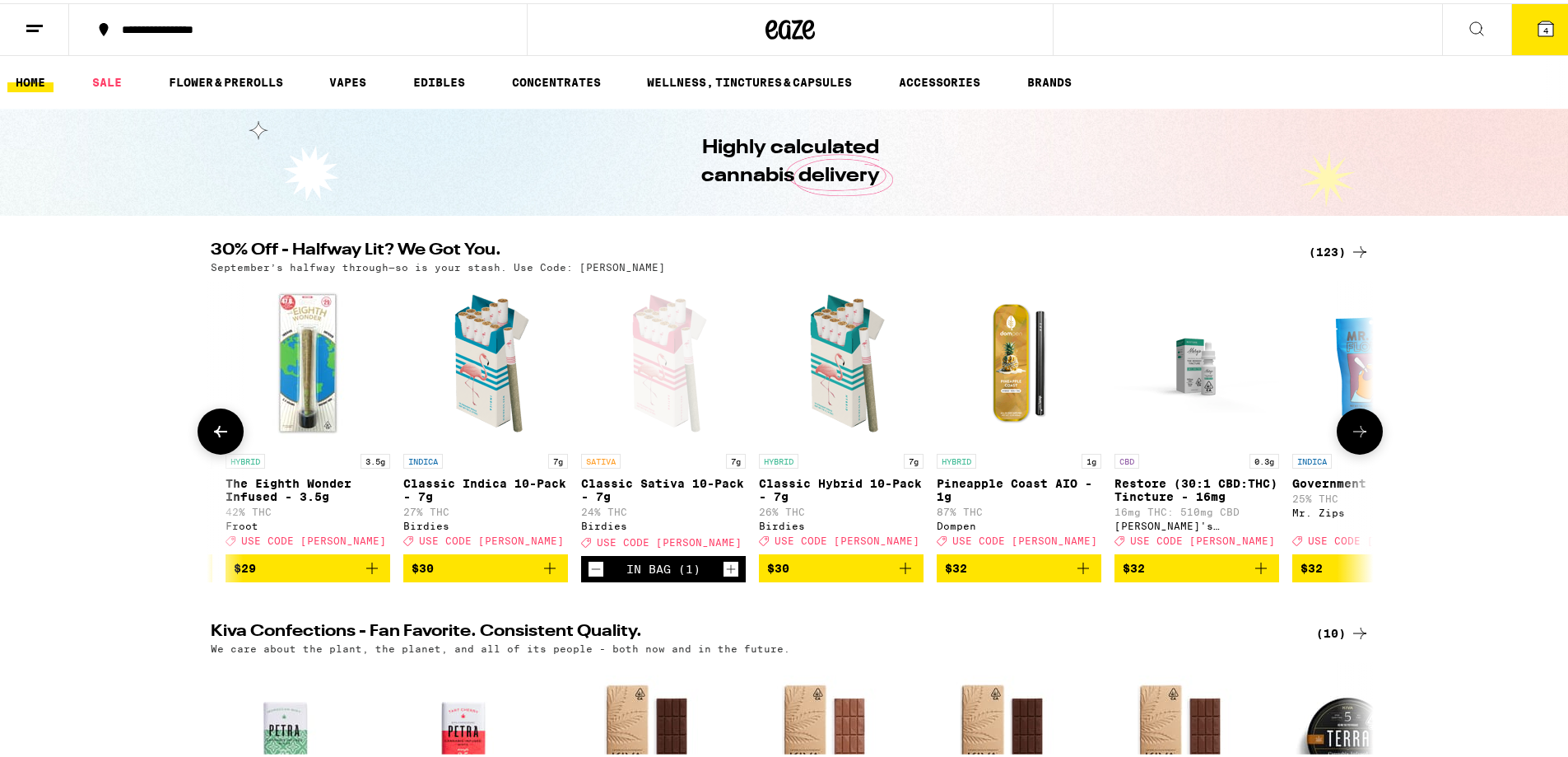
click at [219, 430] on icon at bounding box center [220, 428] width 19 height 19
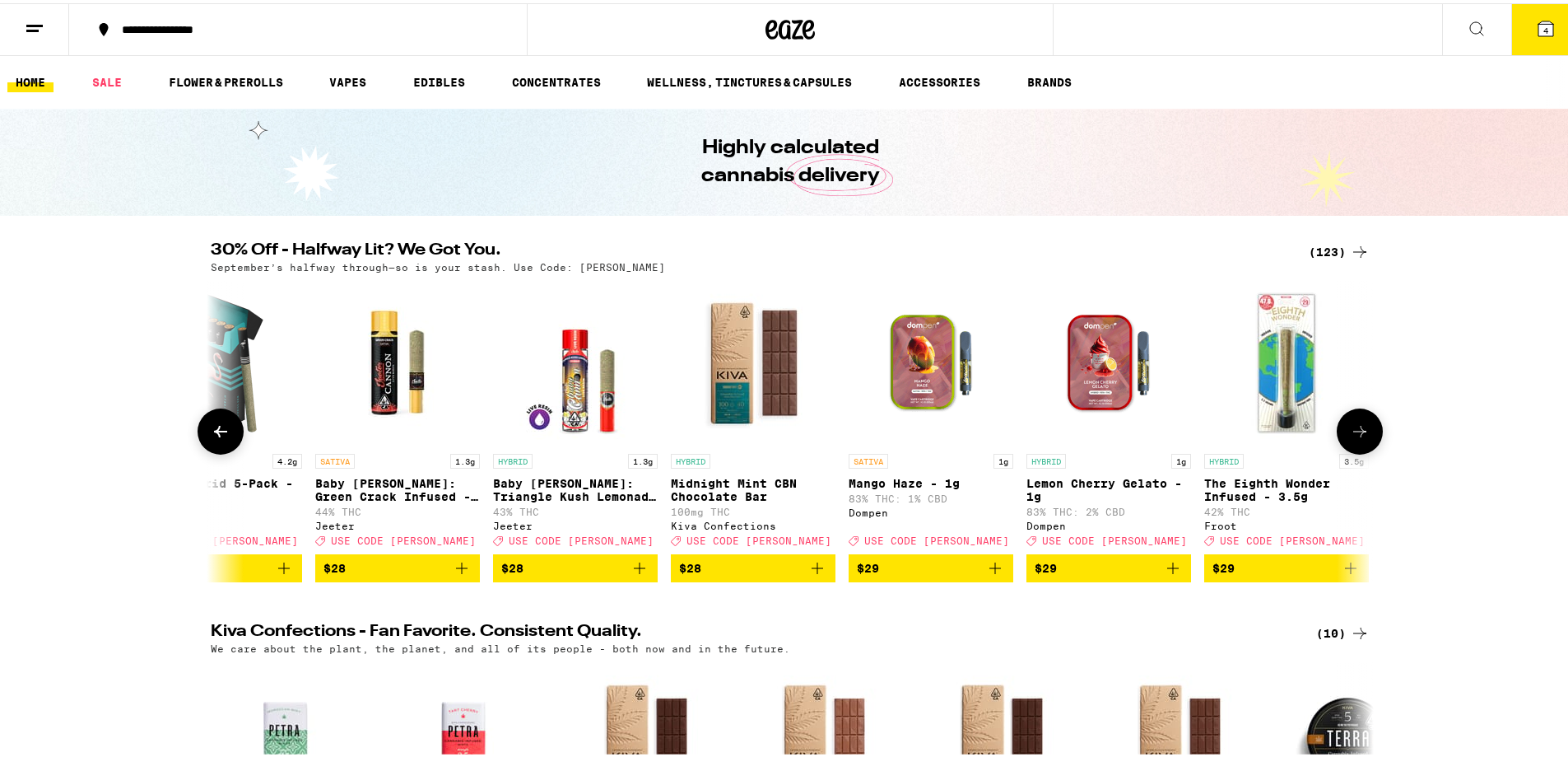
scroll to position [0, 12875]
click at [1350, 438] on icon at bounding box center [1359, 428] width 19 height 19
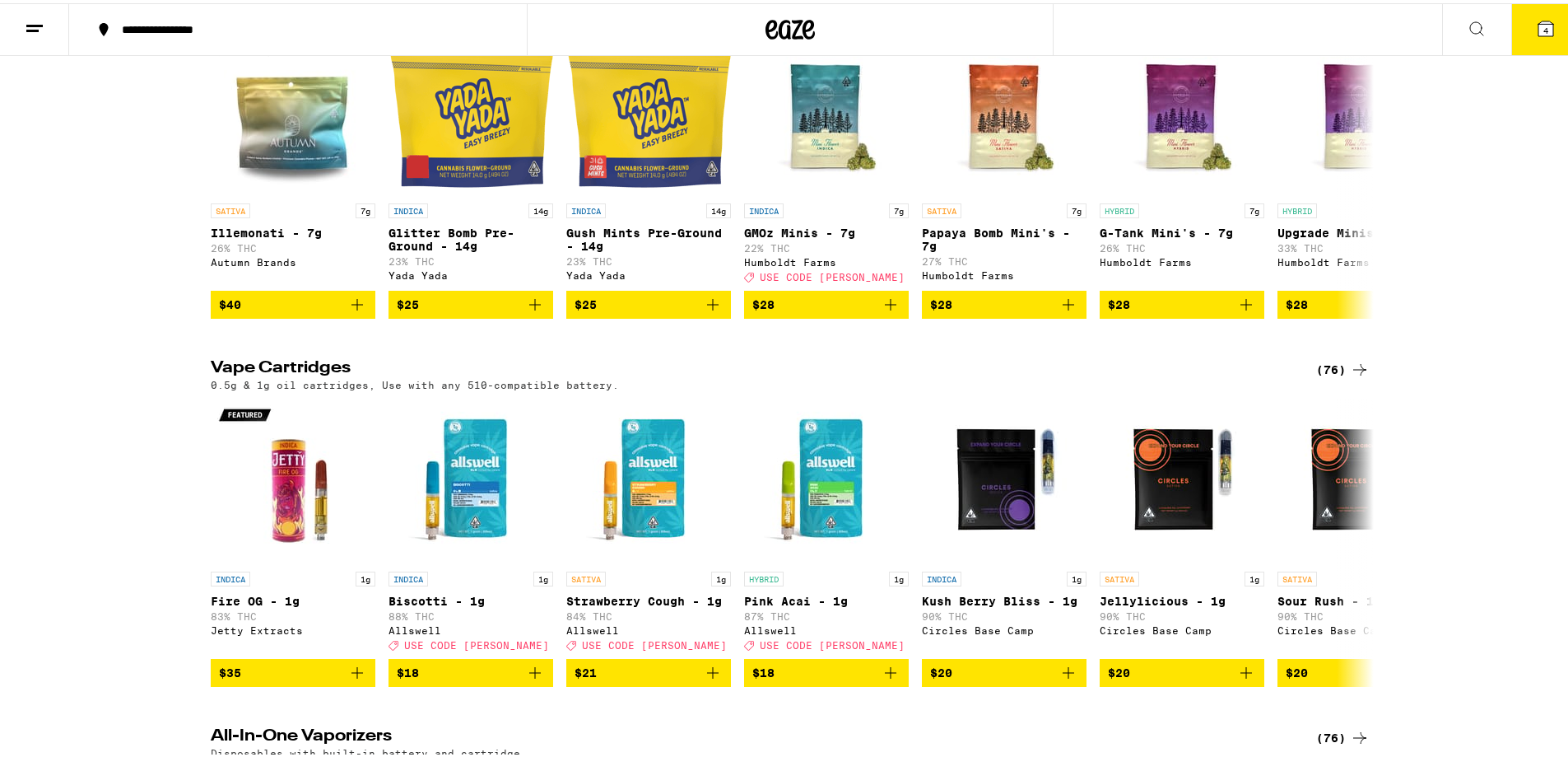
scroll to position [1894, 0]
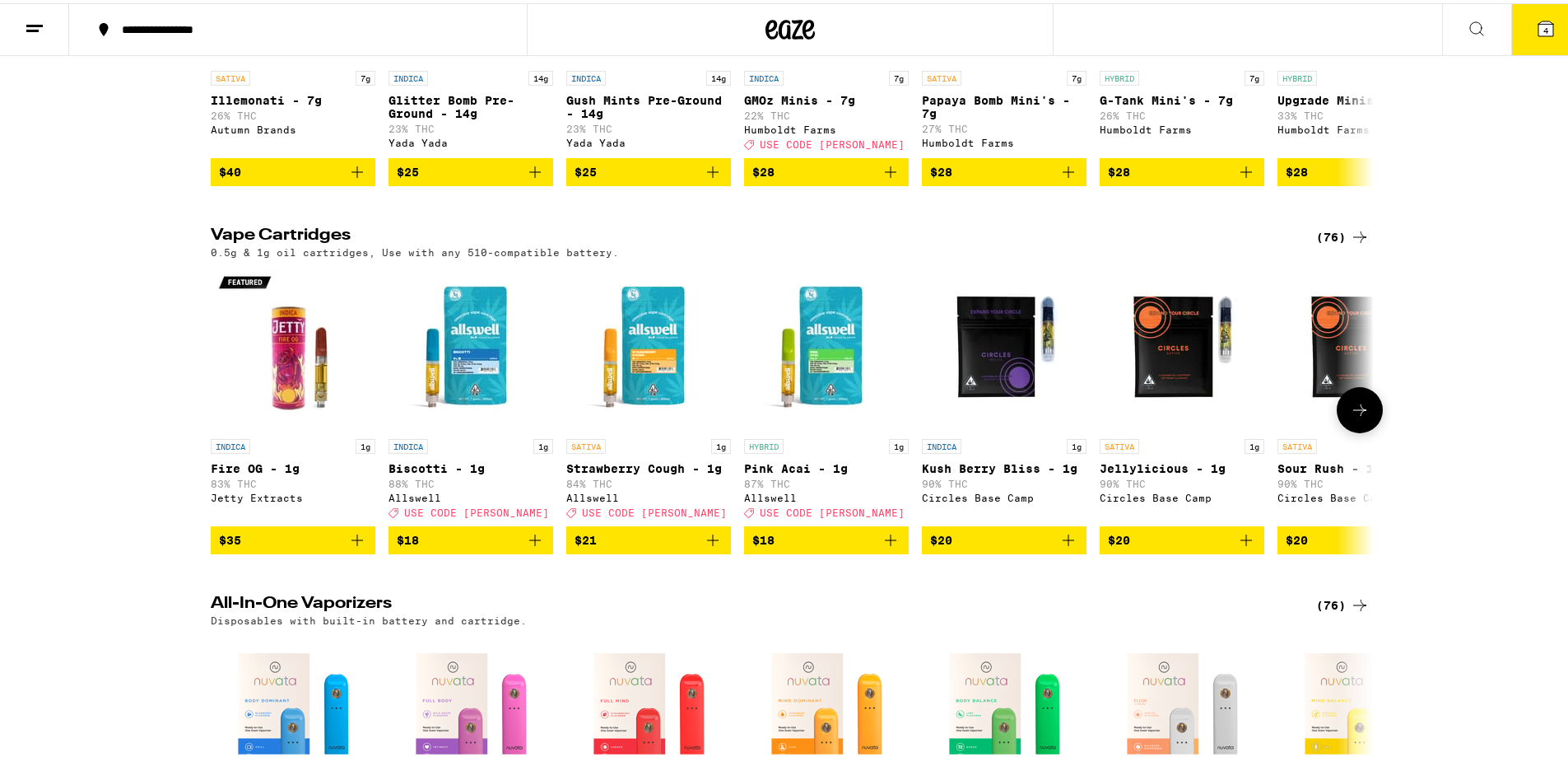
click at [1372, 430] on button at bounding box center [1360, 407] width 46 height 46
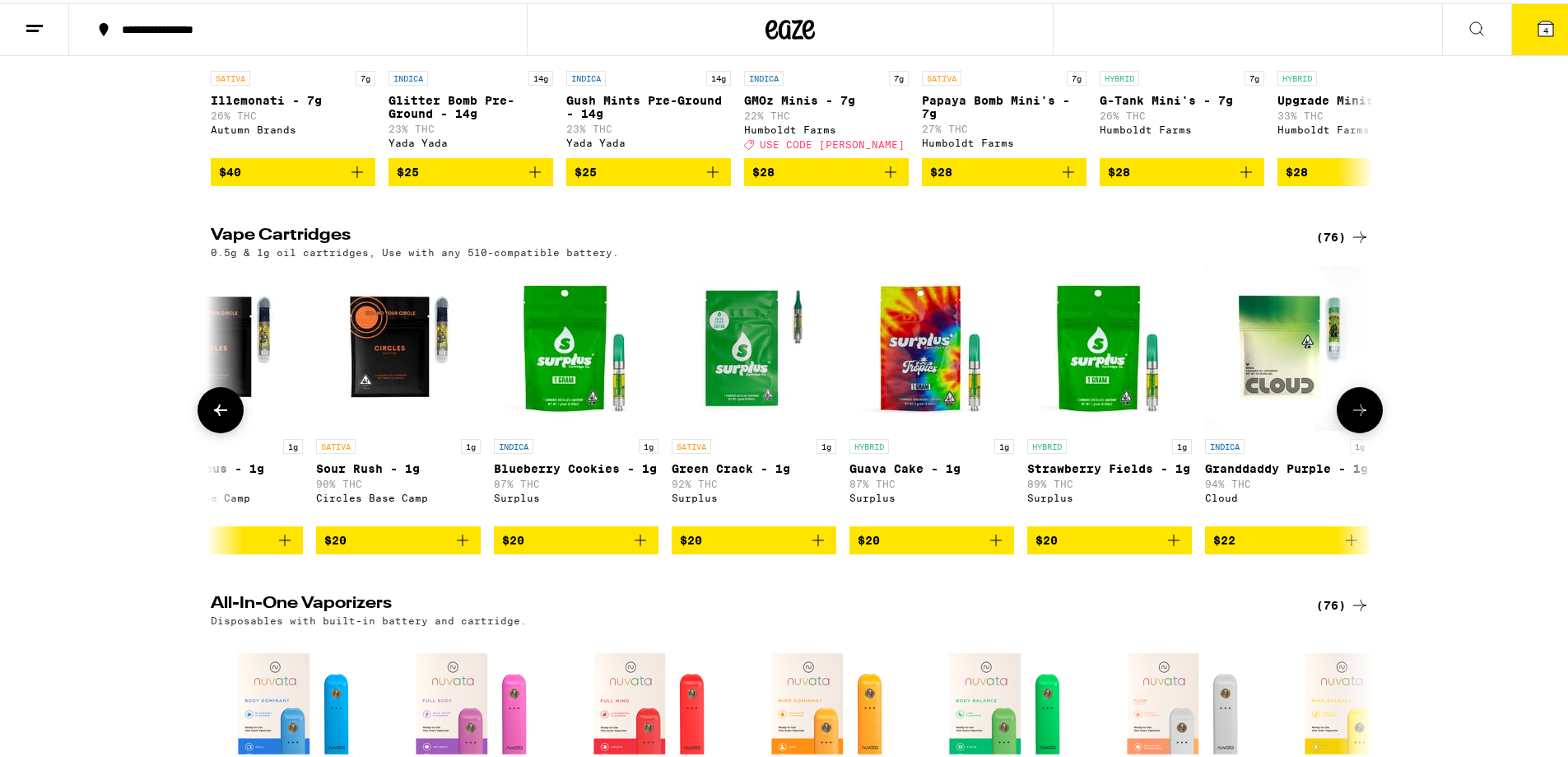
scroll to position [0, 979]
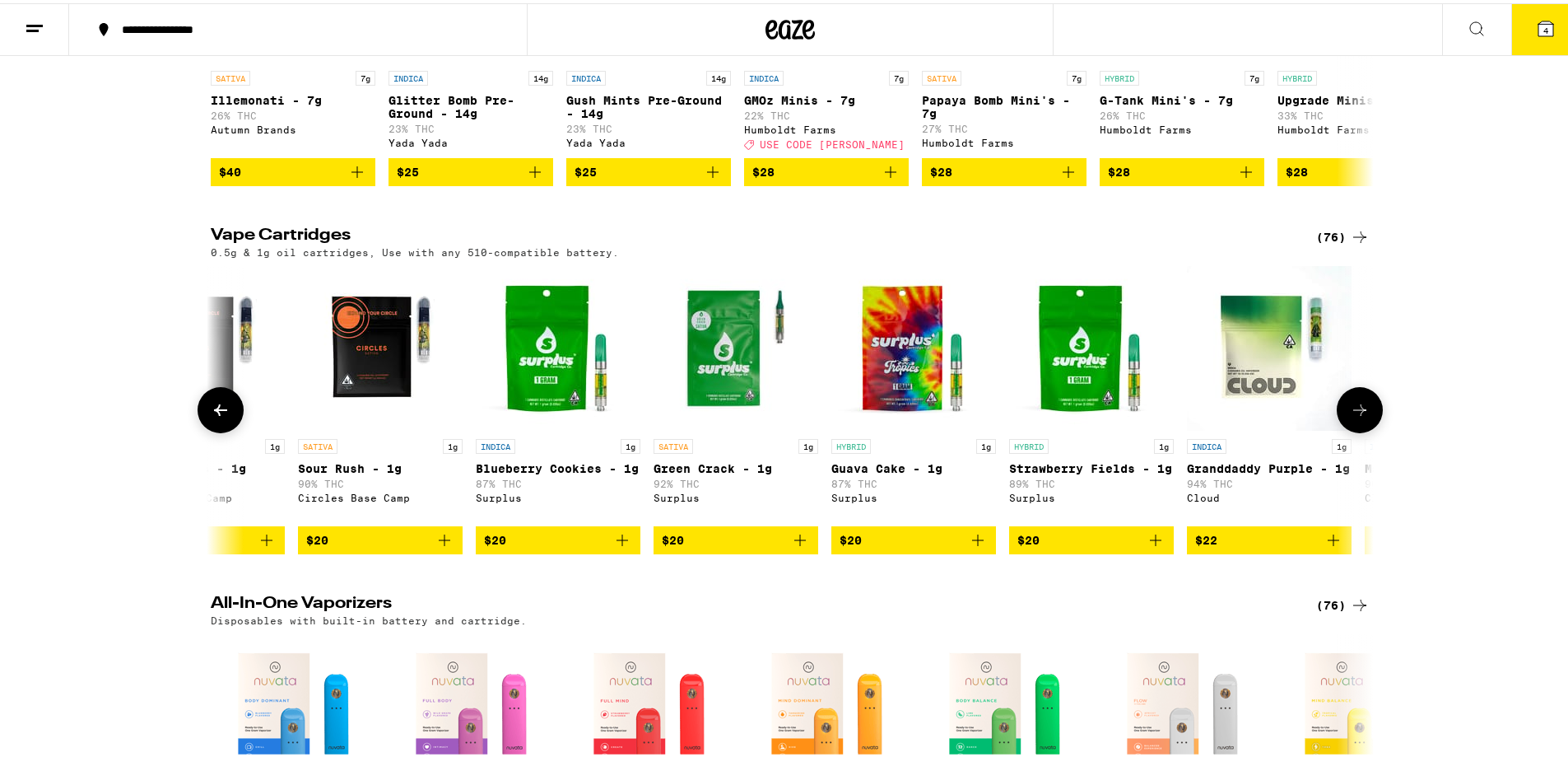
click at [1371, 430] on button at bounding box center [1360, 407] width 46 height 46
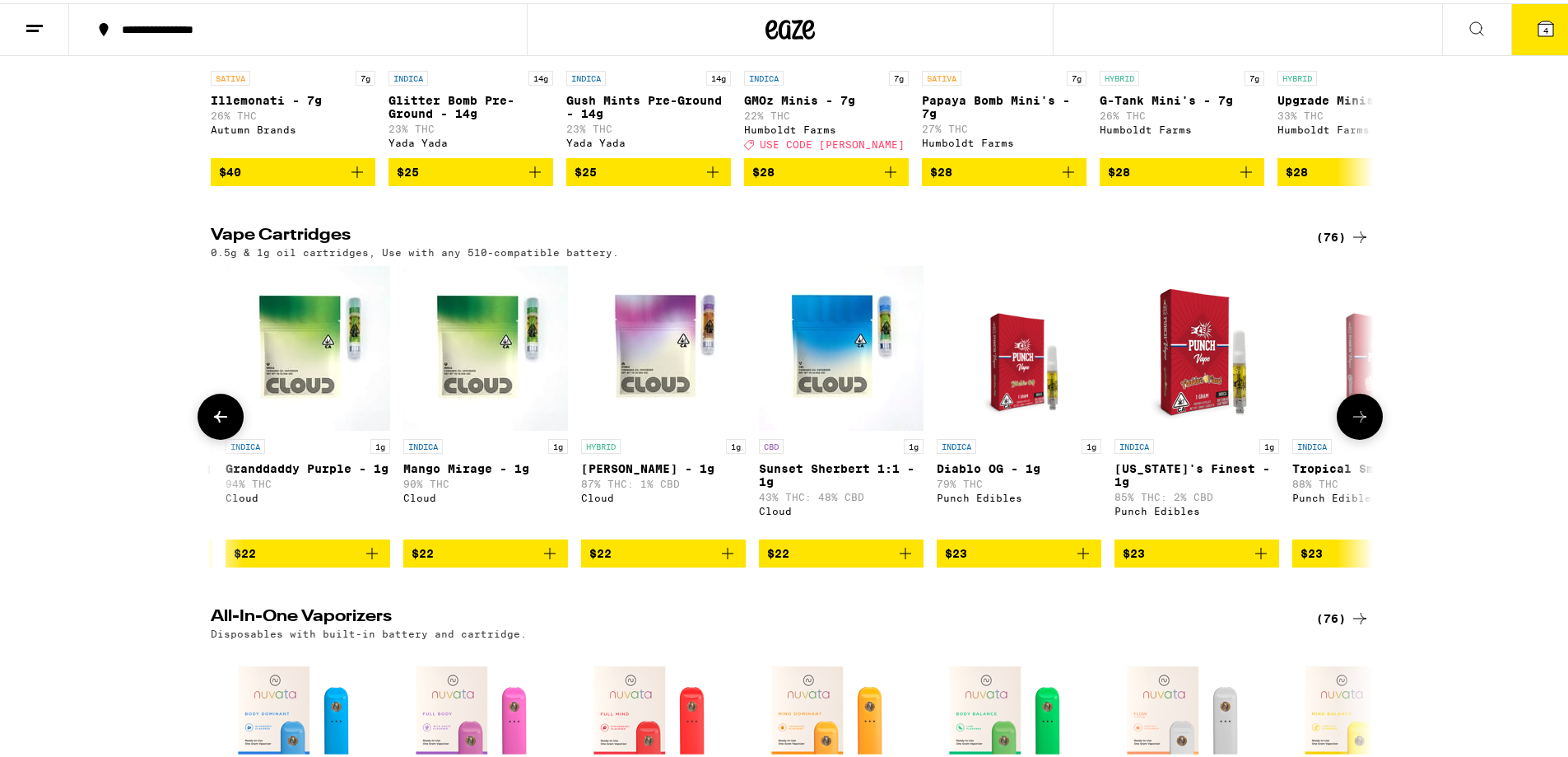
scroll to position [0, 1959]
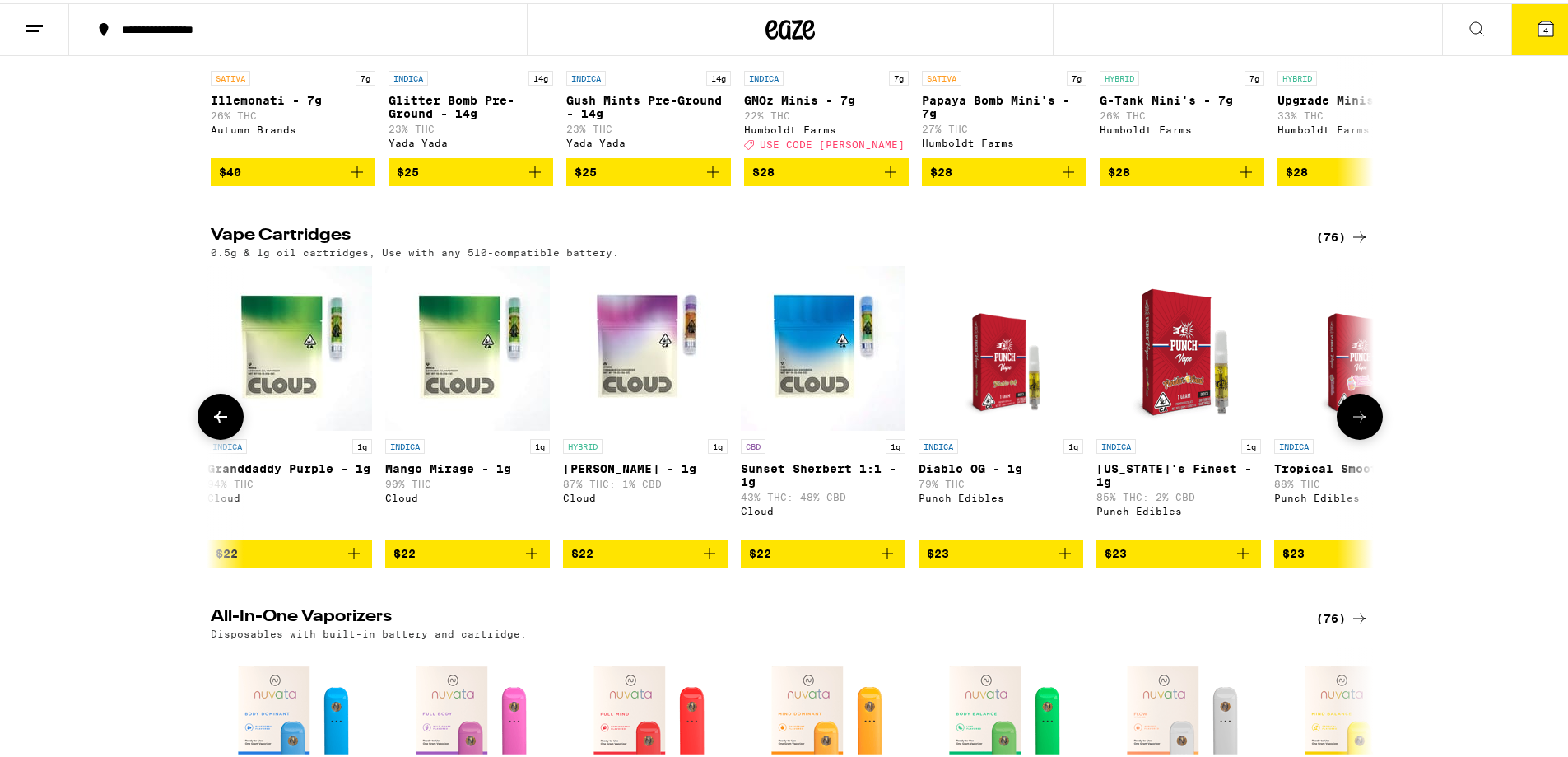
click at [1371, 436] on div at bounding box center [1360, 413] width 46 height 46
click at [1359, 423] on icon at bounding box center [1359, 413] width 19 height 19
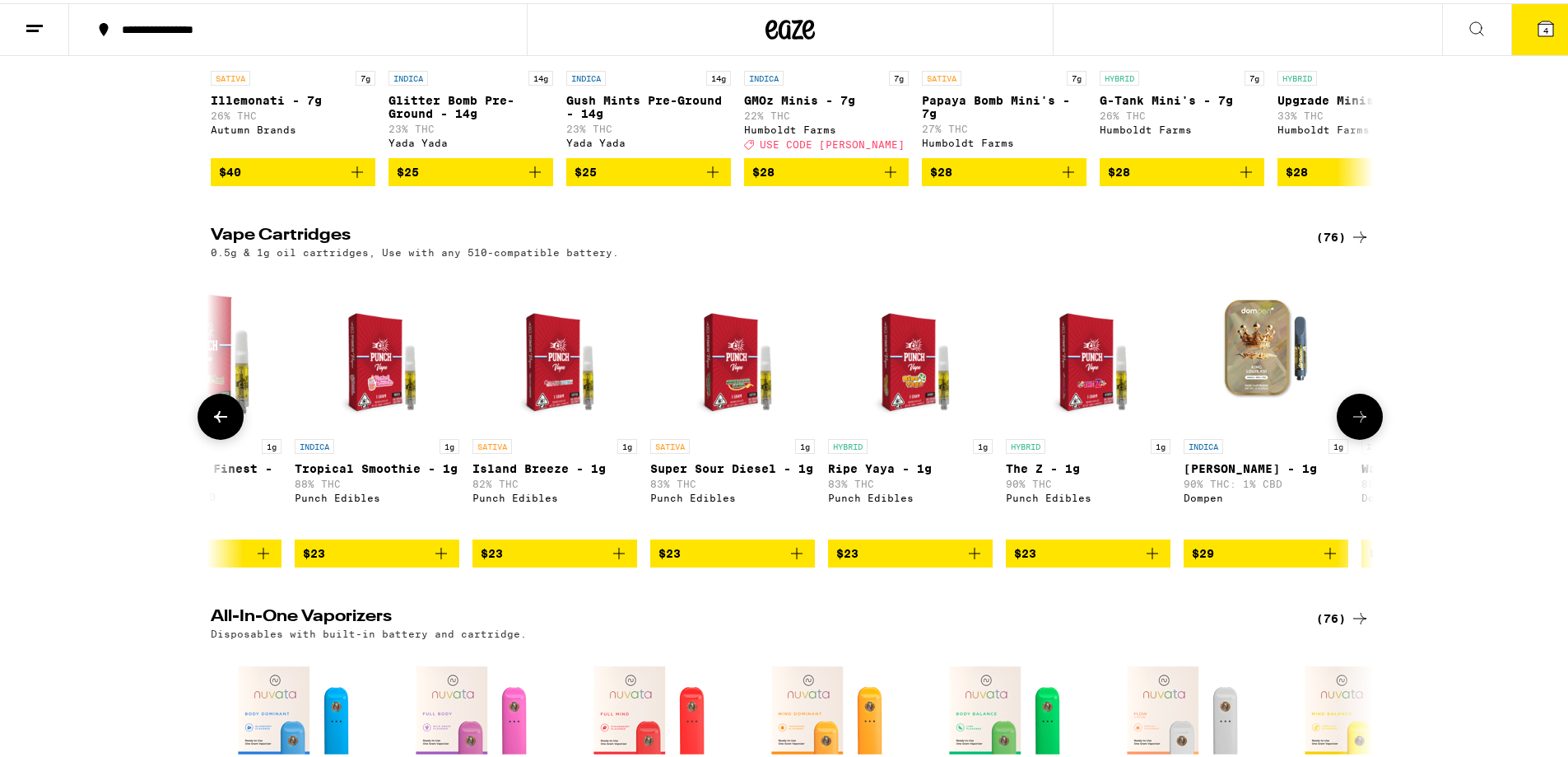
click at [1359, 423] on icon at bounding box center [1359, 413] width 19 height 19
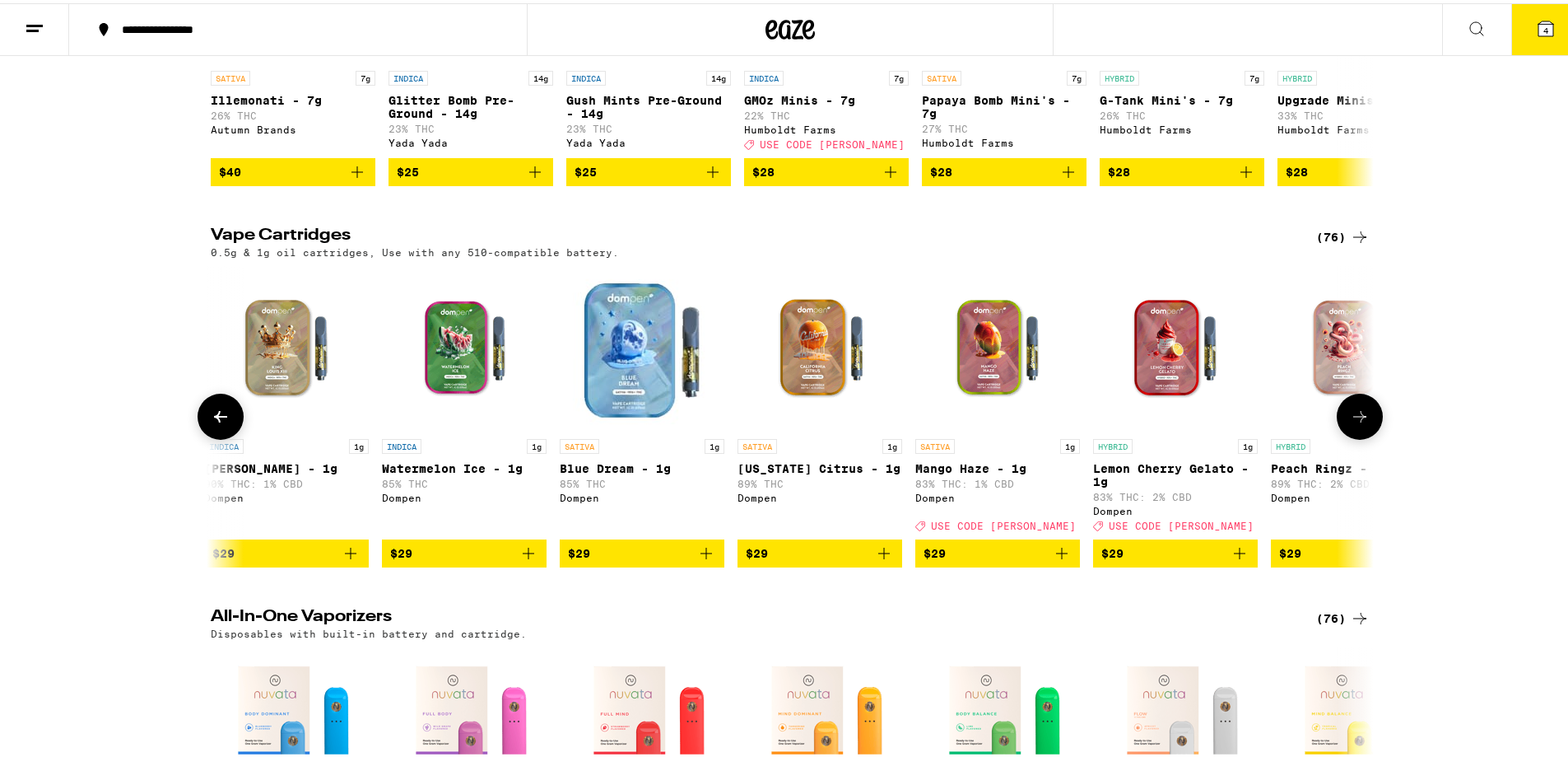
click at [1359, 423] on icon at bounding box center [1359, 413] width 19 height 19
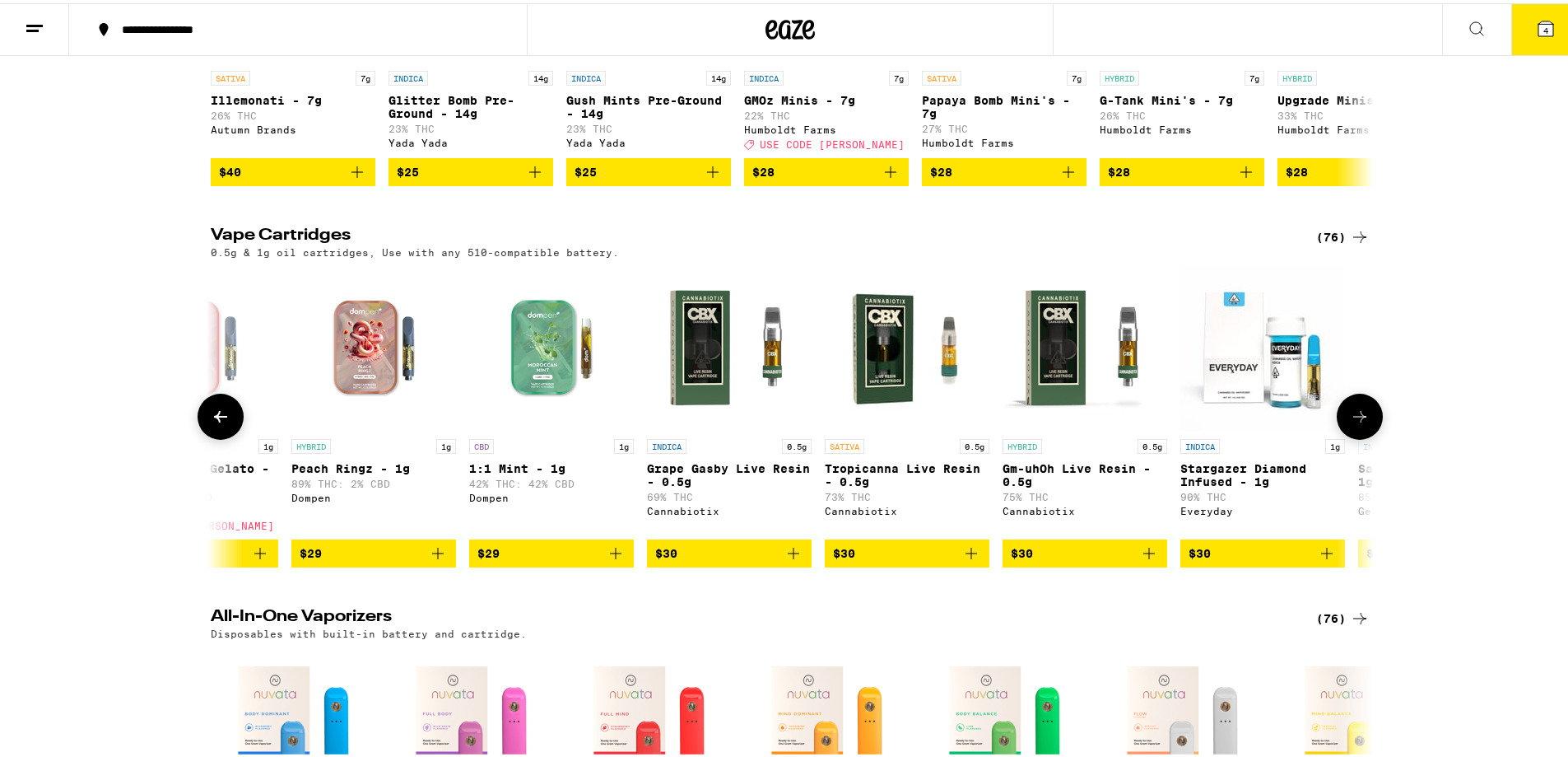
click at [1359, 423] on icon at bounding box center [1359, 413] width 19 height 19
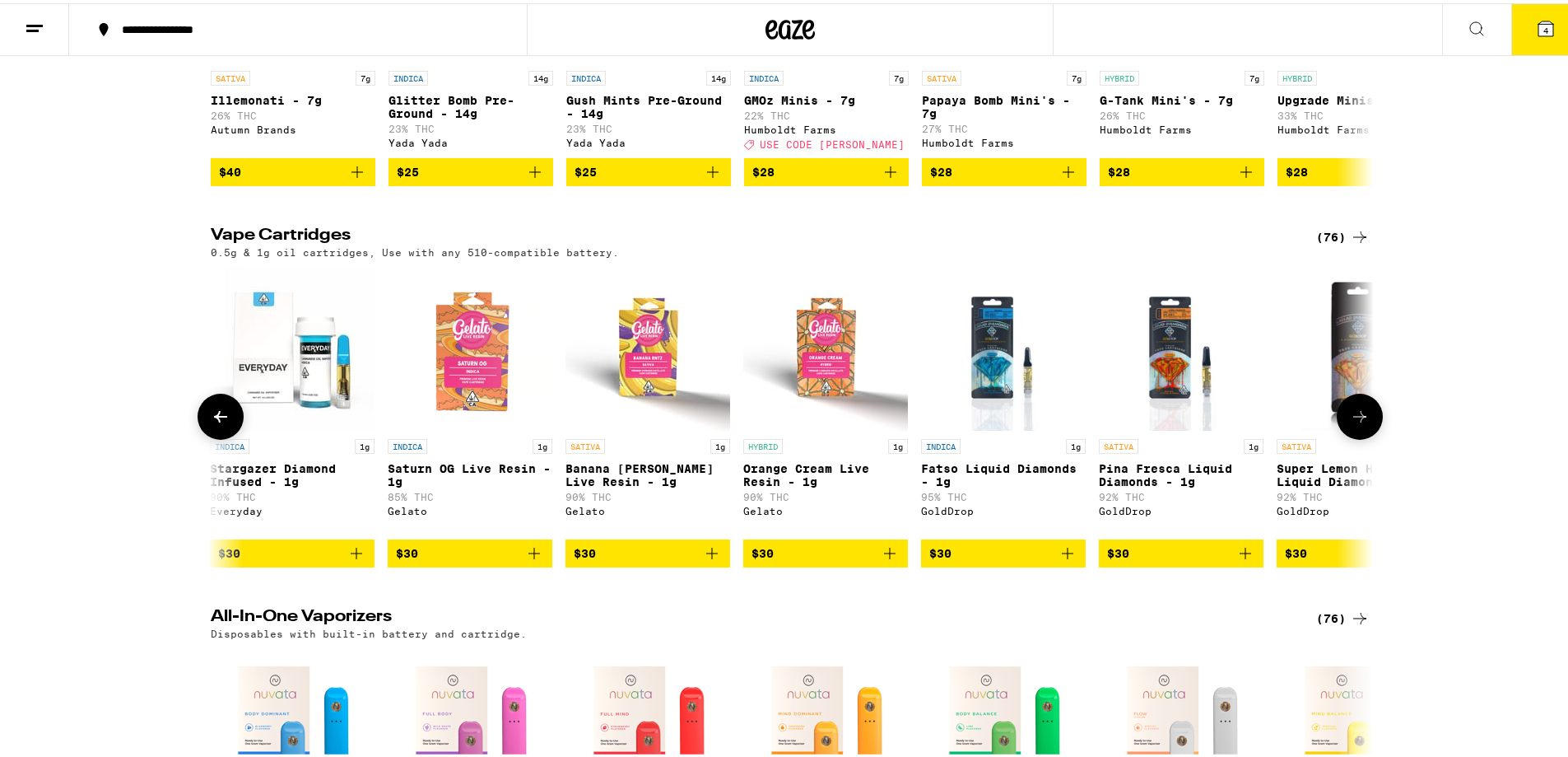
scroll to position [0, 5877]
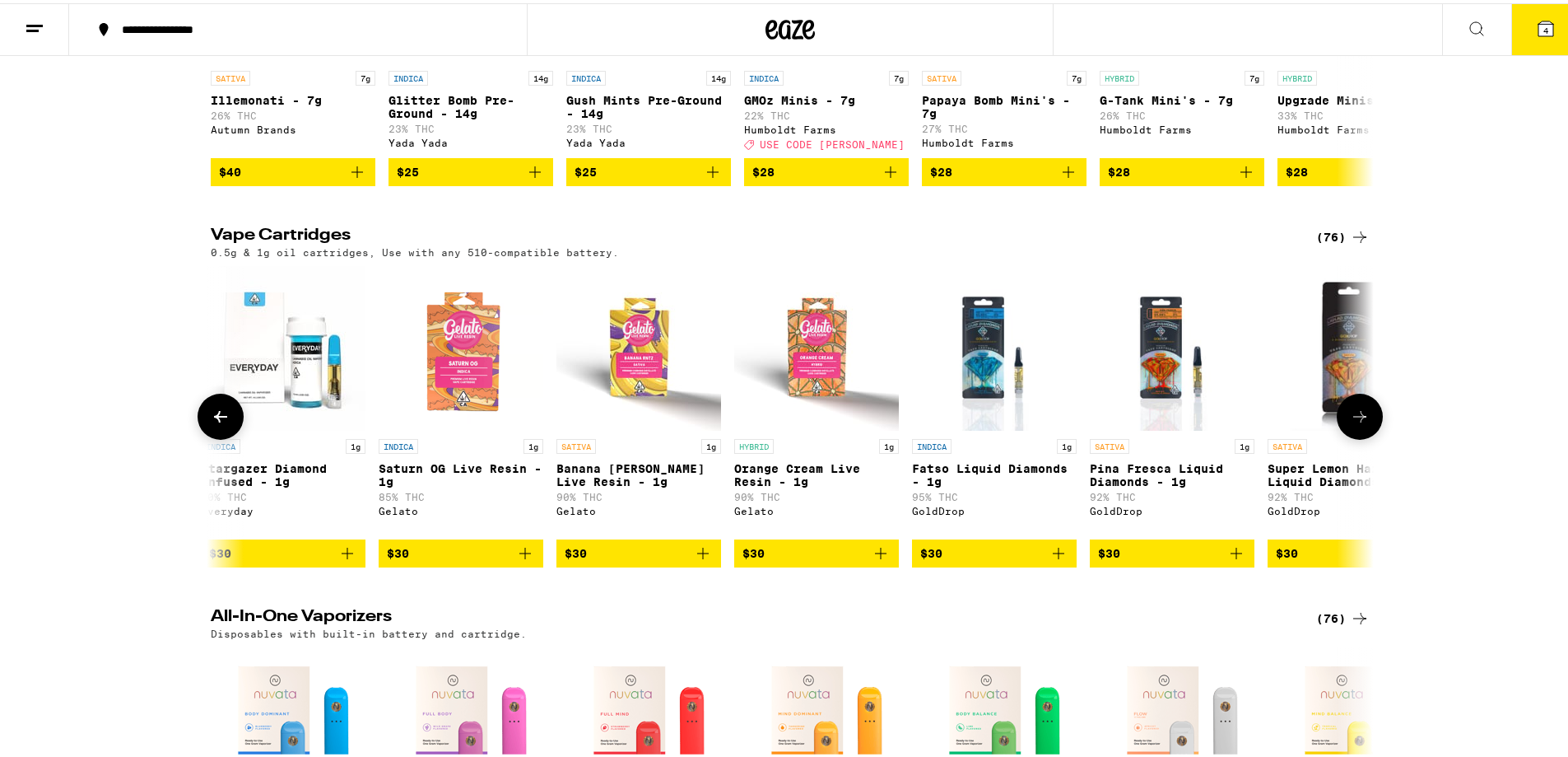
click at [1359, 423] on icon at bounding box center [1359, 413] width 19 height 19
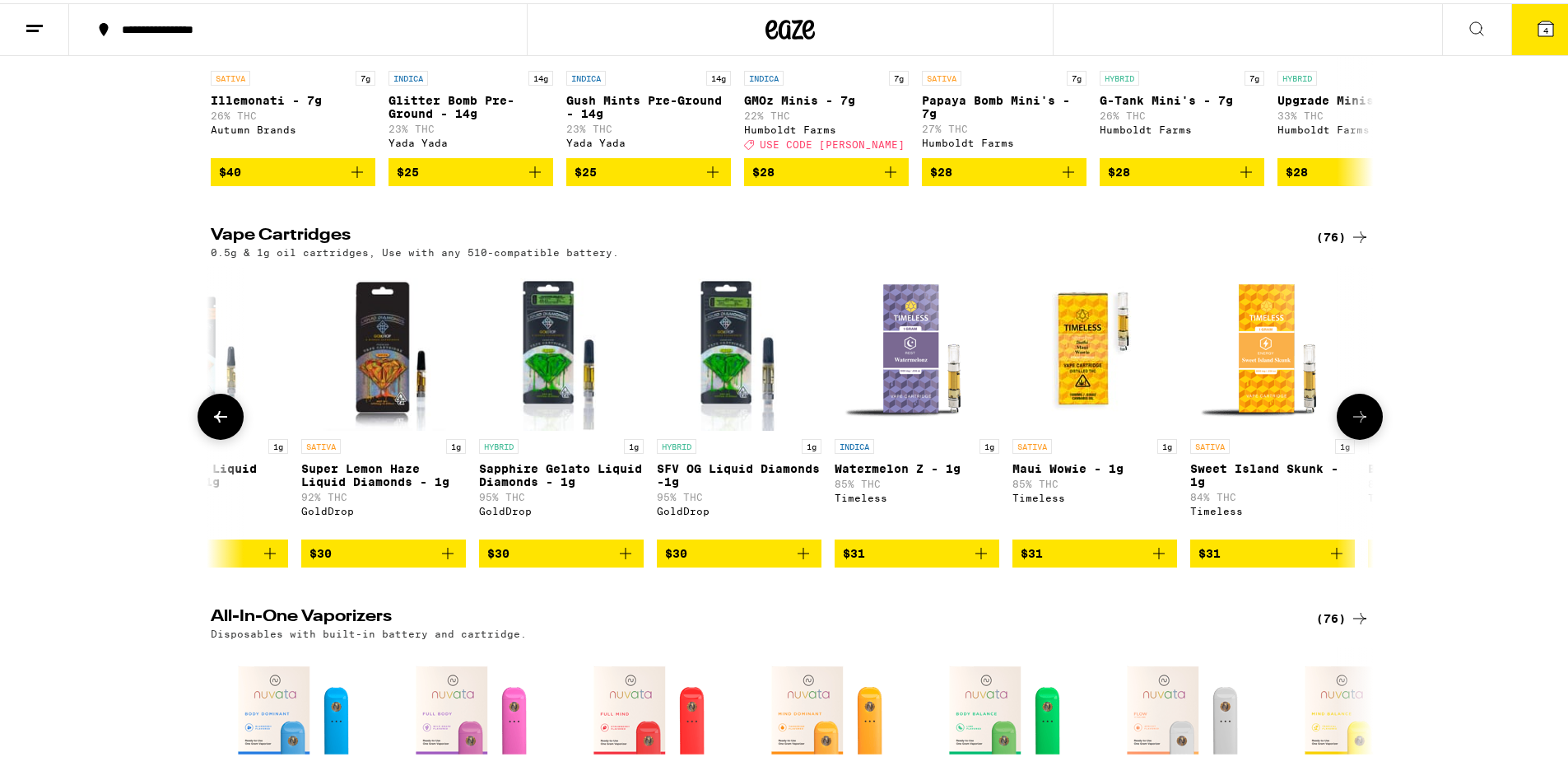
scroll to position [0, 6858]
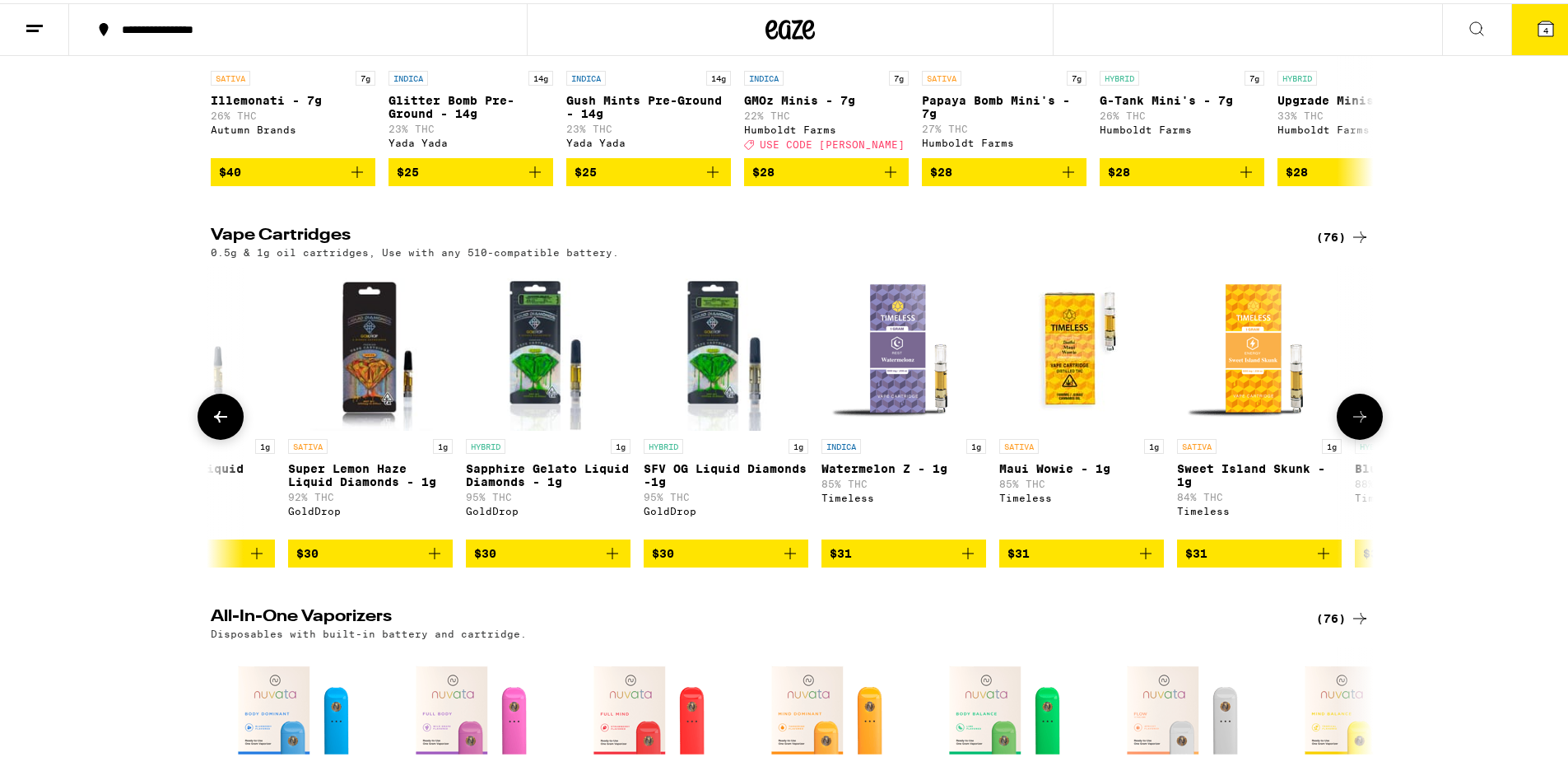
click at [1359, 423] on icon at bounding box center [1359, 413] width 19 height 19
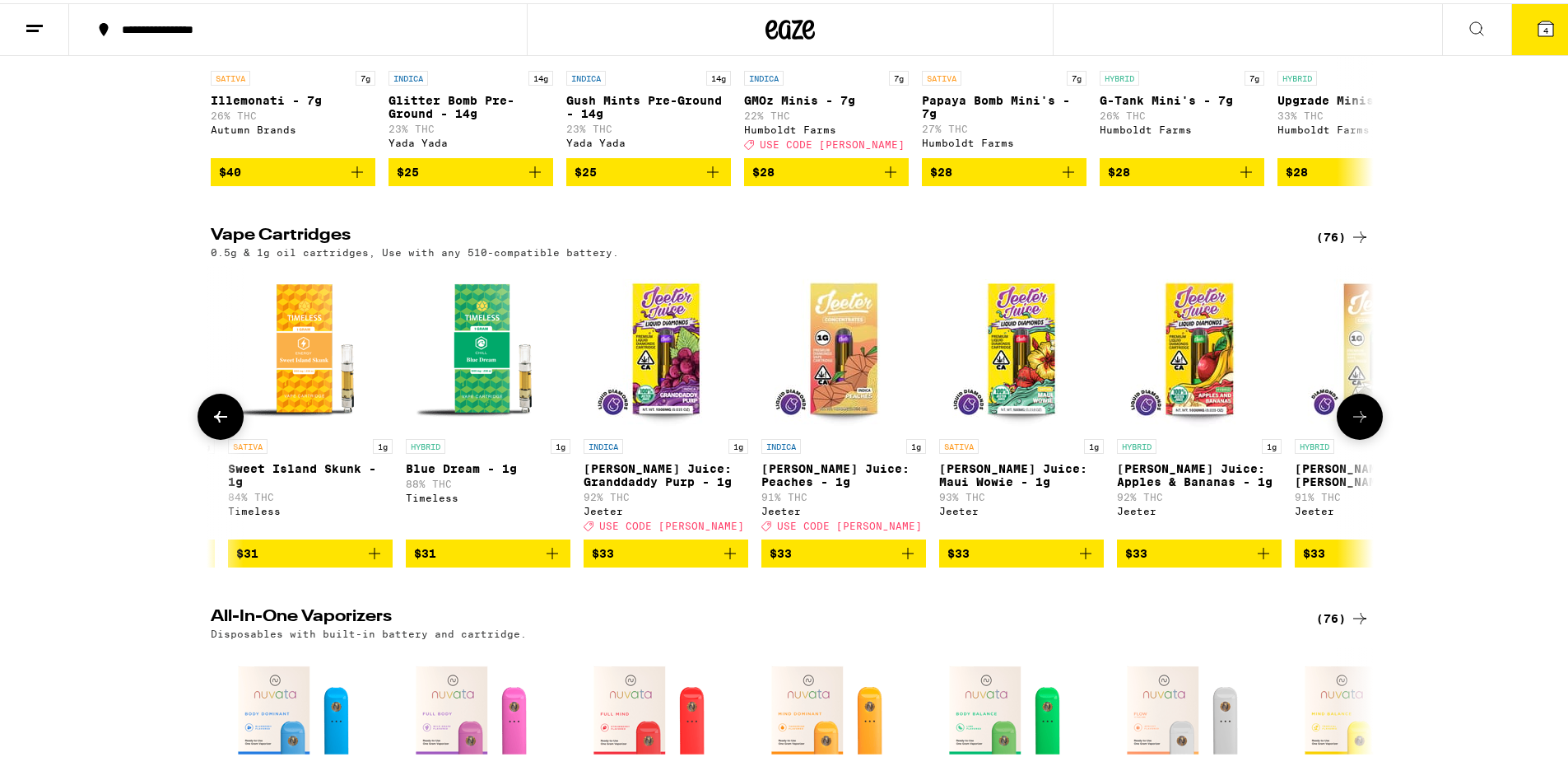
scroll to position [0, 7837]
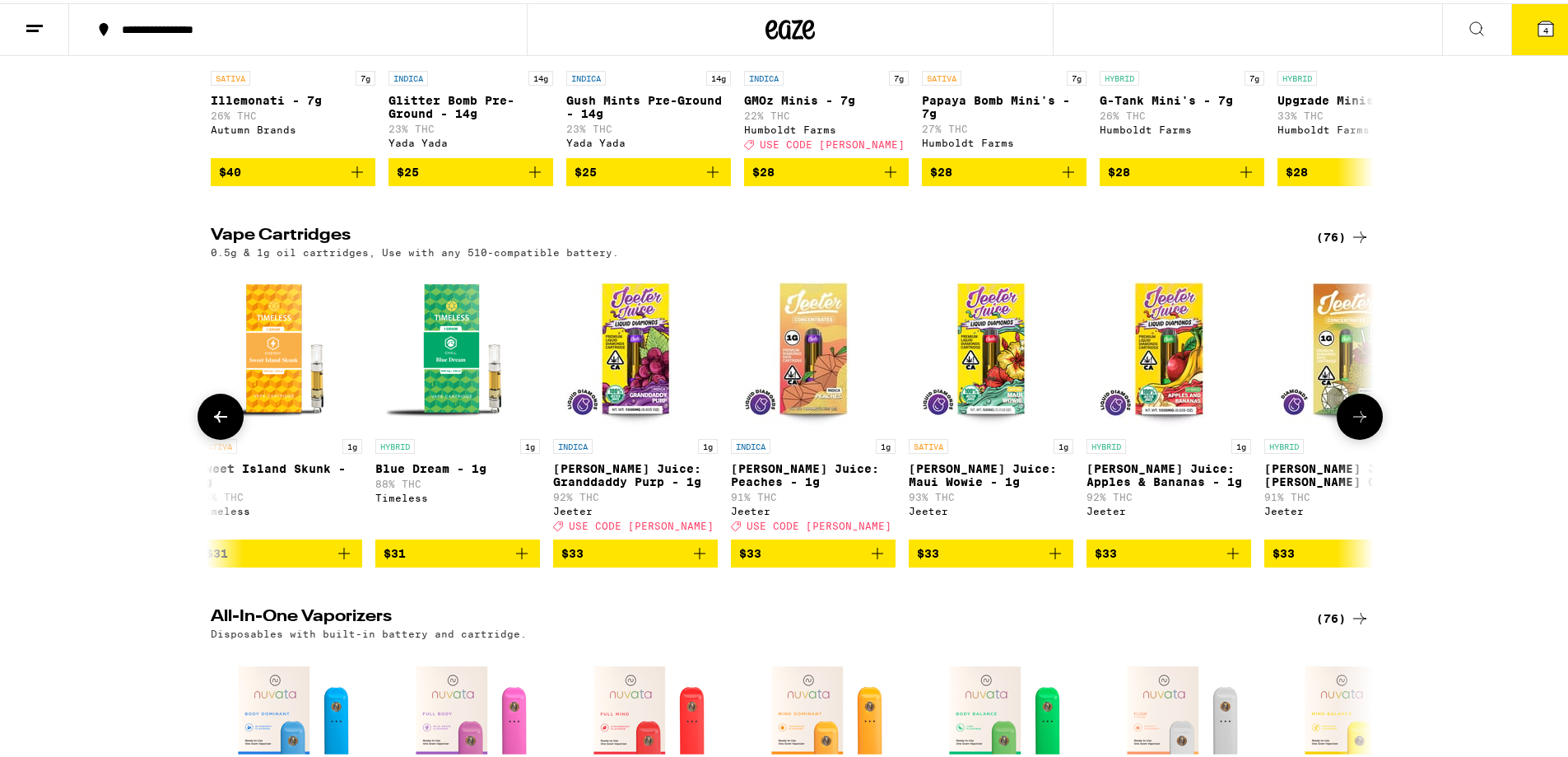
click at [1359, 423] on icon at bounding box center [1359, 413] width 19 height 19
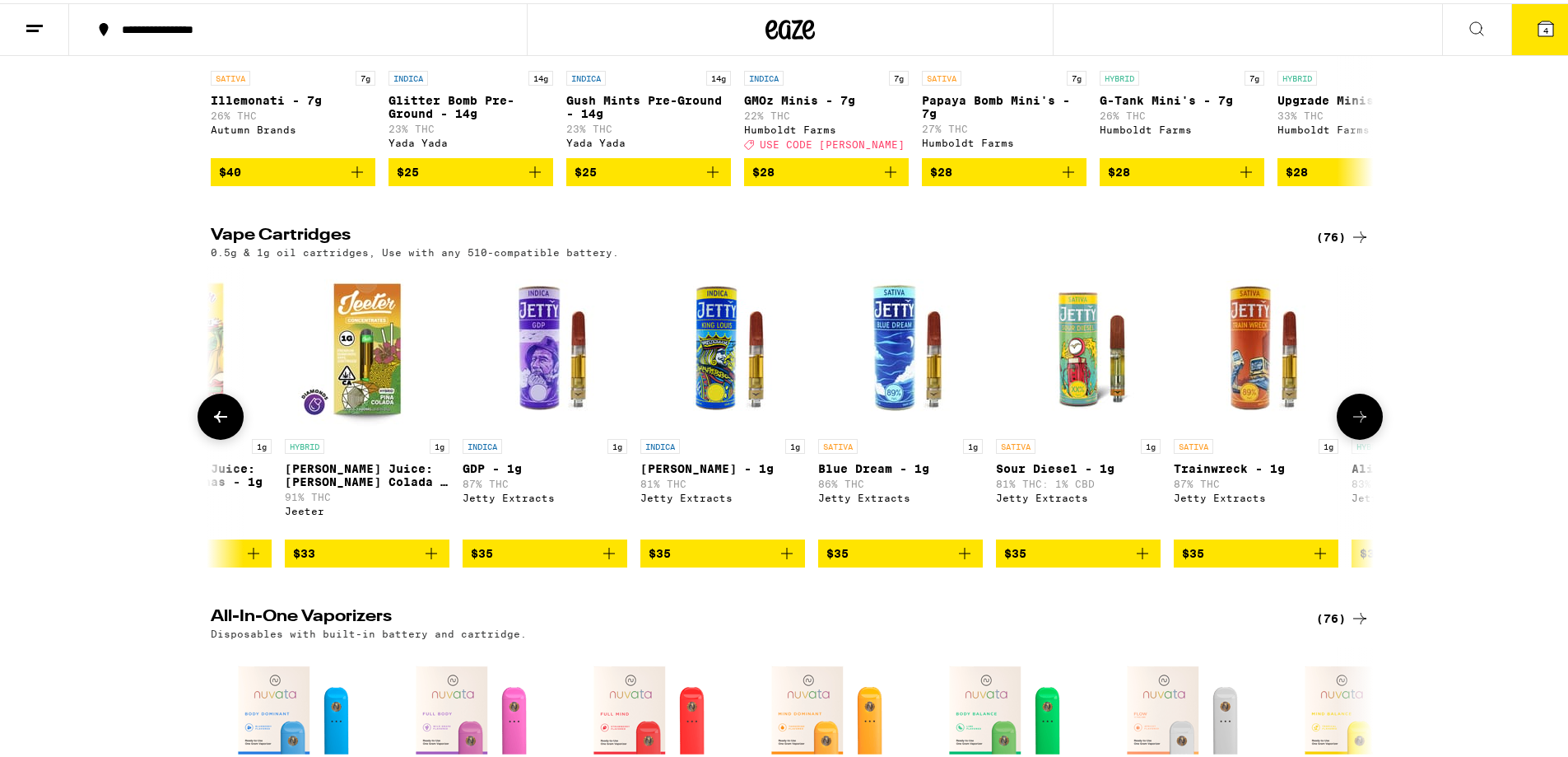
click at [1359, 423] on icon at bounding box center [1359, 413] width 19 height 19
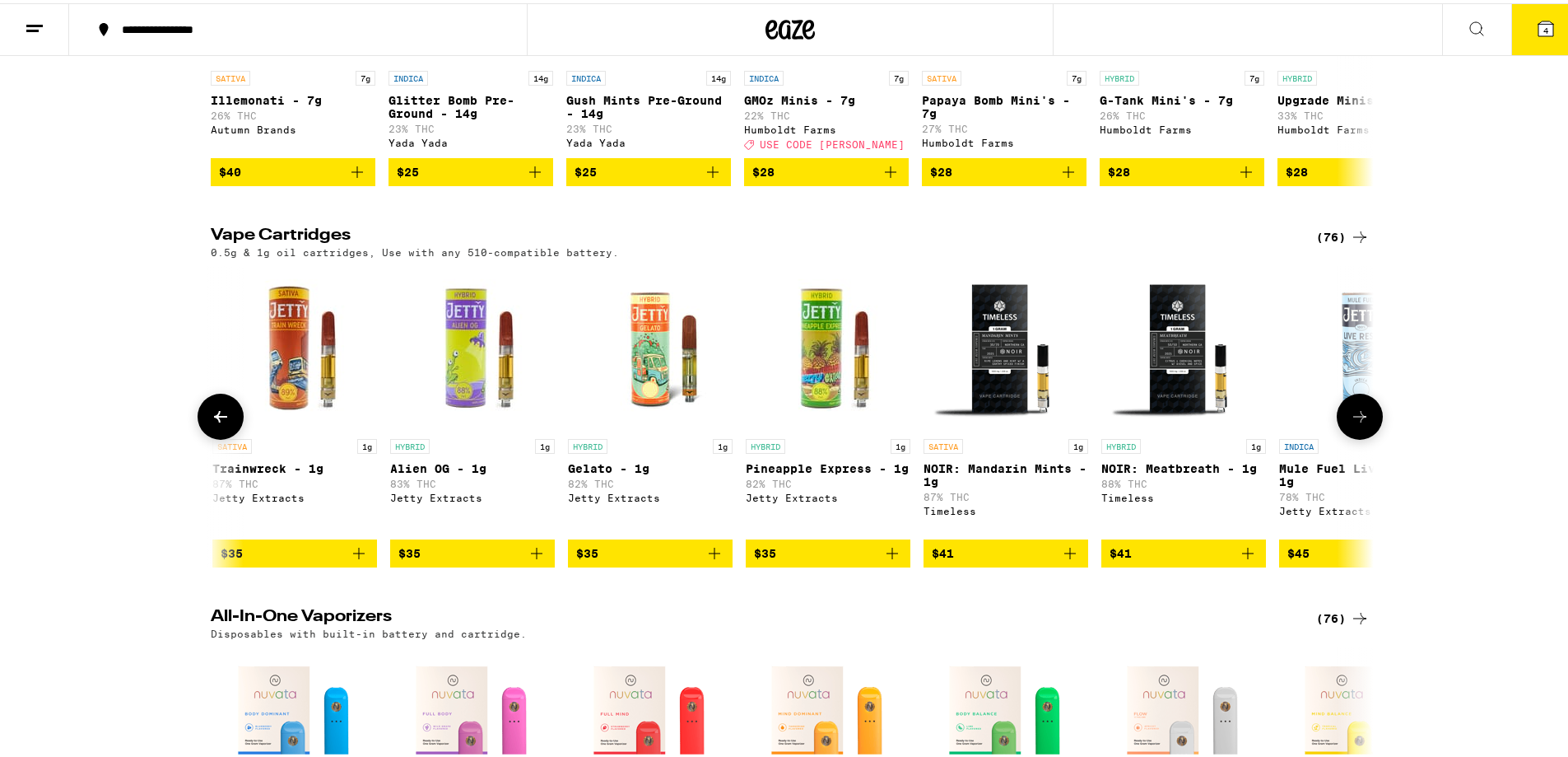
scroll to position [0, 9796]
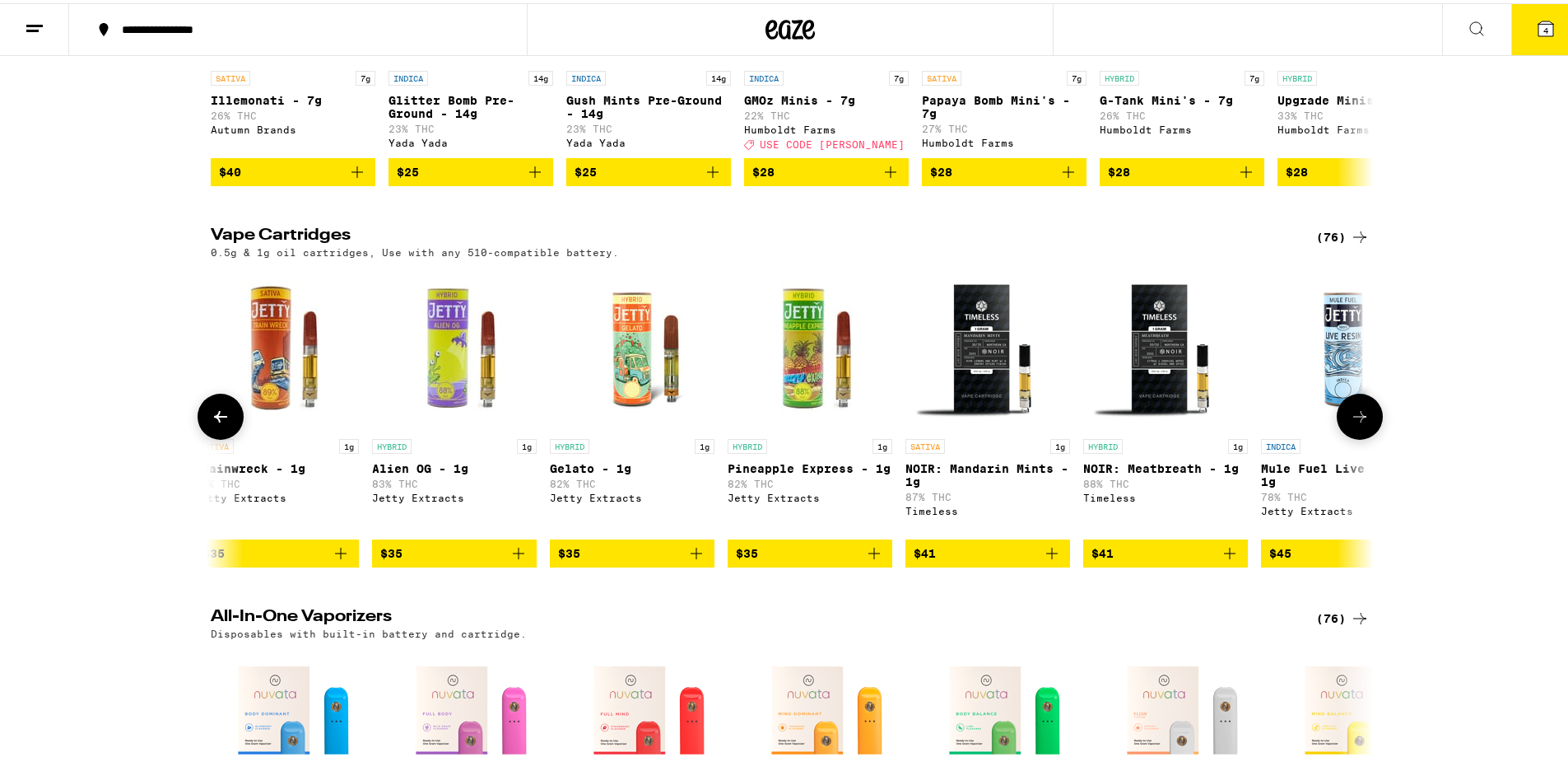
click at [1052, 560] on icon "Add to bag" at bounding box center [1051, 549] width 19 height 19
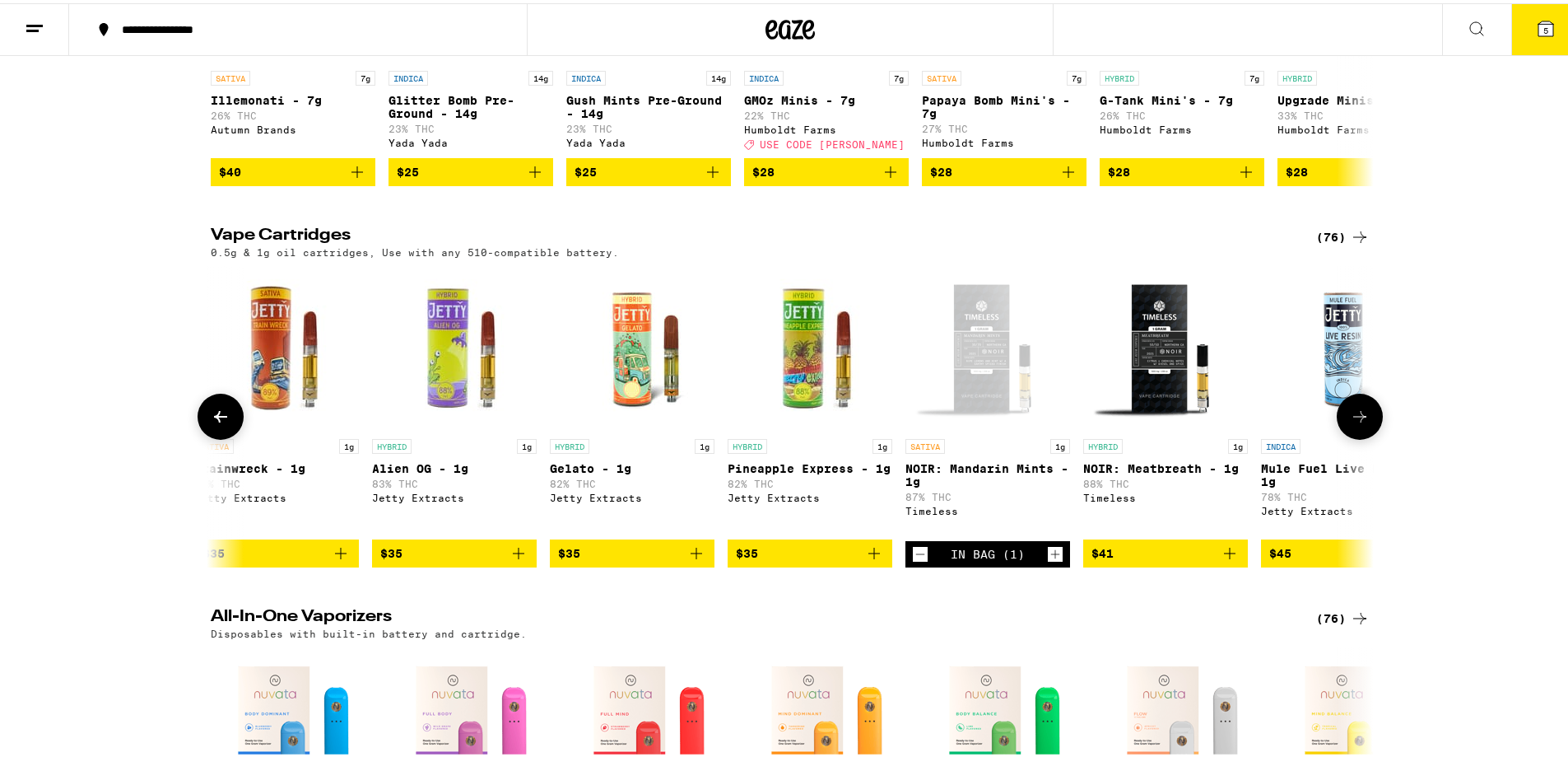
click at [1225, 560] on icon "Add to bag" at bounding box center [1229, 549] width 19 height 19
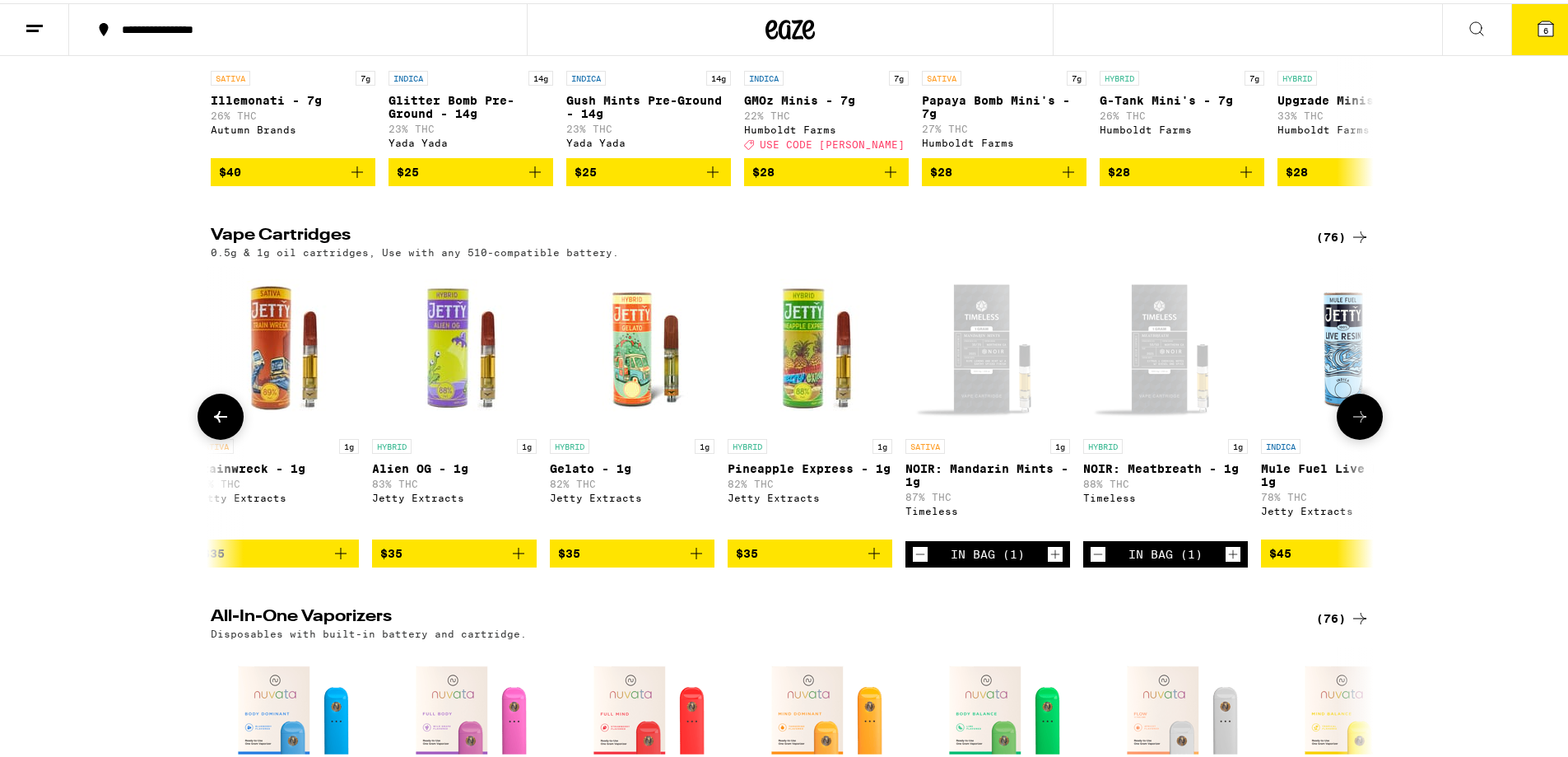
click at [1051, 561] on icon "Increment" at bounding box center [1055, 550] width 15 height 19
click at [1048, 561] on icon "Increment" at bounding box center [1055, 550] width 15 height 19
click at [913, 561] on icon "Decrement" at bounding box center [920, 550] width 15 height 19
click at [1227, 561] on icon "Increment" at bounding box center [1234, 550] width 15 height 19
click at [1544, 29] on button "8" at bounding box center [1546, 26] width 69 height 51
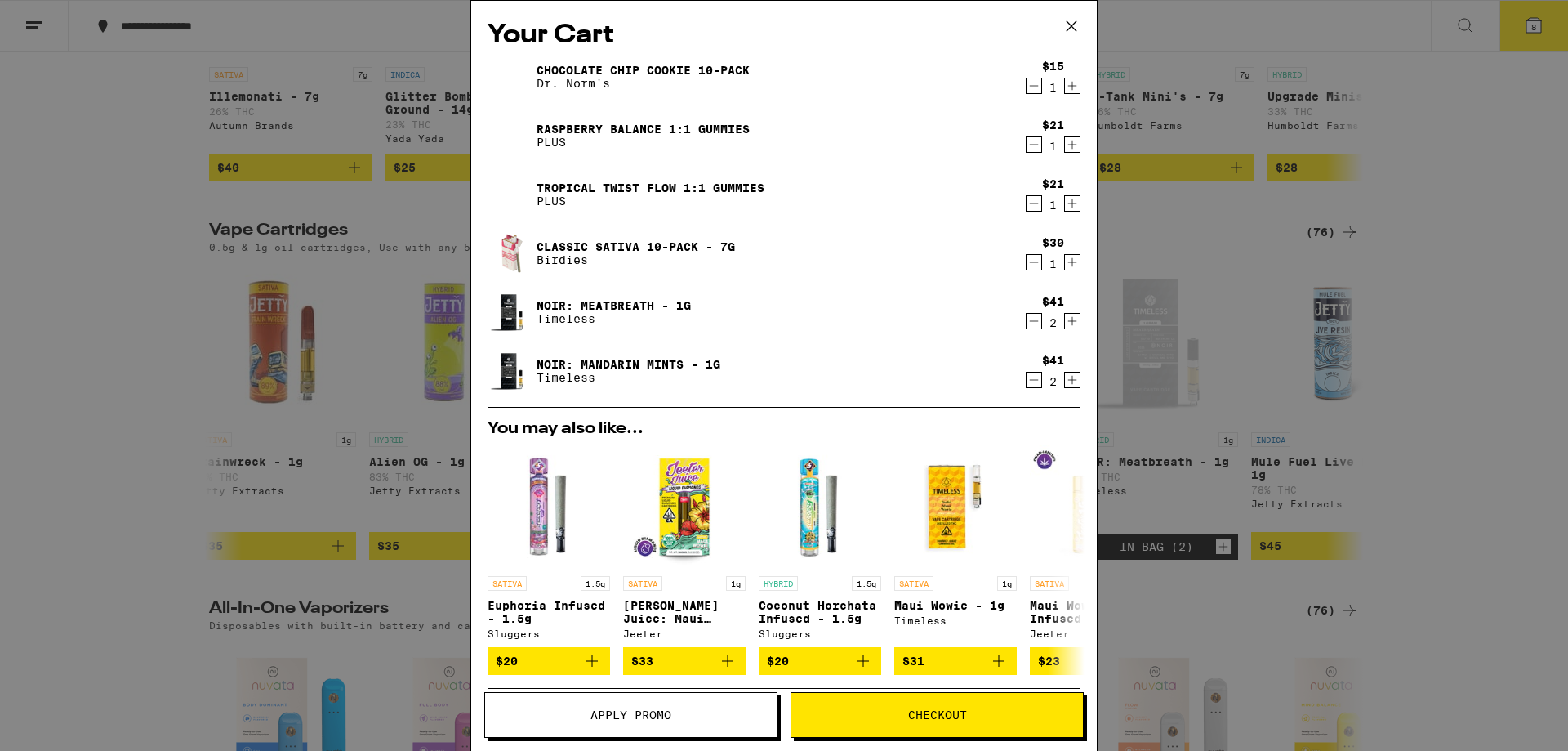
click at [674, 731] on button "Apply Promo" at bounding box center [630, 715] width 293 height 46
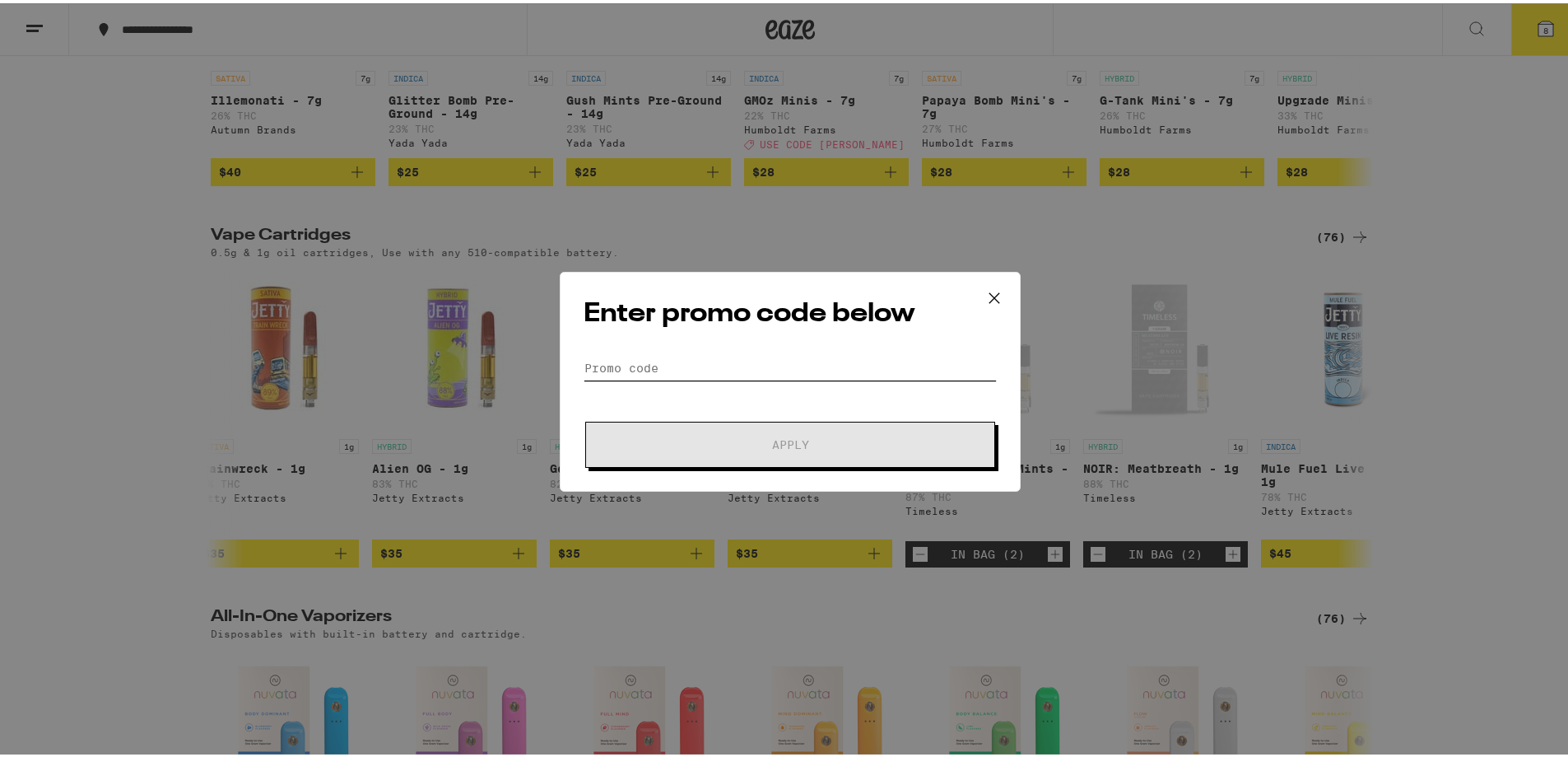
click at [848, 374] on input "Promo Code" at bounding box center [790, 364] width 413 height 25
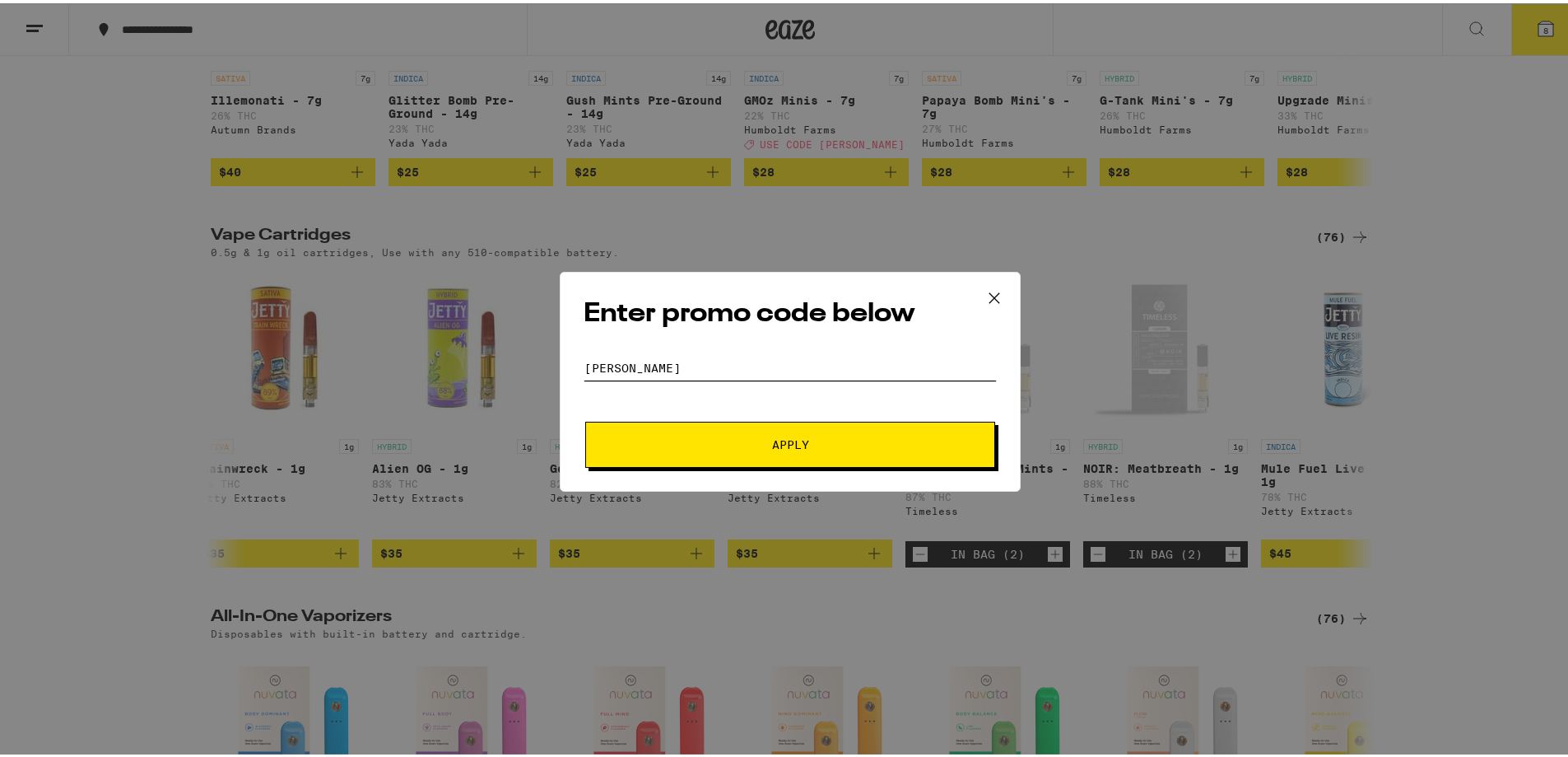
type input "[PERSON_NAME]"
click at [832, 429] on button "Apply" at bounding box center [790, 442] width 410 height 46
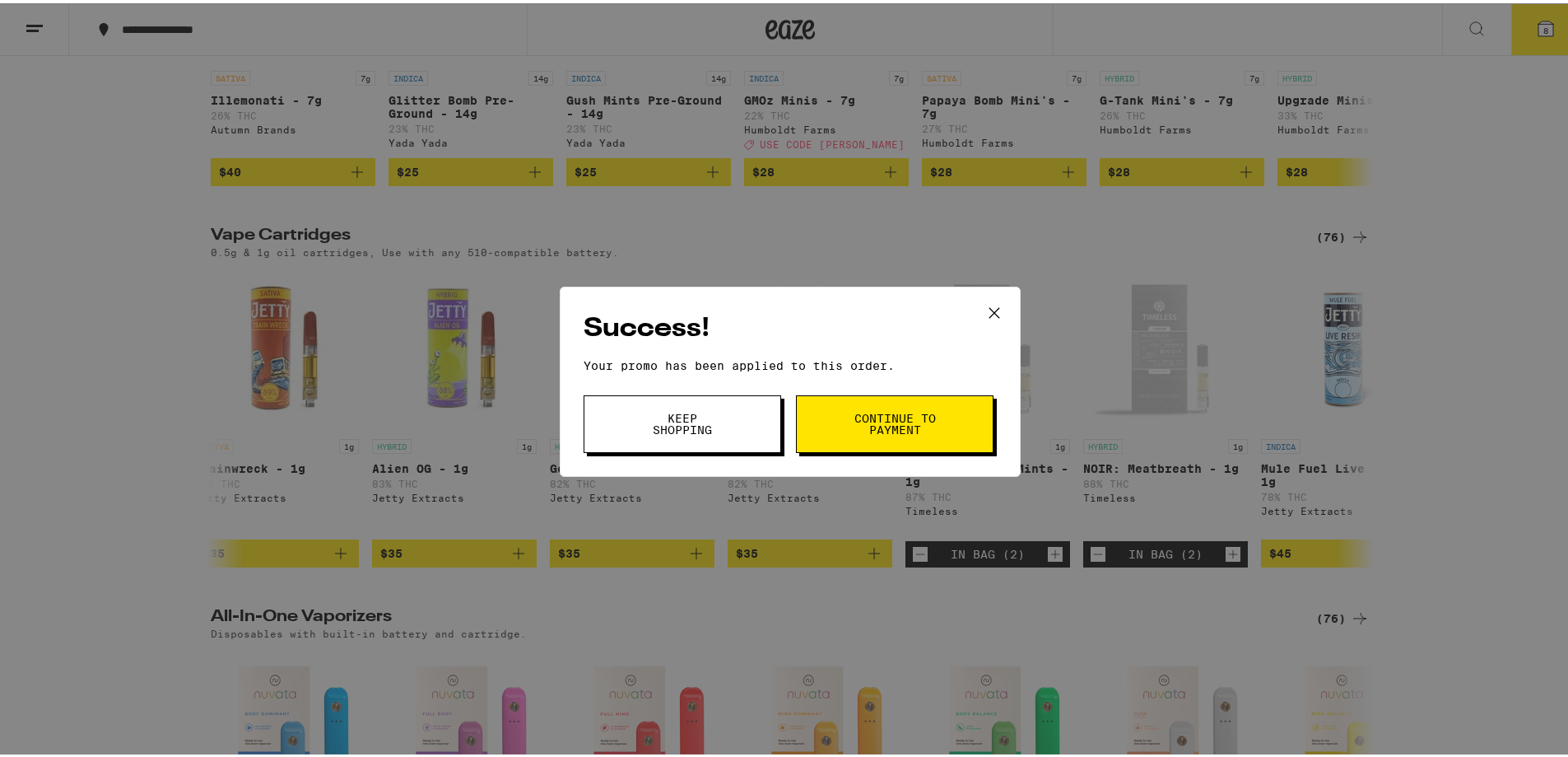
click at [839, 419] on button "Continue to payment" at bounding box center [895, 421] width 198 height 57
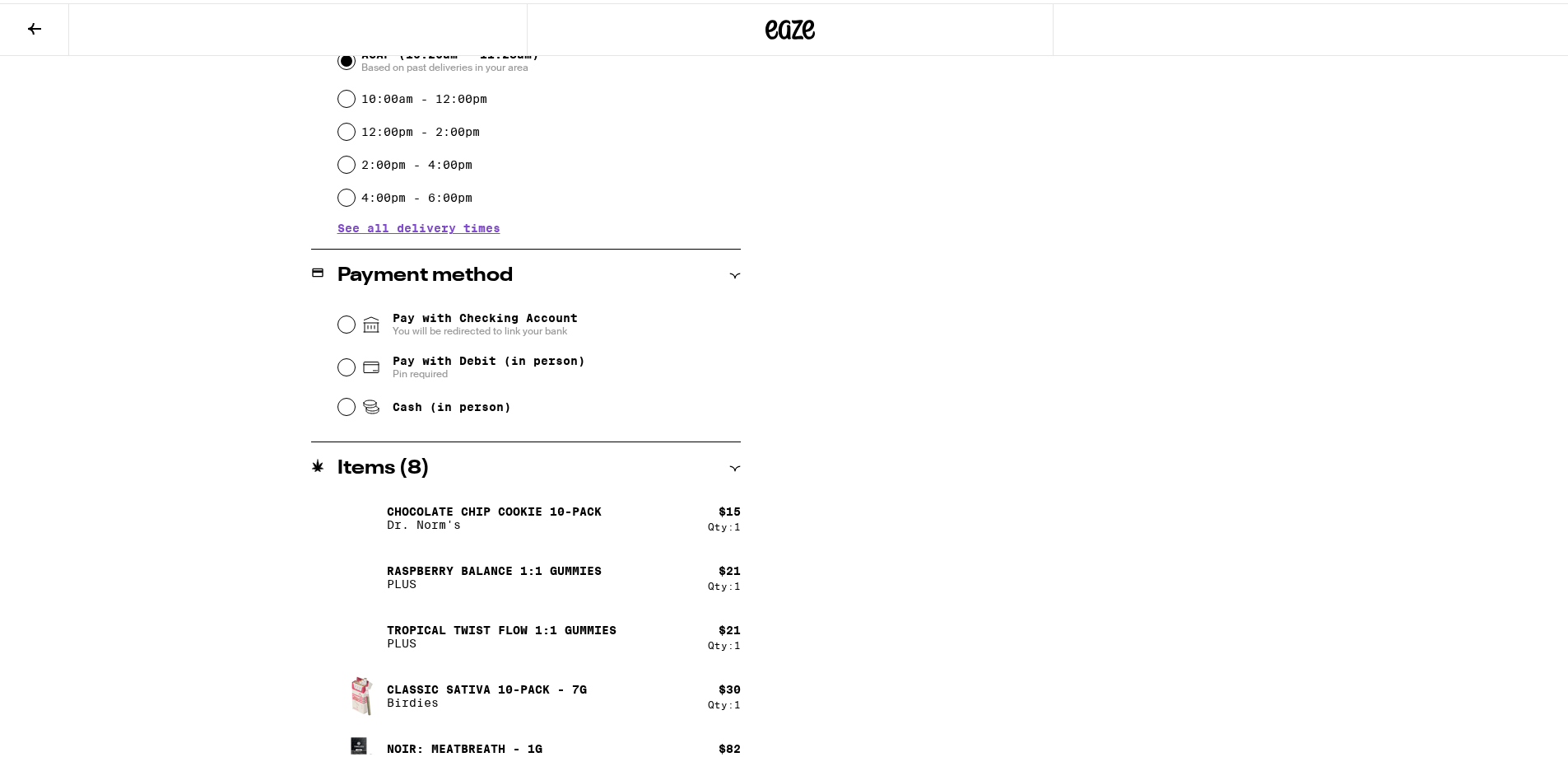
scroll to position [583, 0]
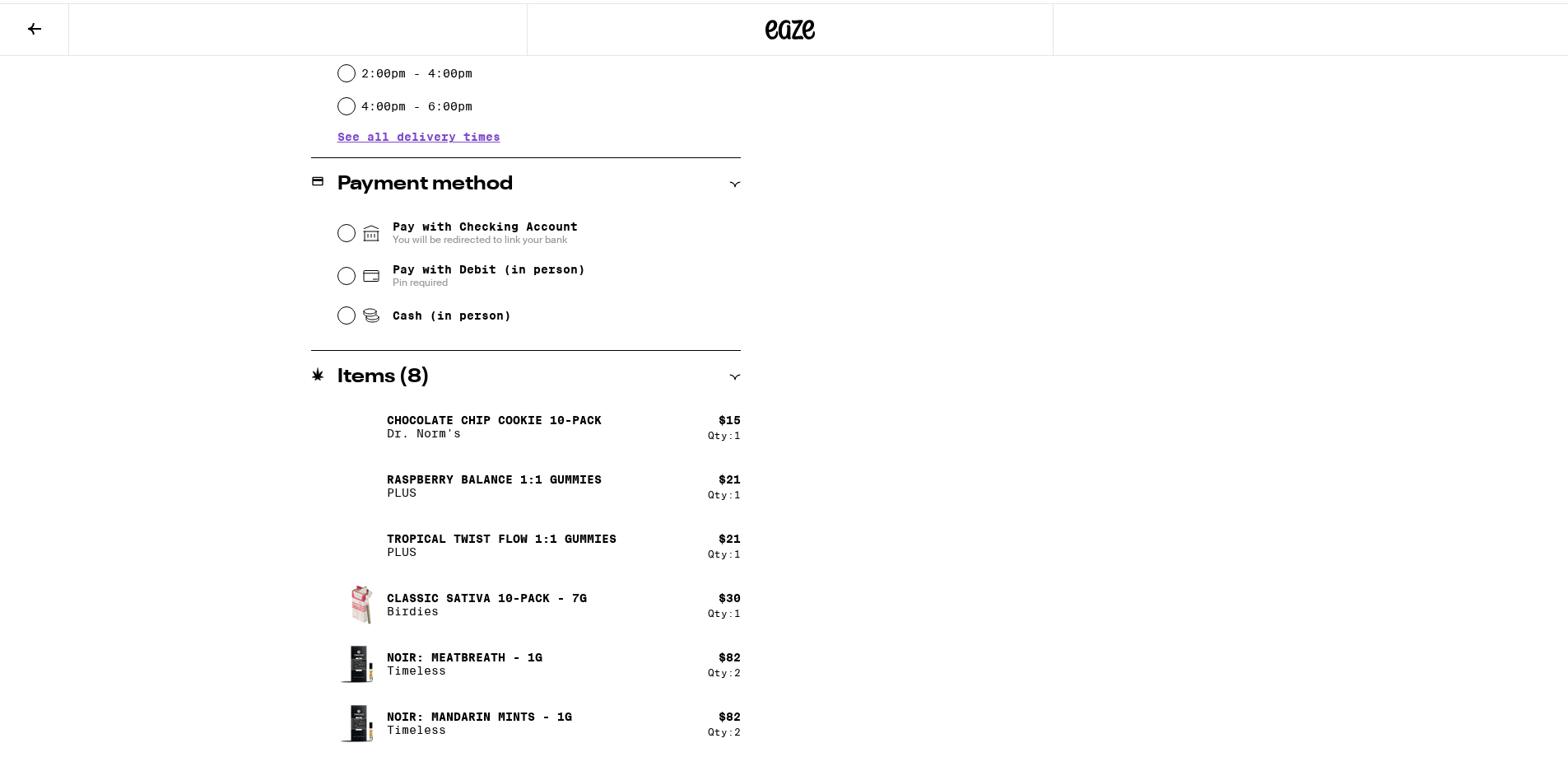
click at [37, 19] on icon at bounding box center [34, 25] width 19 height 19
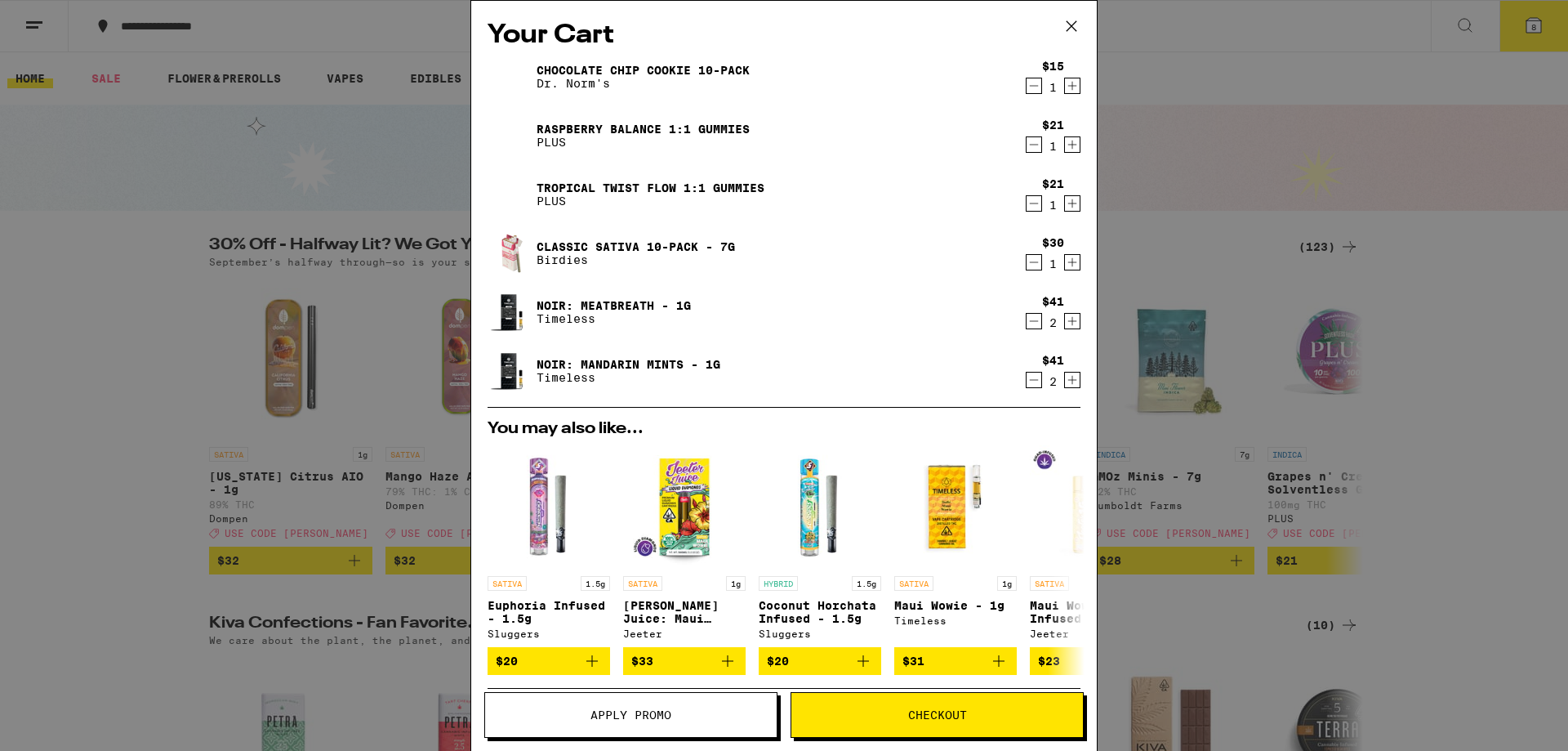
click at [1026, 86] on icon "Decrement" at bounding box center [1034, 85] width 15 height 19
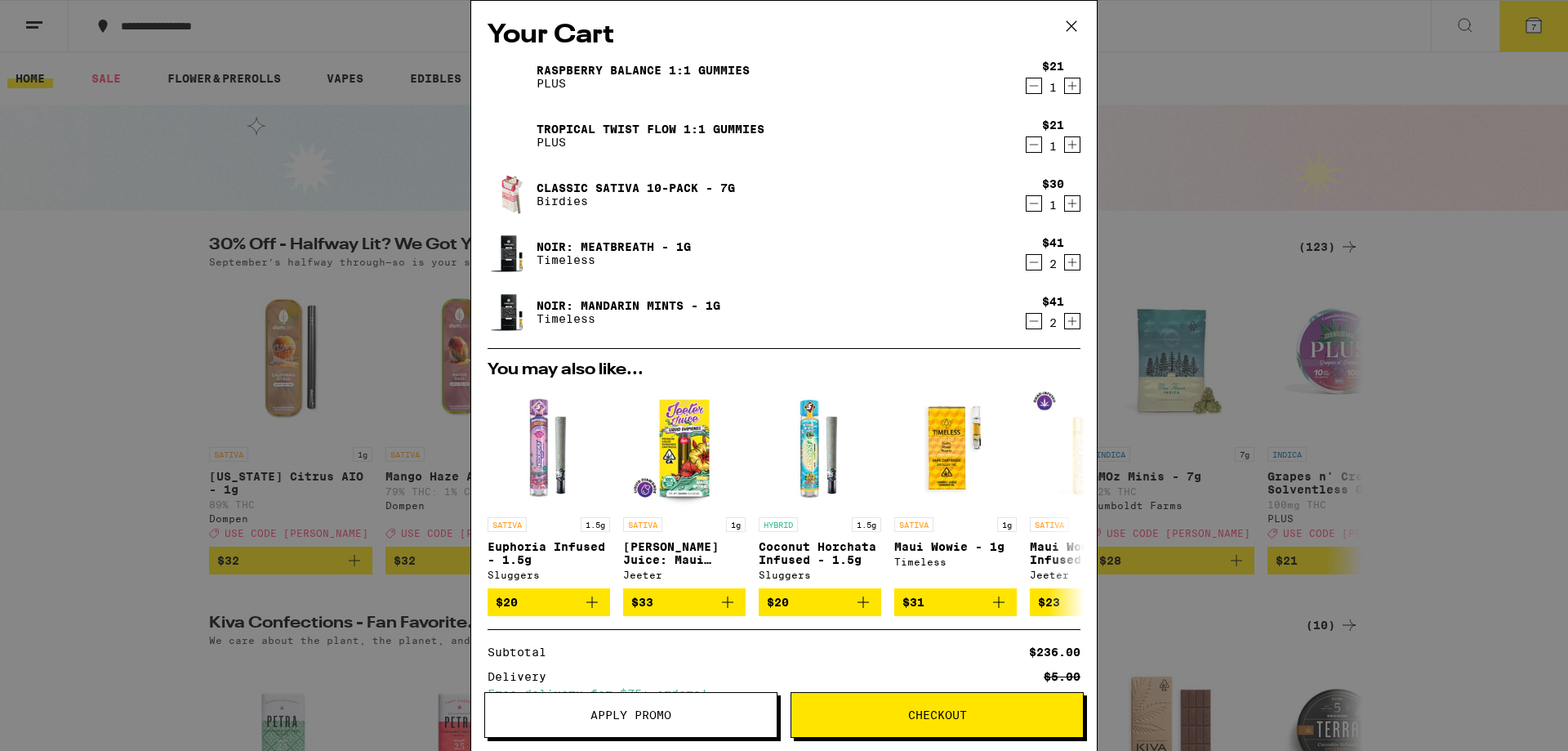
click at [1026, 85] on icon "Decrement" at bounding box center [1034, 85] width 15 height 19
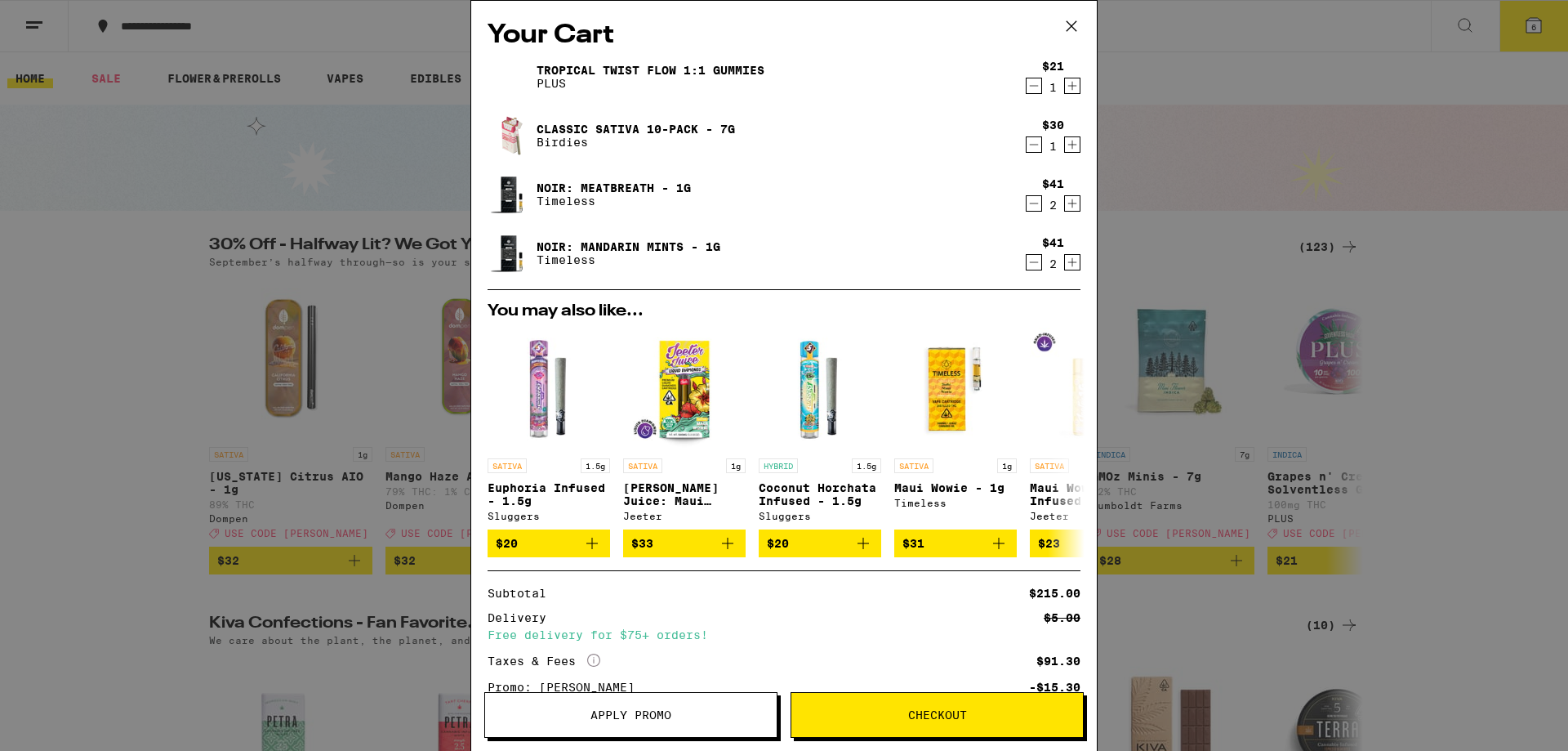
click at [981, 716] on span "Checkout" at bounding box center [937, 714] width 291 height 11
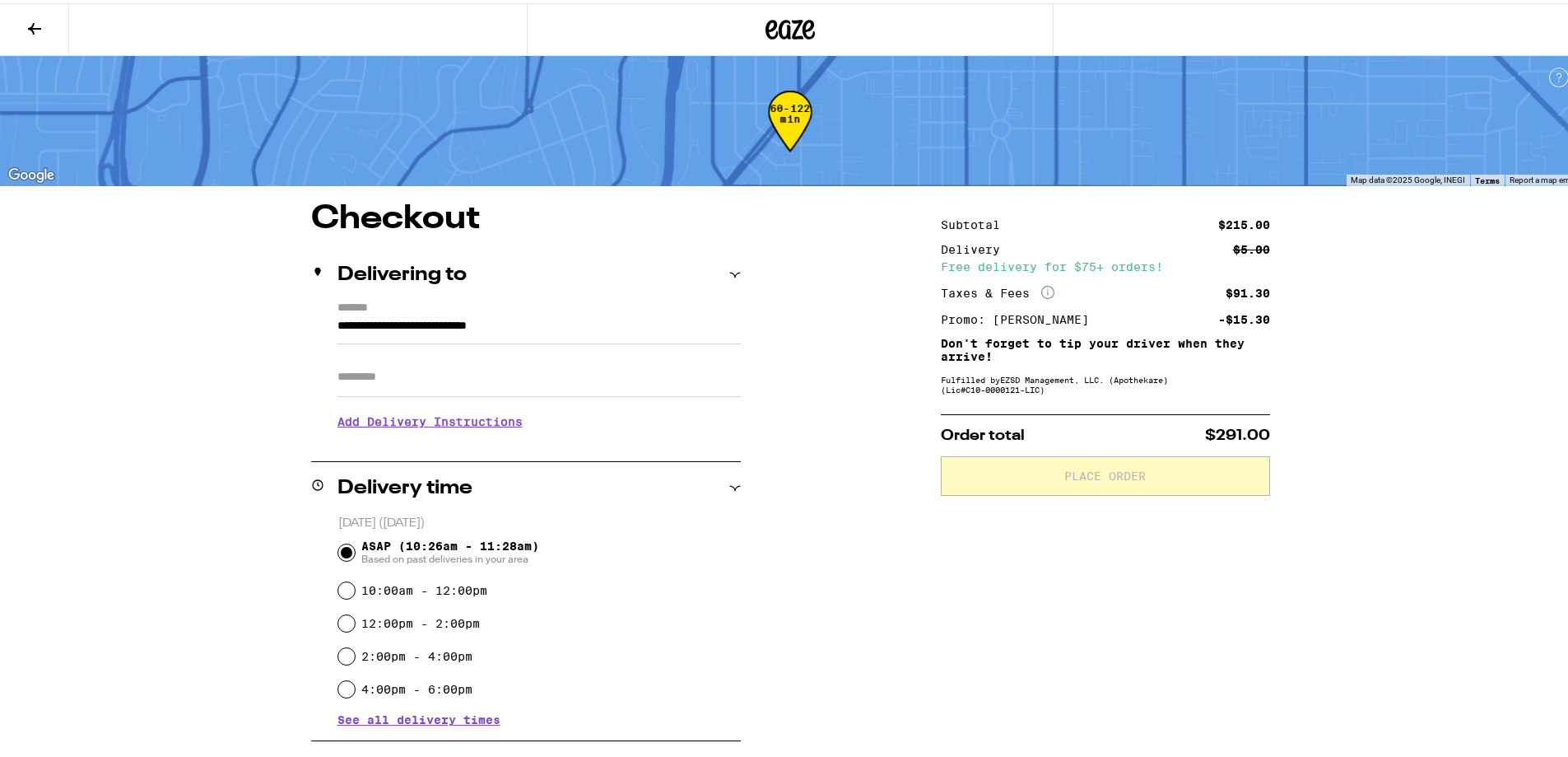
click at [535, 360] on input "Apt/Suite" at bounding box center [539, 373] width 404 height 40
type input "**********"
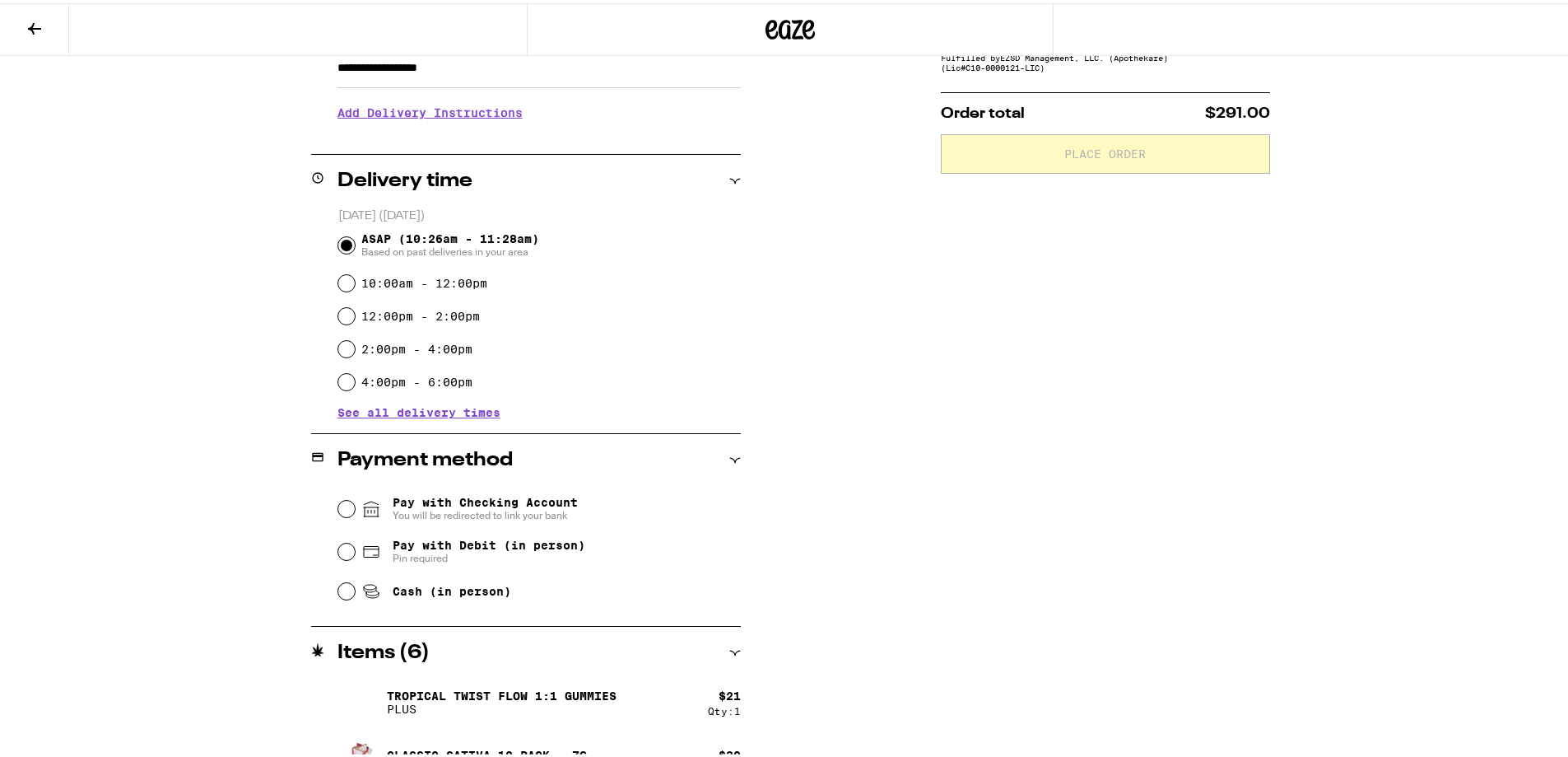
scroll to position [480, 0]
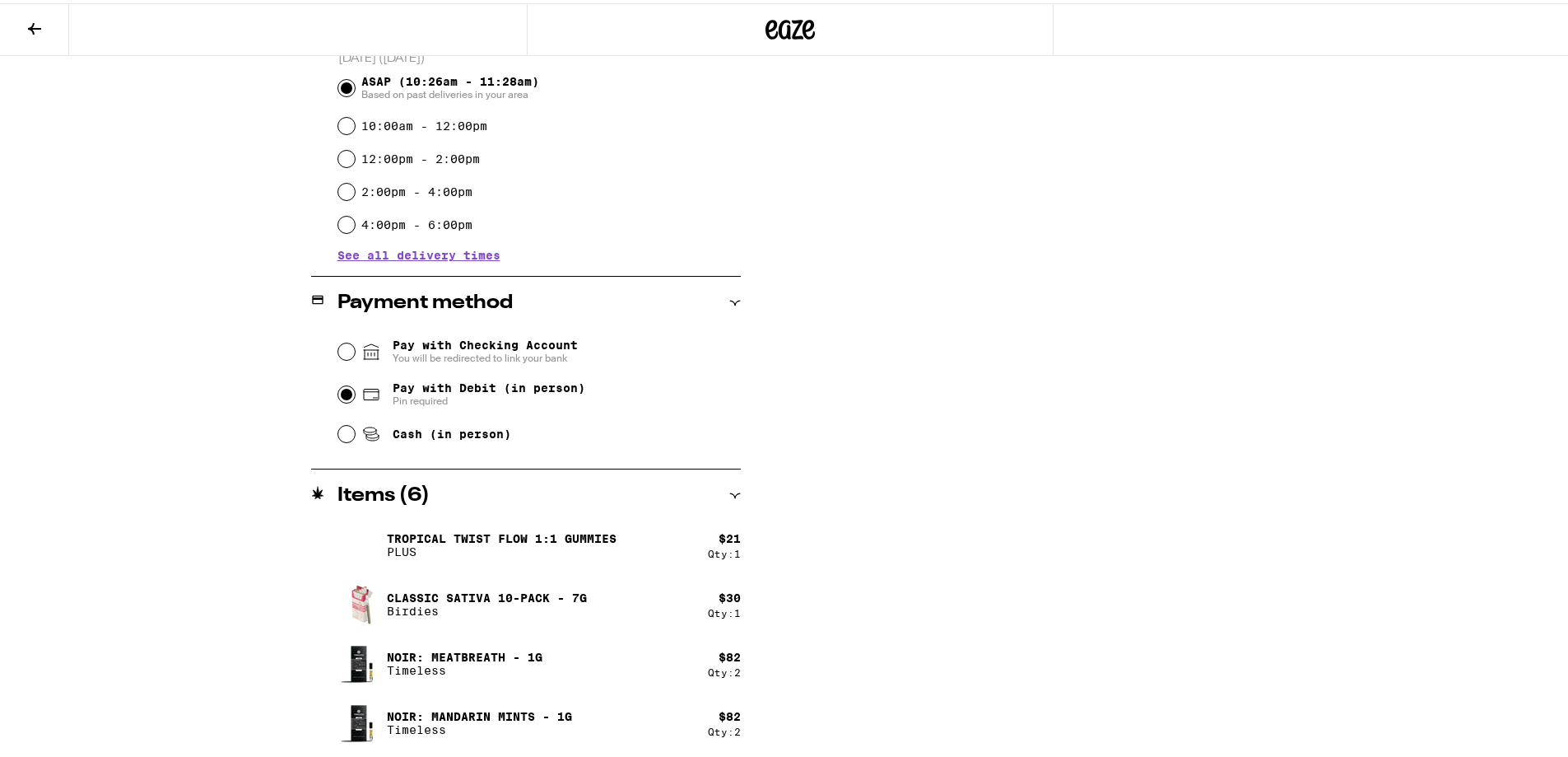
click at [339, 396] on input "Pay with Debit (in person) Pin required" at bounding box center [346, 391] width 17 height 17
radio input "true"
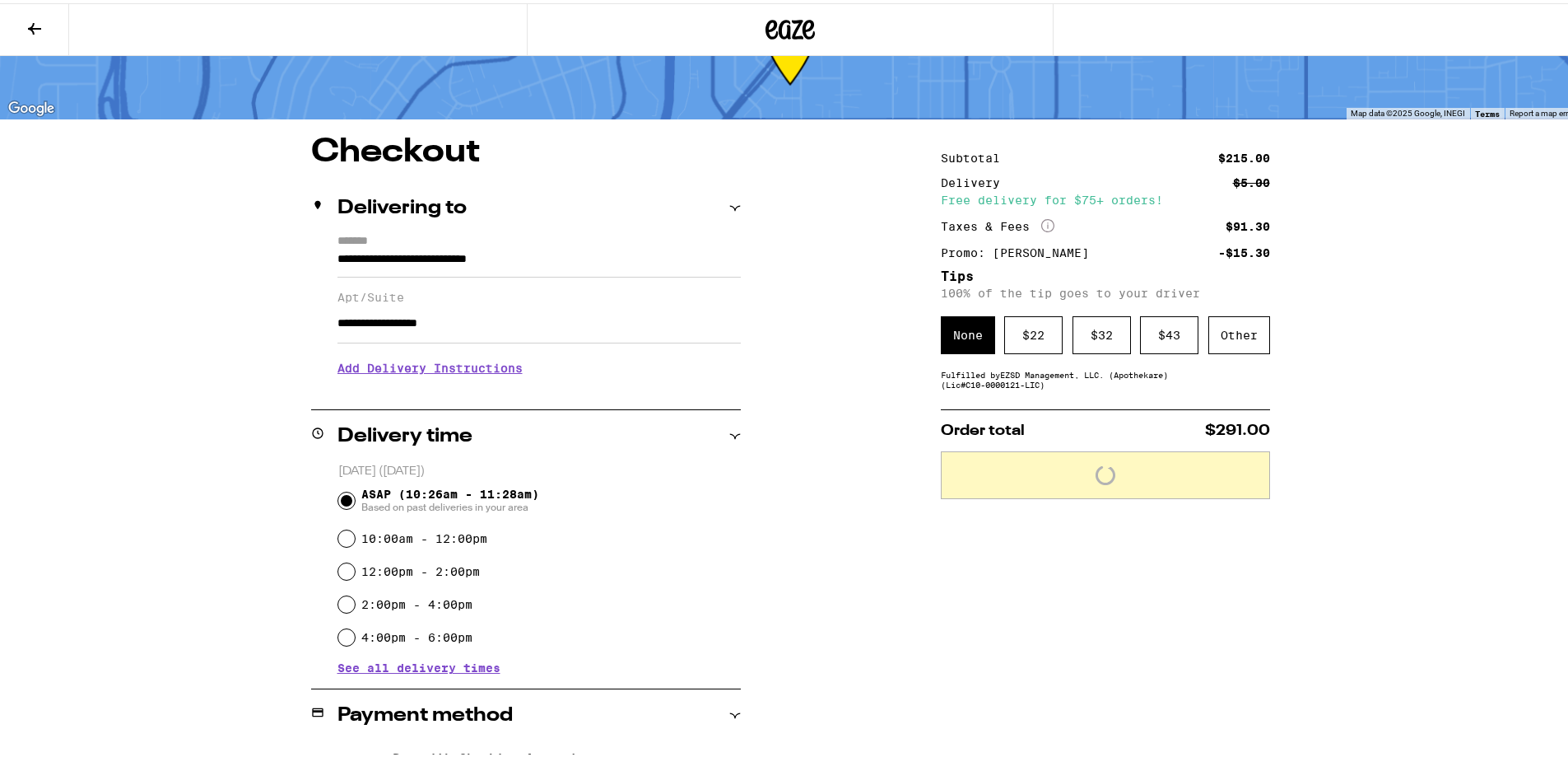
scroll to position [0, 0]
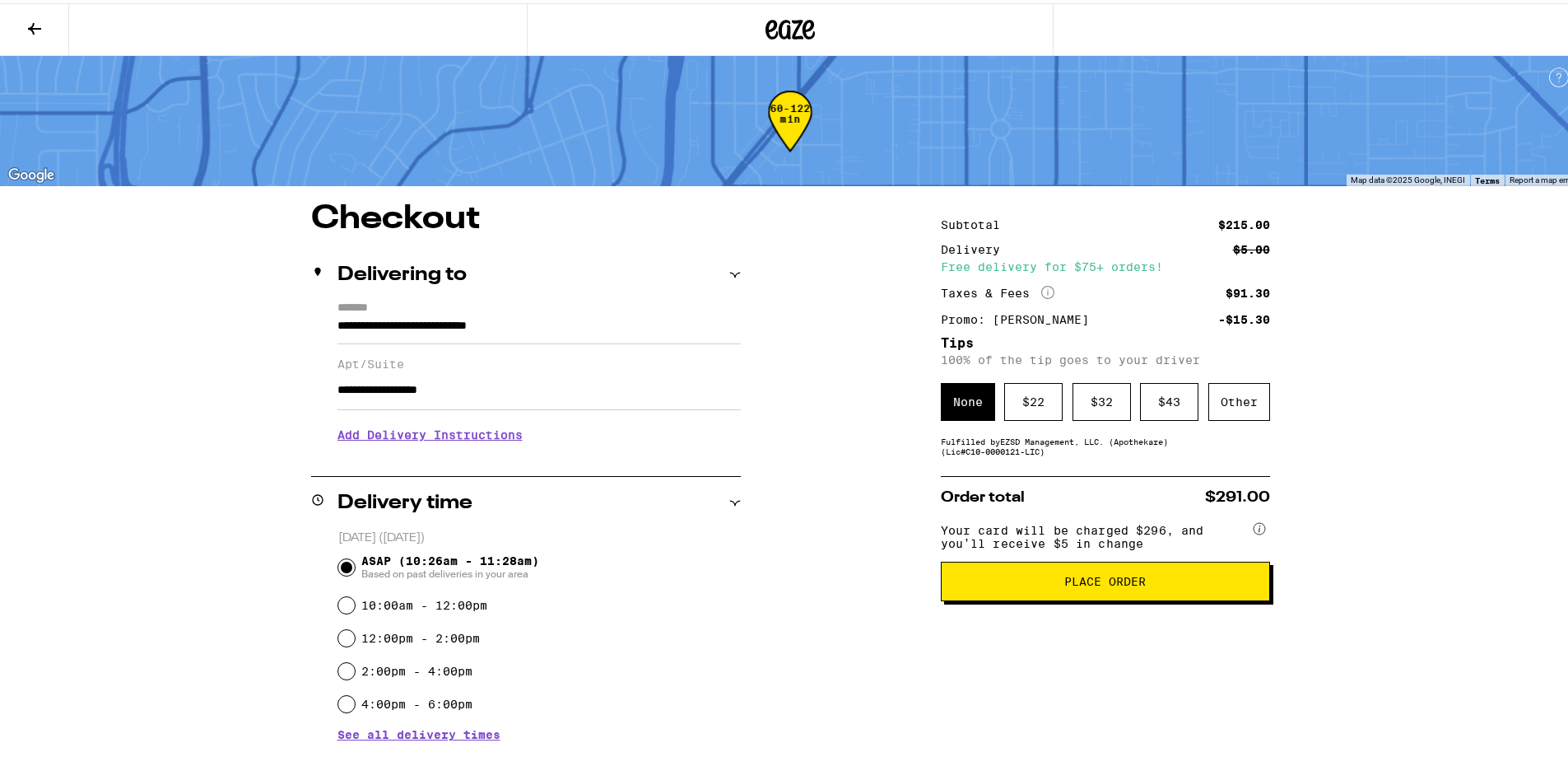
click at [538, 325] on input "**********" at bounding box center [539, 327] width 404 height 28
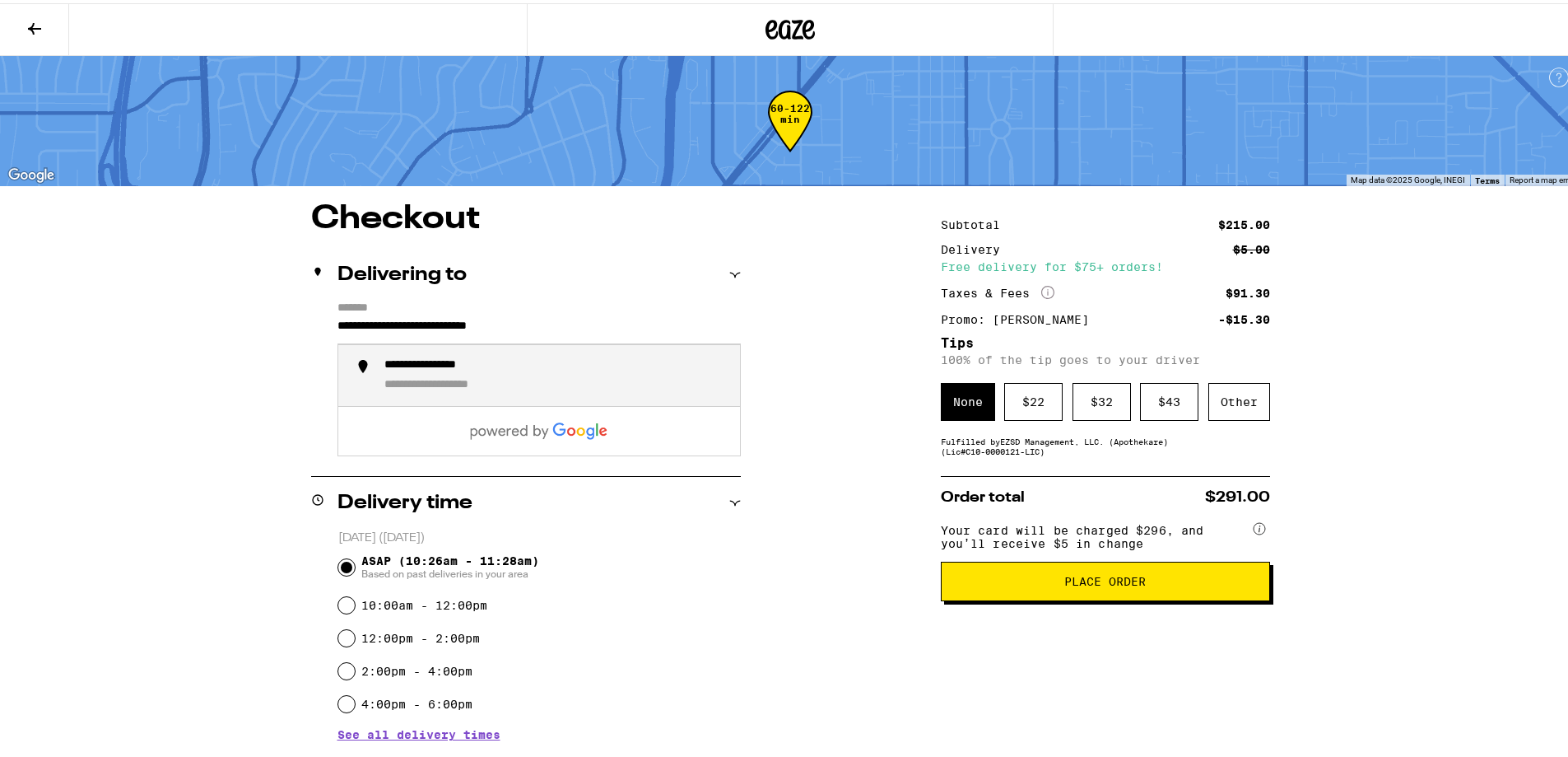
drag, startPoint x: 576, startPoint y: 315, endPoint x: 302, endPoint y: 325, distance: 274.2
click at [302, 325] on div "**********" at bounding box center [790, 718] width 1185 height 1037
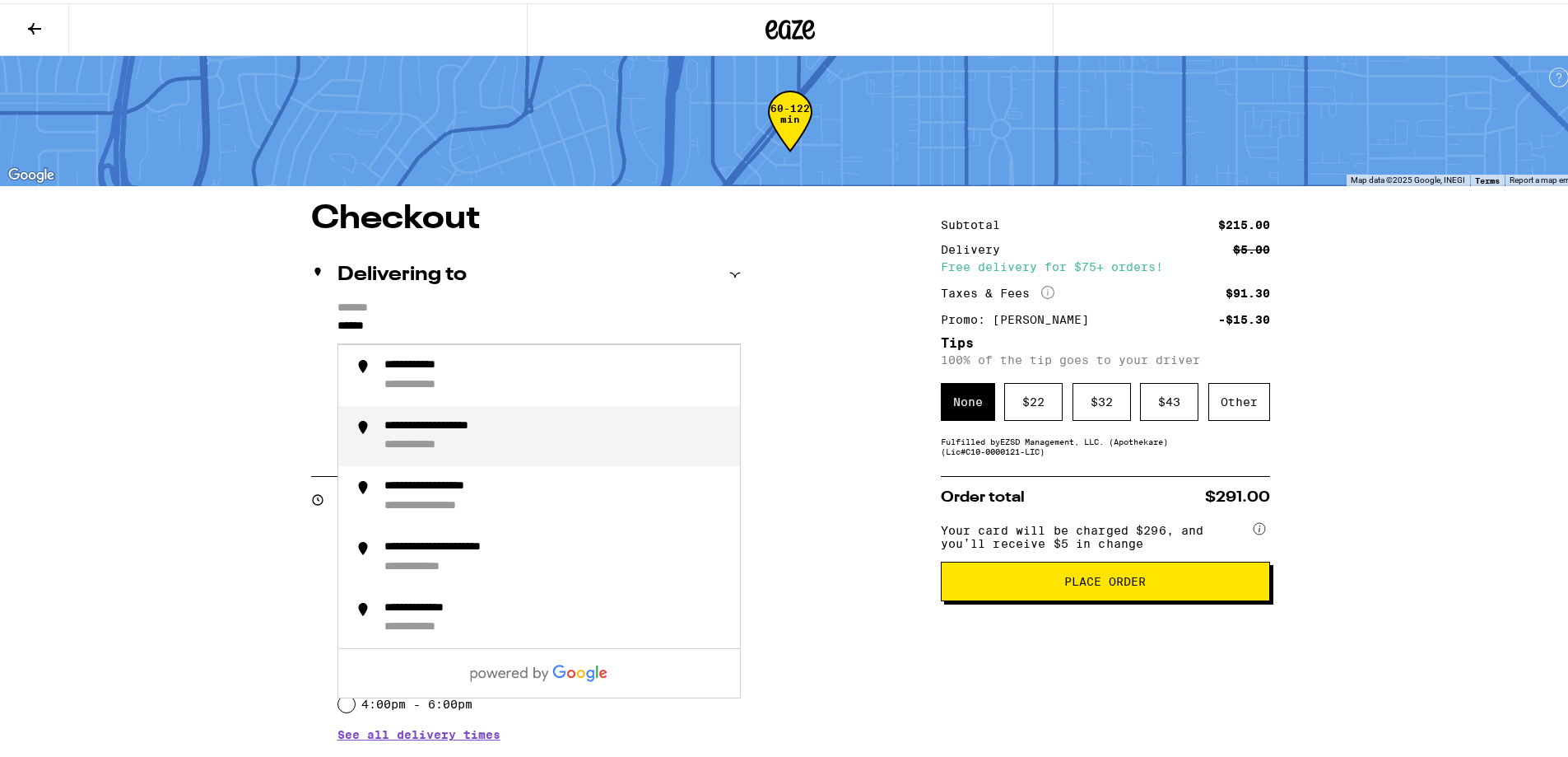
click at [393, 433] on div "**********" at bounding box center [555, 433] width 343 height 34
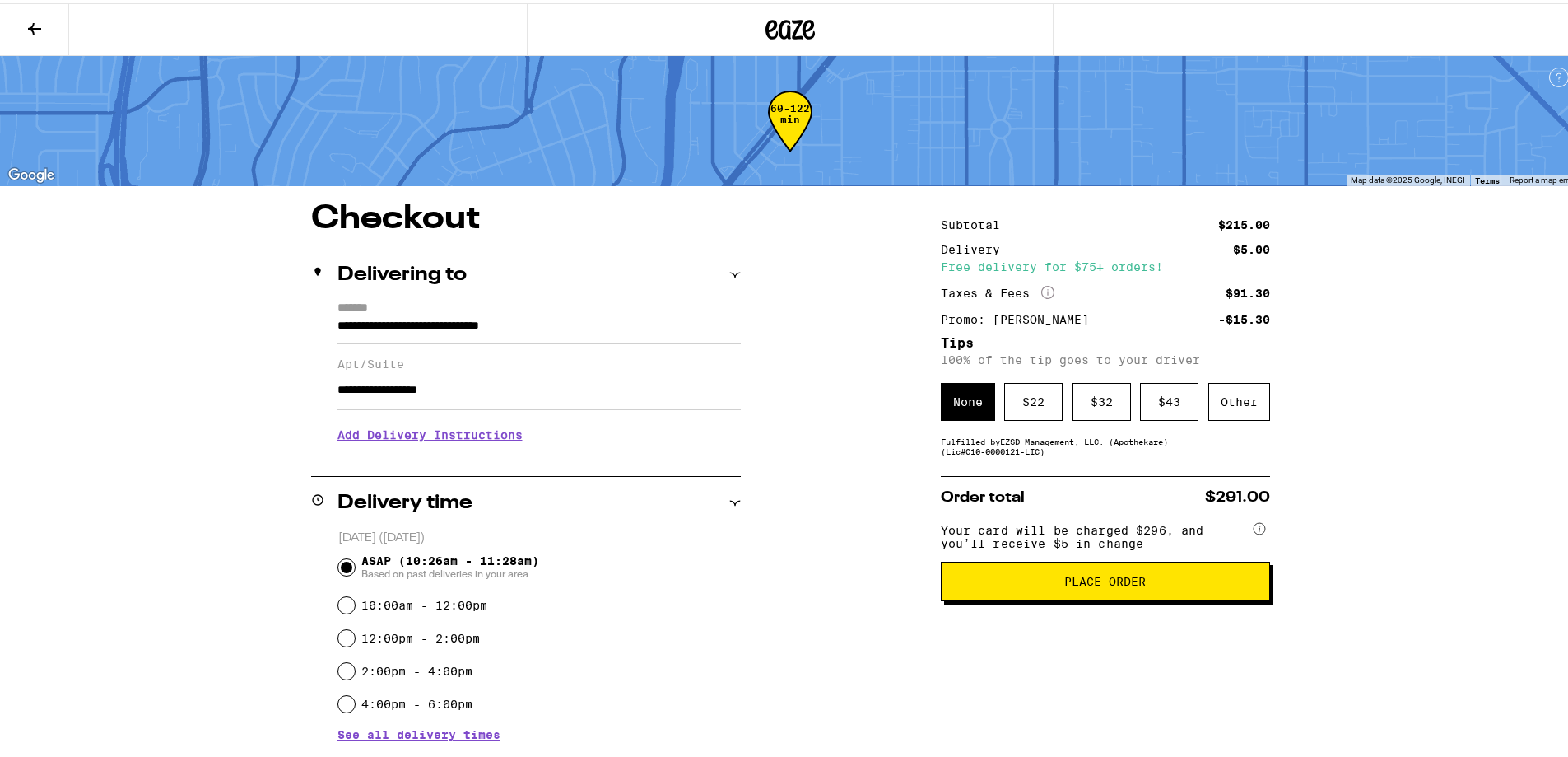
type input "**********"
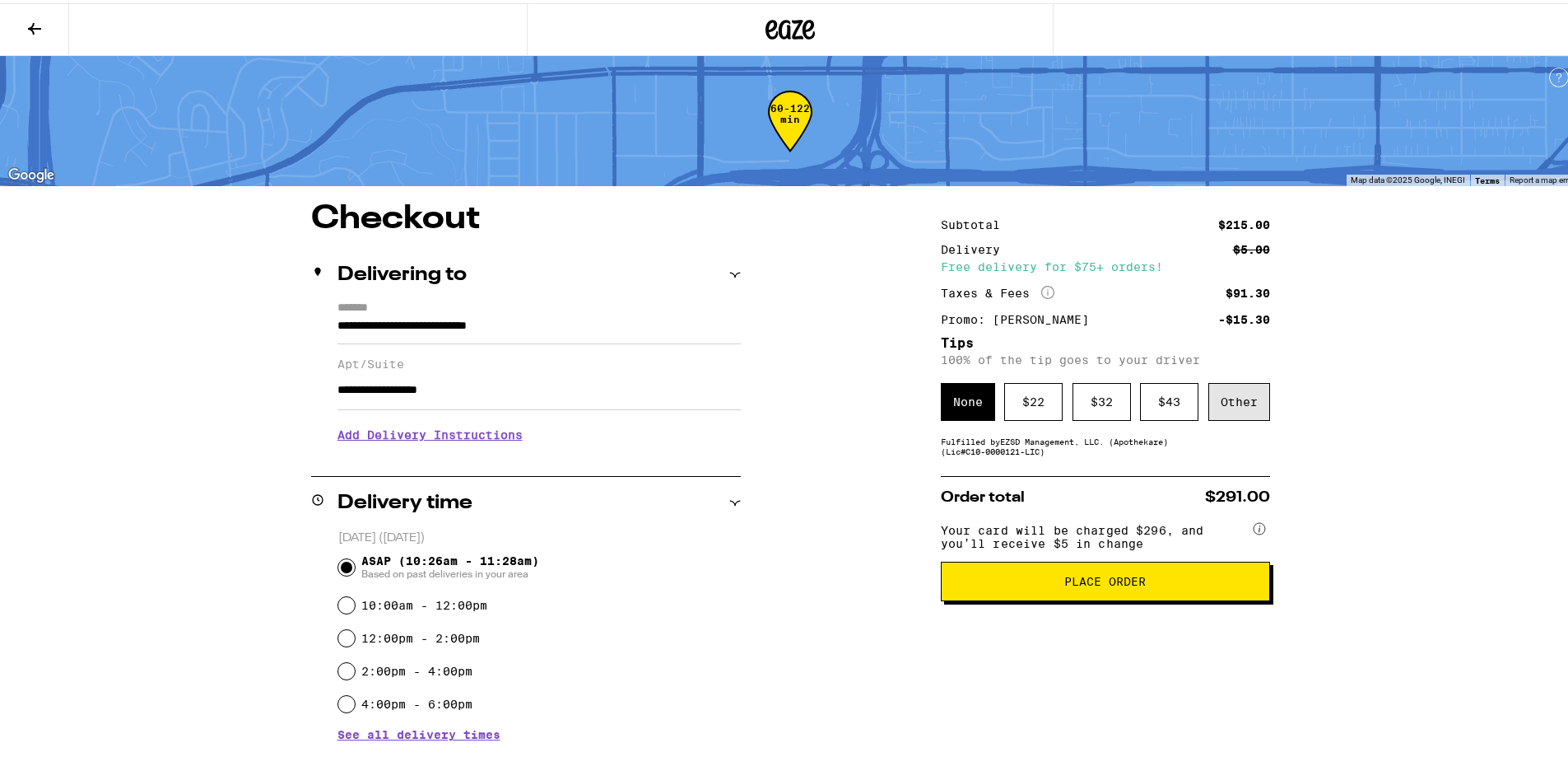
click at [1228, 400] on div "Other" at bounding box center [1239, 398] width 62 height 38
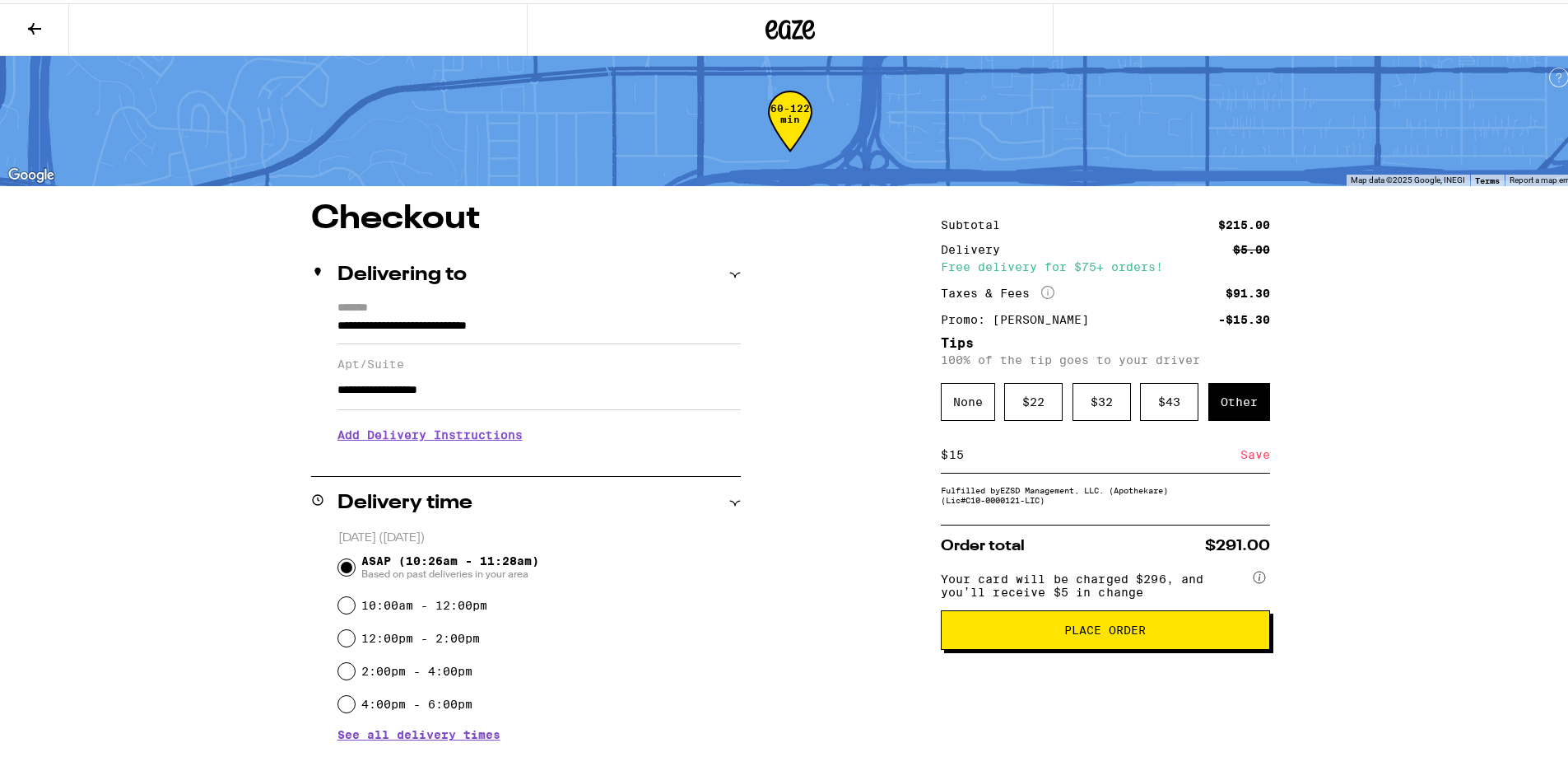
type input "15"
click at [1259, 457] on div "Save" at bounding box center [1256, 451] width 30 height 36
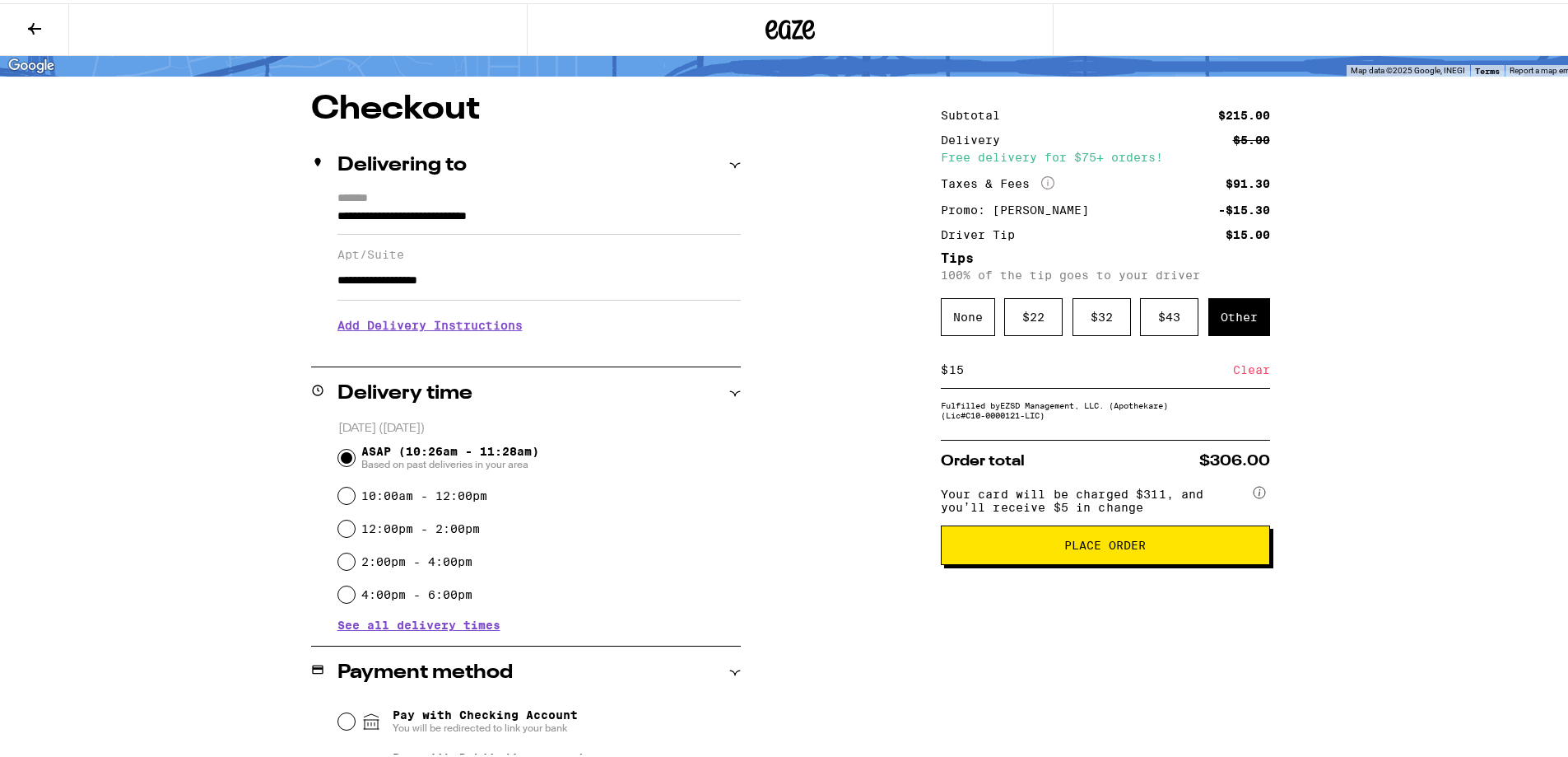
scroll to position [329, 0]
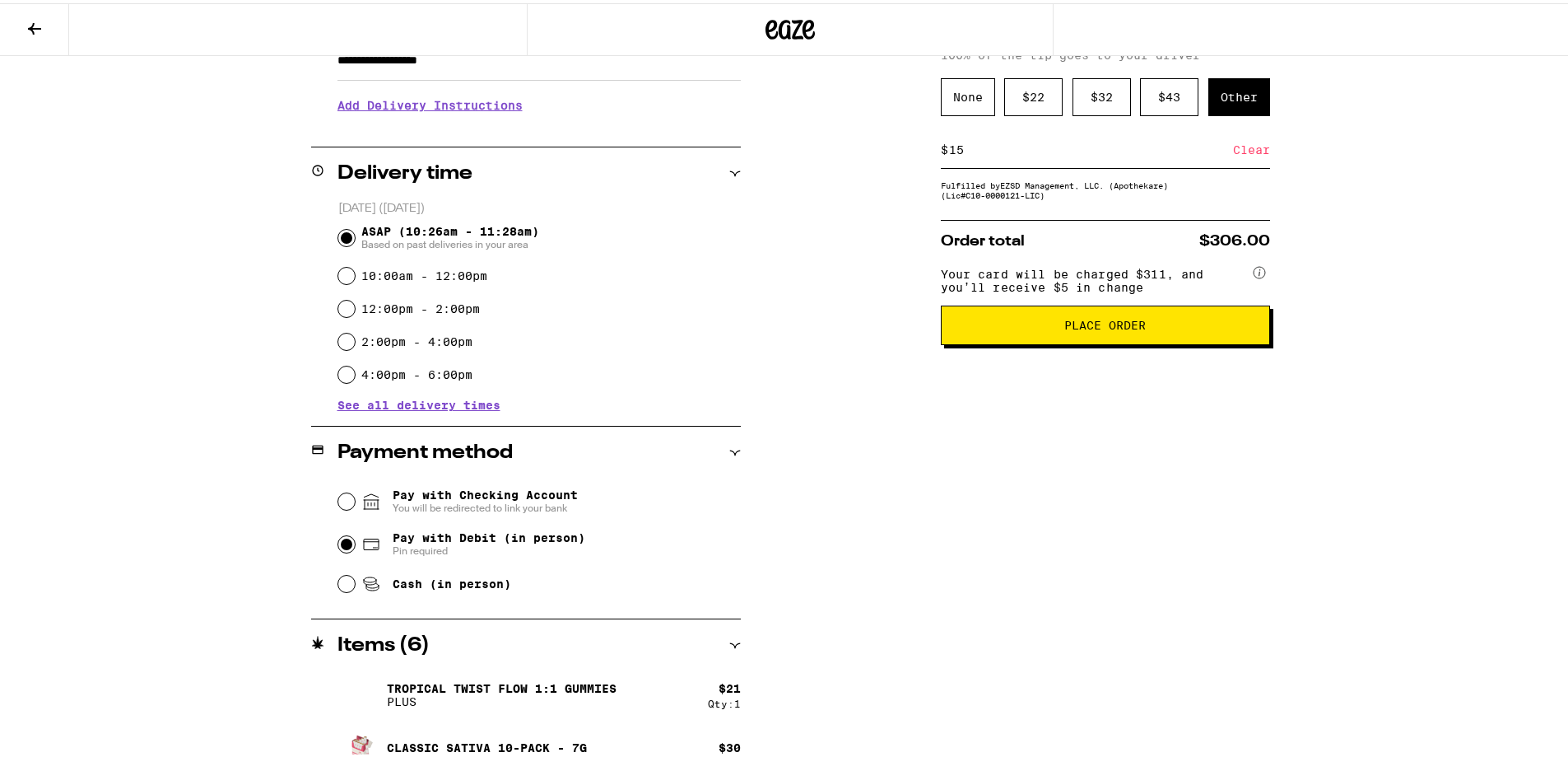
click at [1099, 328] on span "Place Order" at bounding box center [1105, 322] width 81 height 11
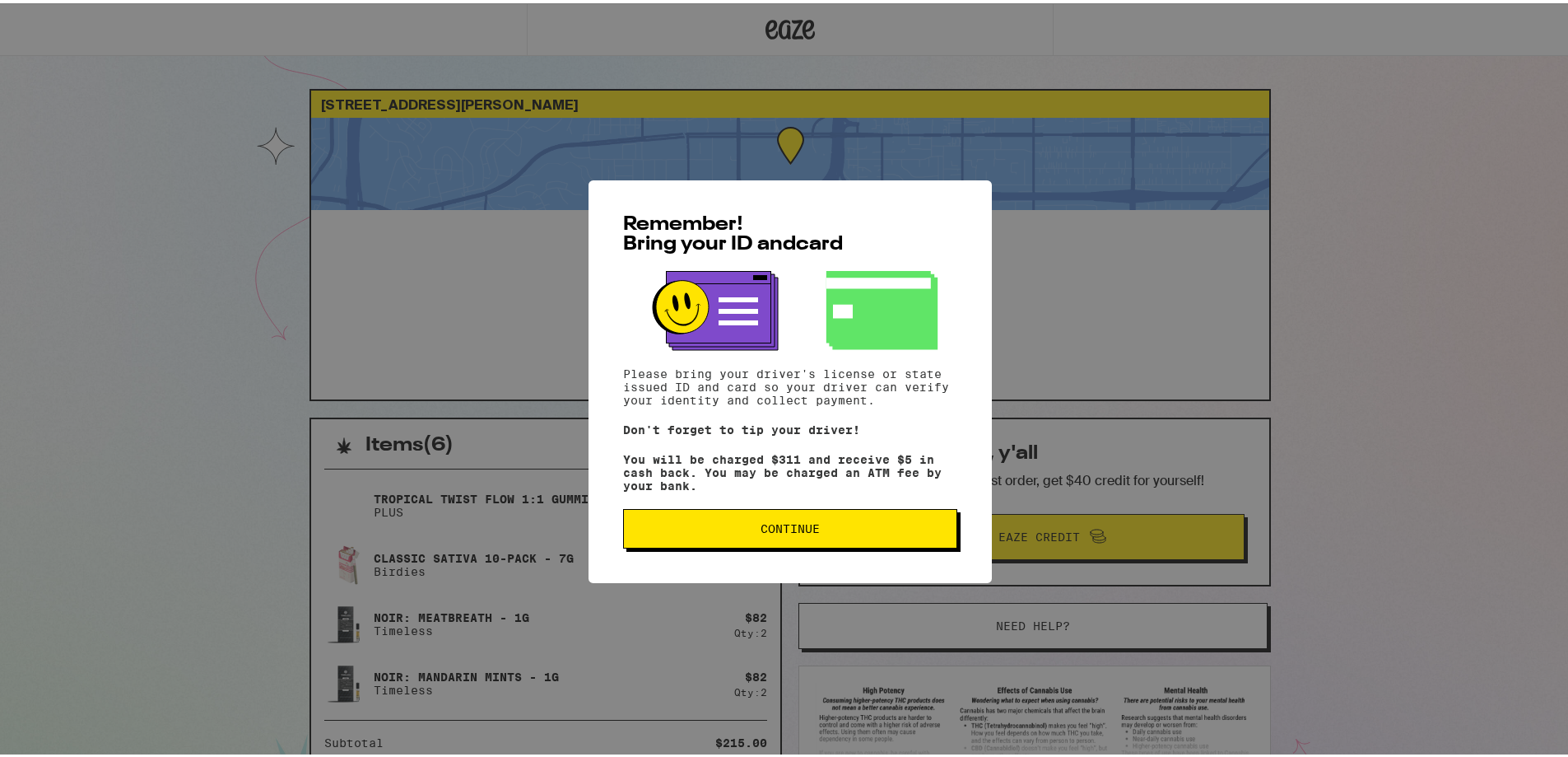
click at [861, 537] on button "Continue" at bounding box center [790, 525] width 334 height 40
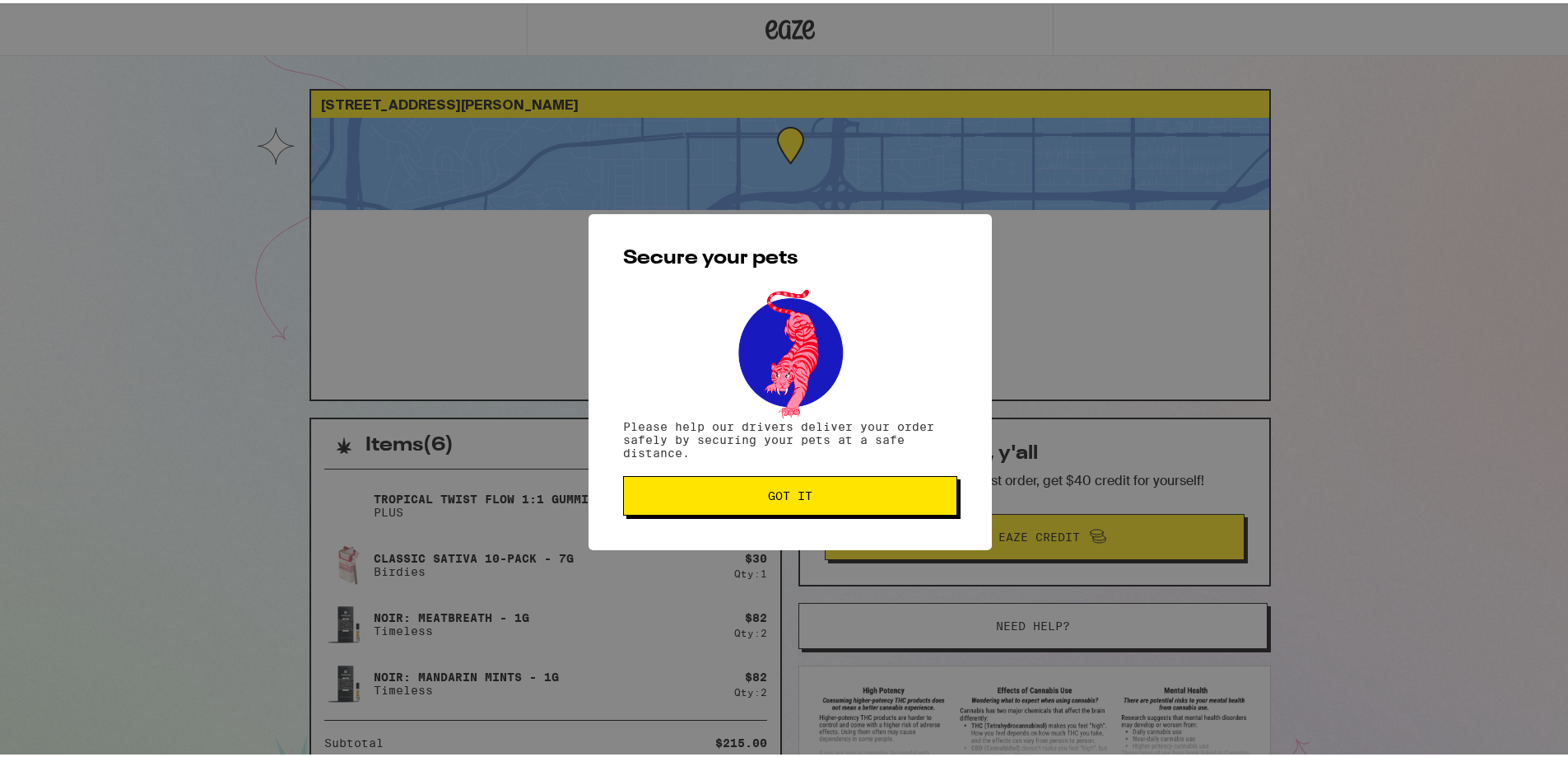
click at [879, 507] on button "Got it" at bounding box center [790, 492] width 334 height 40
drag, startPoint x: 0, startPoint y: 0, endPoint x: 841, endPoint y: 498, distance: 977.4
click at [840, 498] on span "Got it" at bounding box center [790, 493] width 306 height 11
